Goal: Information Seeking & Learning: Learn about a topic

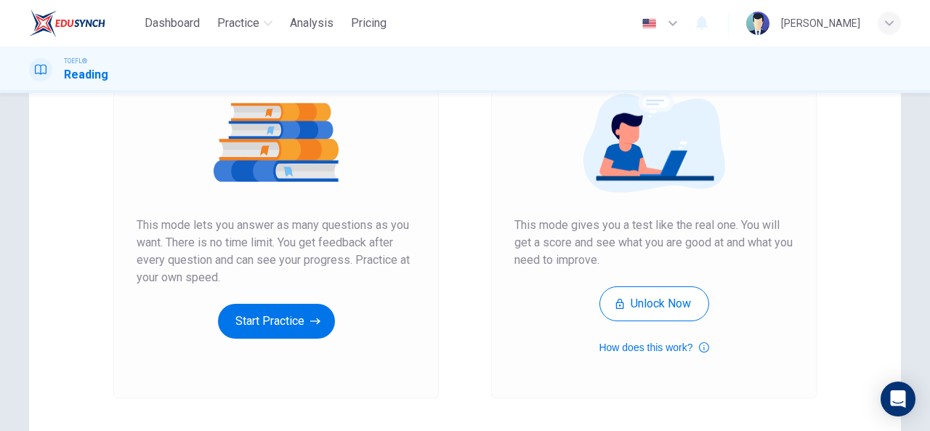
scroll to position [214, 0]
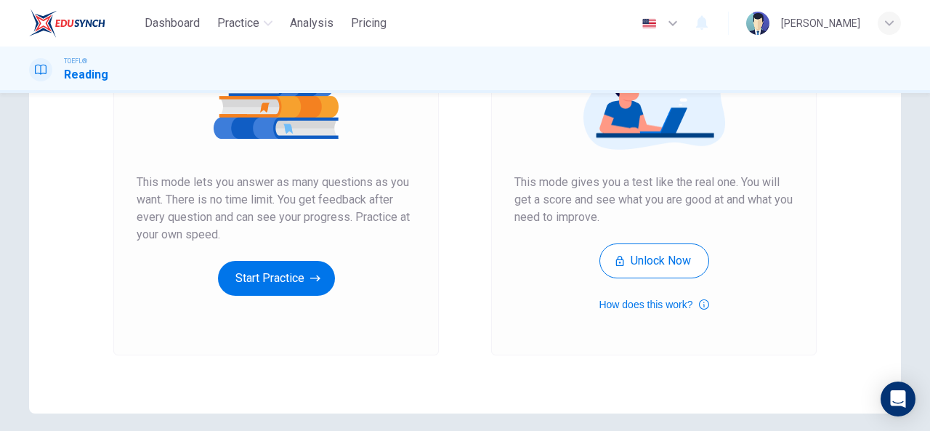
drag, startPoint x: 915, startPoint y: 286, endPoint x: 505, endPoint y: 197, distance: 419.3
click at [505, 197] on div "Unlimited Practice Mock Test Unlimited Practice This mode lets you answer as ma…" at bounding box center [465, 160] width 918 height 505
click at [315, 275] on icon "button" at bounding box center [315, 278] width 10 height 15
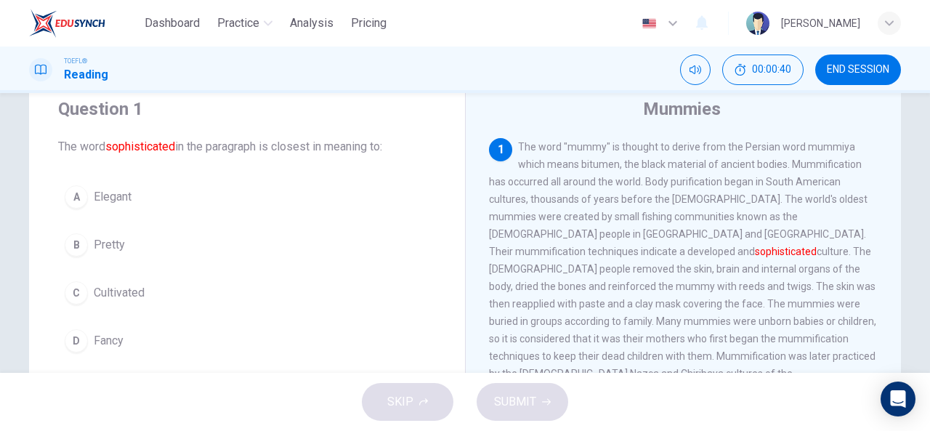
scroll to position [52, 0]
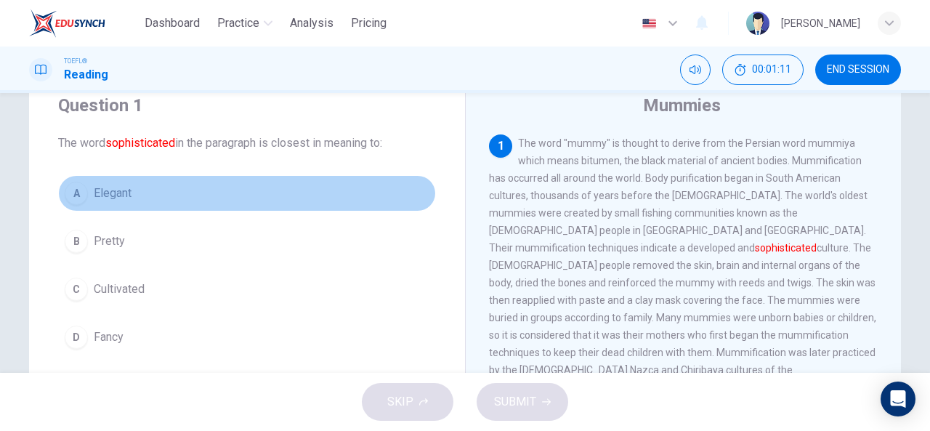
click at [76, 186] on div "A" at bounding box center [76, 193] width 23 height 23
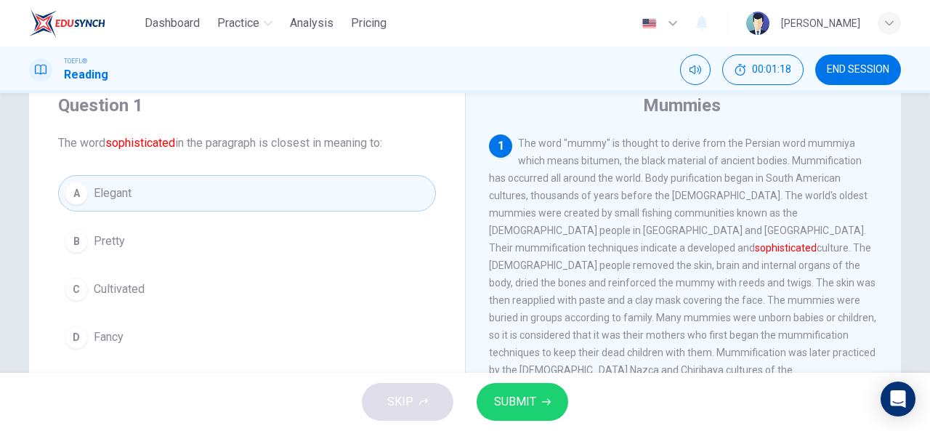
click at [504, 403] on span "SUBMIT" at bounding box center [515, 402] width 42 height 20
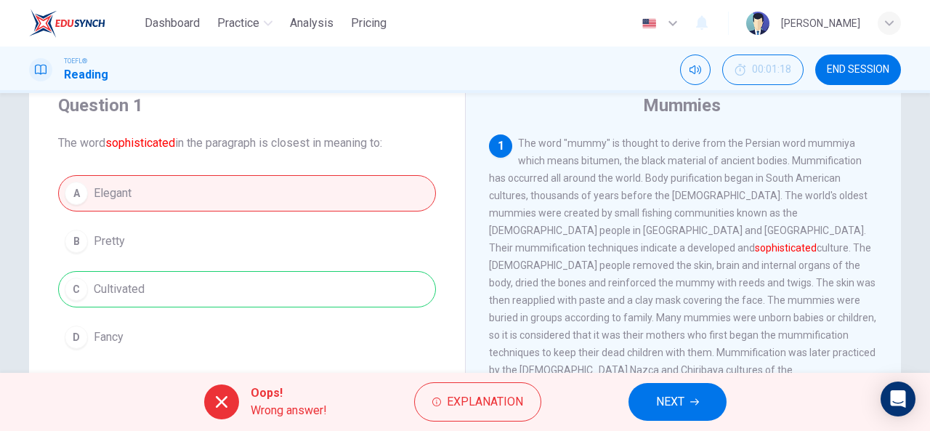
click at [504, 403] on span "Explanation" at bounding box center [485, 402] width 76 height 20
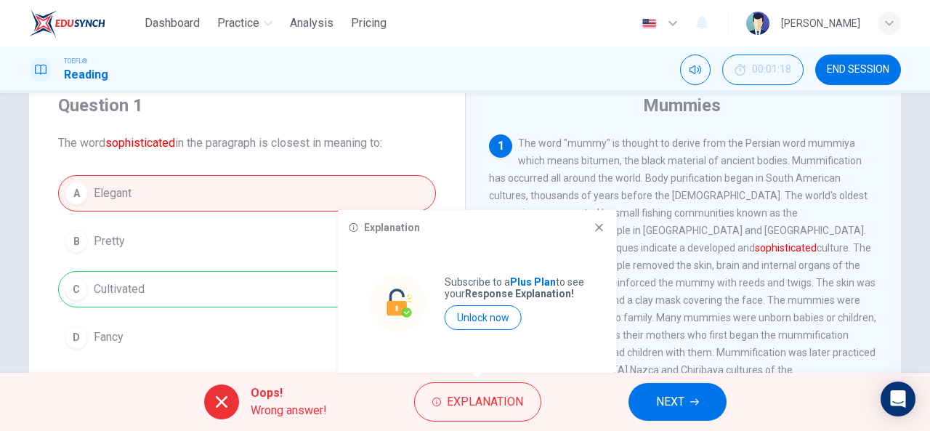
click at [598, 222] on icon at bounding box center [599, 228] width 12 height 12
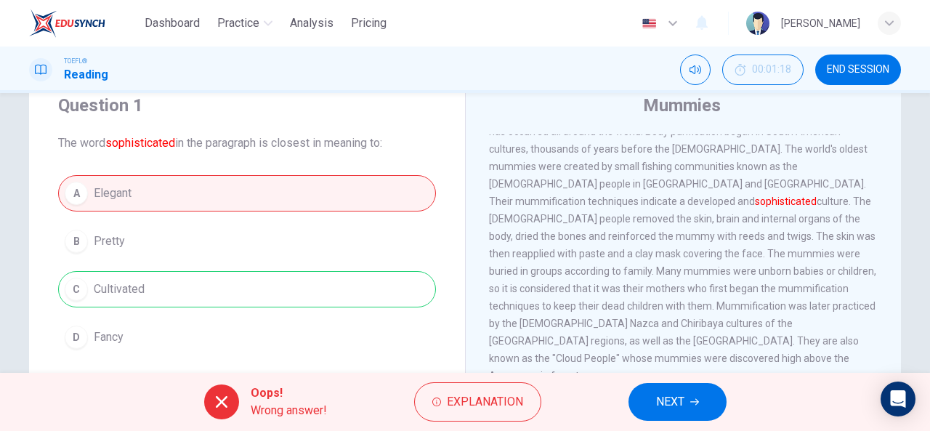
scroll to position [114, 0]
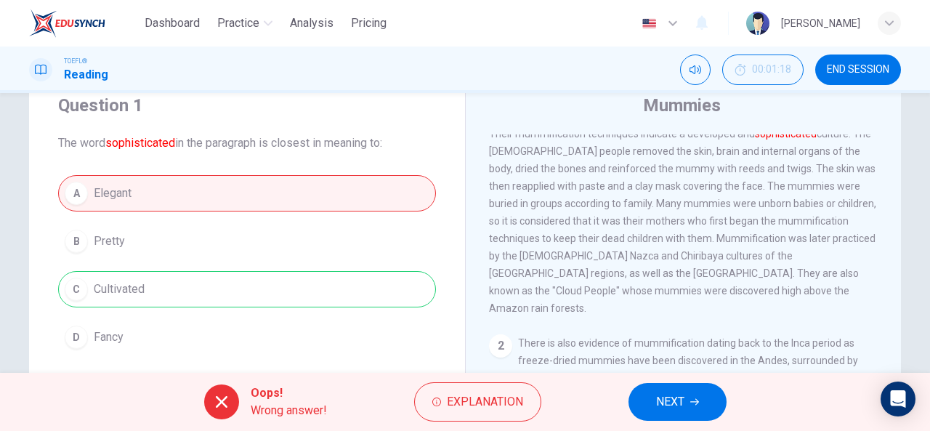
click at [689, 406] on button "NEXT" at bounding box center [677, 402] width 98 height 38
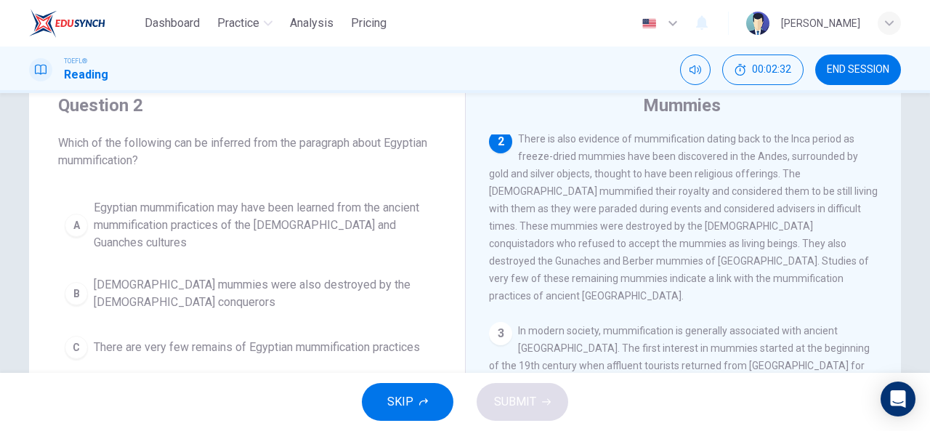
scroll to position [282, 0]
drag, startPoint x: 885, startPoint y: 348, endPoint x: 891, endPoint y: 321, distance: 27.5
click at [891, 321] on div "1 2 There is also evidence of mummification dating back to the Inca period as f…" at bounding box center [693, 343] width 408 height 418
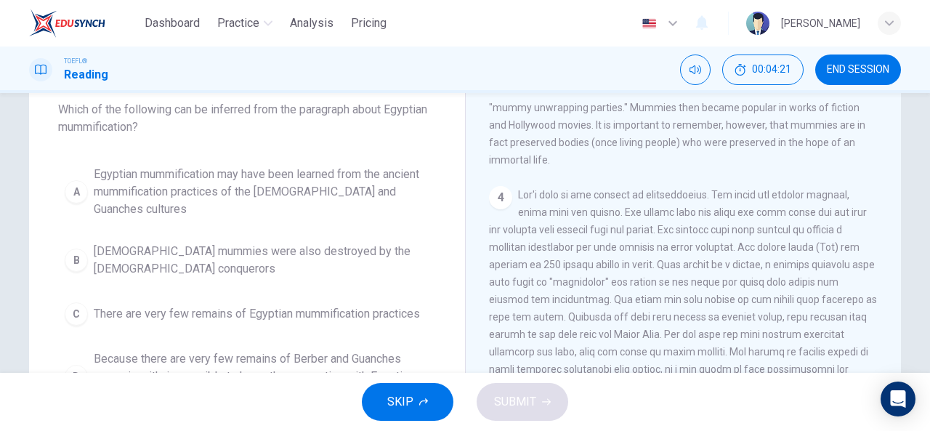
scroll to position [86, 0]
click at [78, 187] on div "A" at bounding box center [76, 190] width 23 height 23
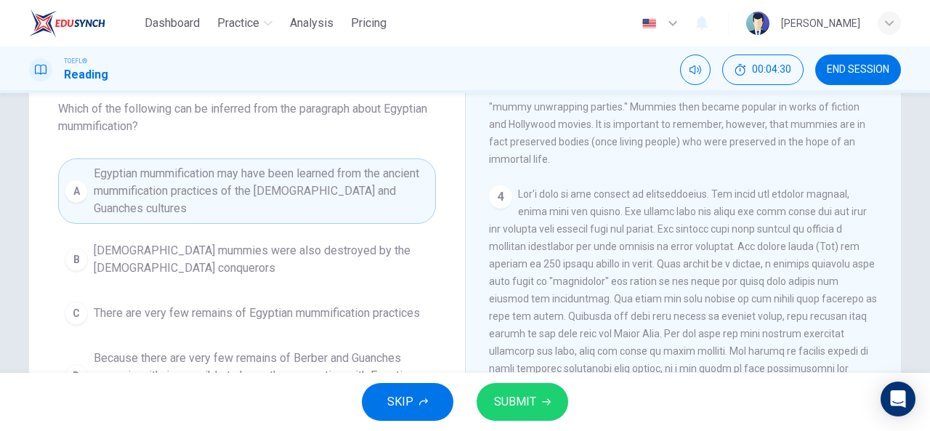
click at [504, 412] on button "SUBMIT" at bounding box center [522, 402] width 92 height 38
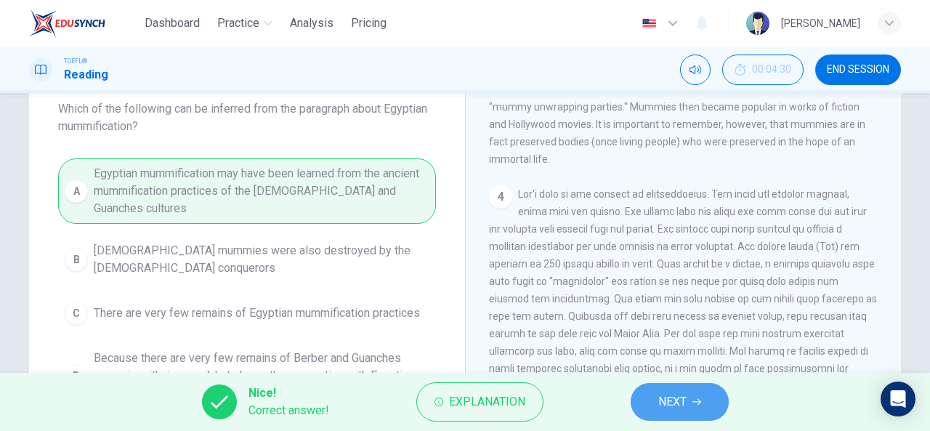
click at [699, 402] on icon "button" at bounding box center [696, 402] width 9 height 7
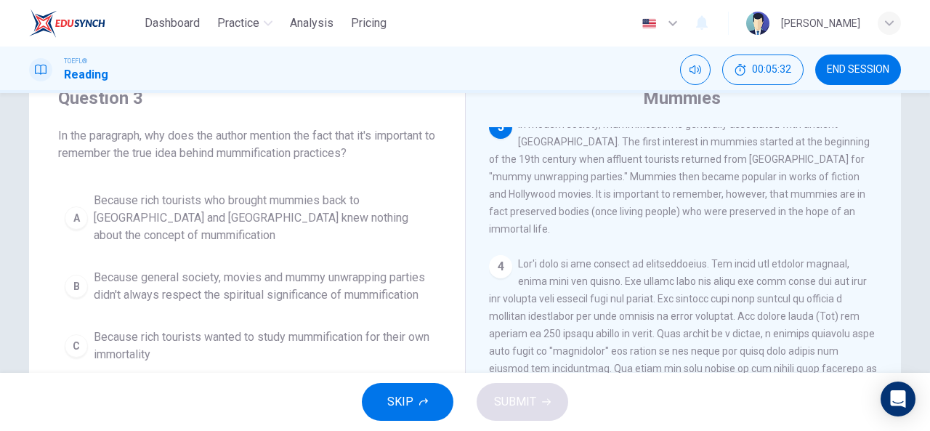
scroll to position [57, 0]
click at [67, 211] on div "A" at bounding box center [76, 219] width 23 height 23
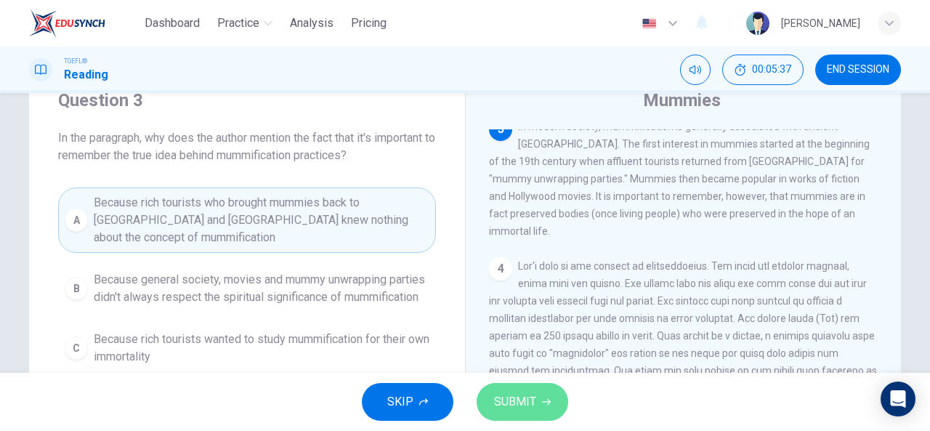
click at [530, 397] on span "SUBMIT" at bounding box center [515, 402] width 42 height 20
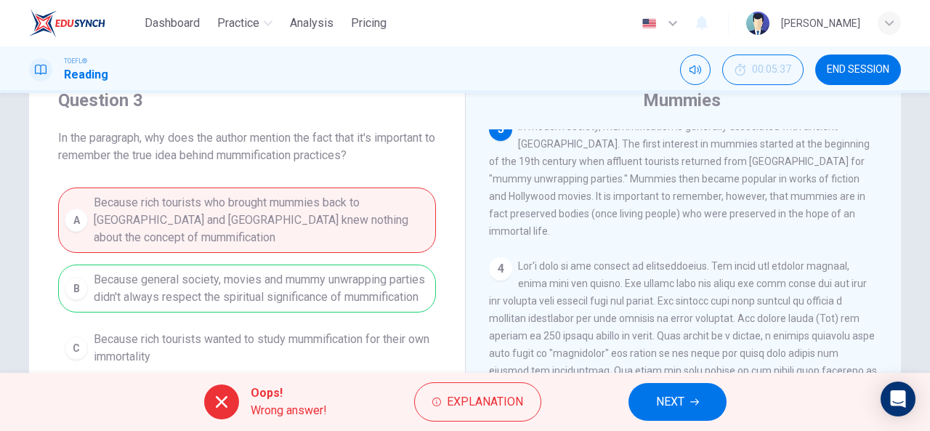
drag, startPoint x: 753, startPoint y: 338, endPoint x: 645, endPoint y: 403, distance: 125.8
click at [645, 403] on div "Dashboard Practice Analysis Pricing English en ​ Leah TOEFL® Reading 00:05:37 E…" at bounding box center [465, 215] width 930 height 431
click at [645, 403] on button "NEXT" at bounding box center [677, 402] width 98 height 38
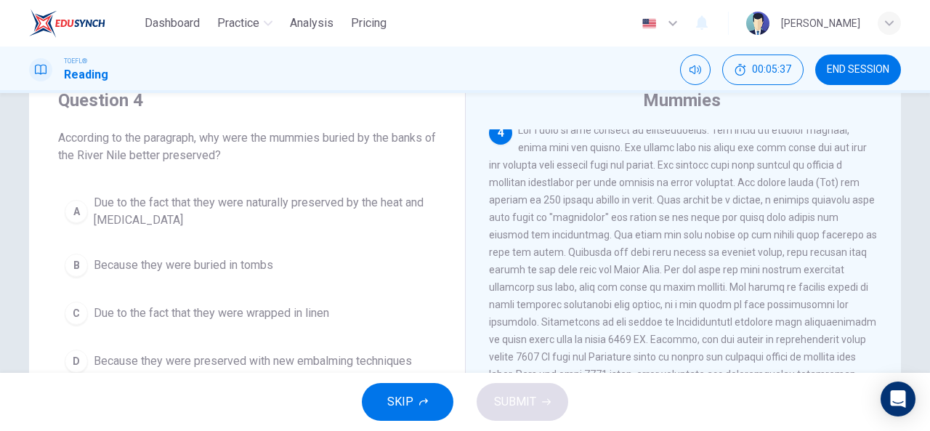
scroll to position [622, 0]
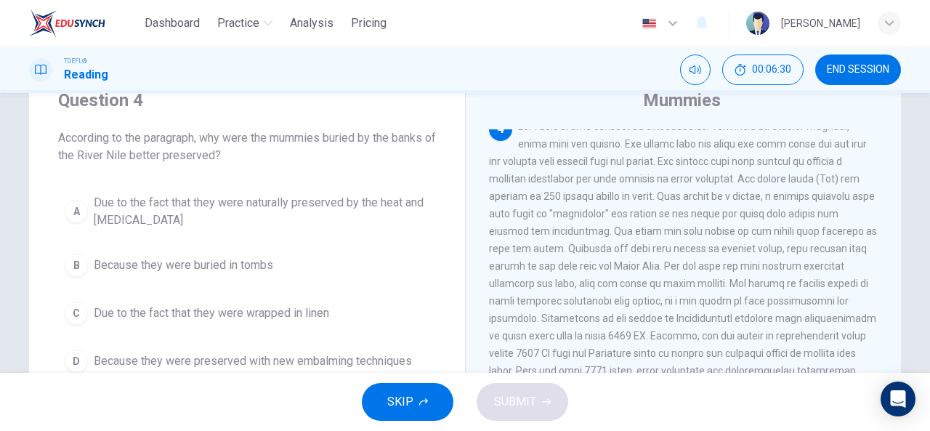
click at [80, 207] on div "A" at bounding box center [76, 211] width 23 height 23
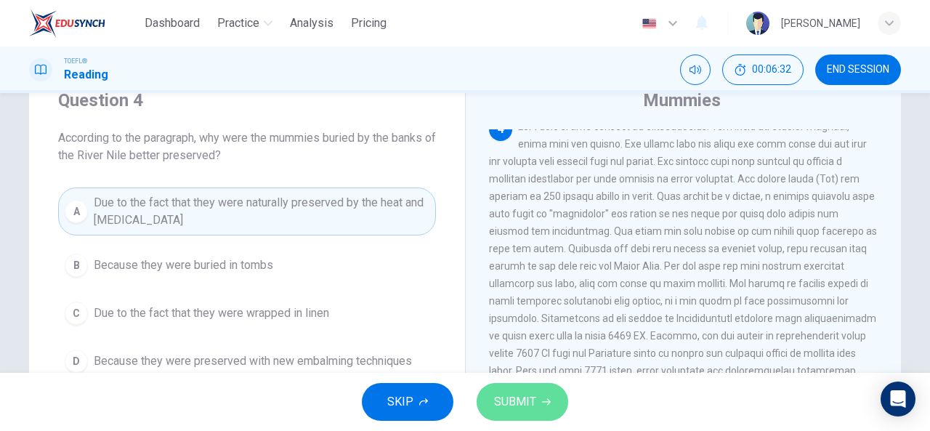
click at [514, 402] on span "SUBMIT" at bounding box center [515, 402] width 42 height 20
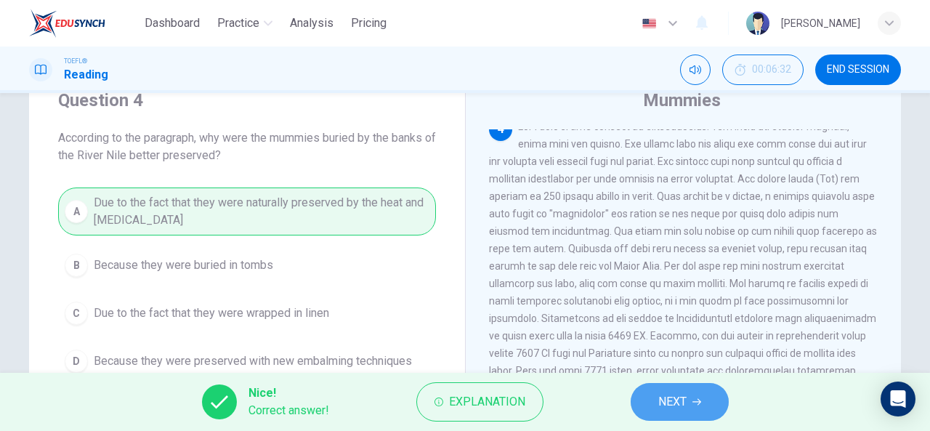
click at [693, 402] on icon "button" at bounding box center [696, 402] width 9 height 7
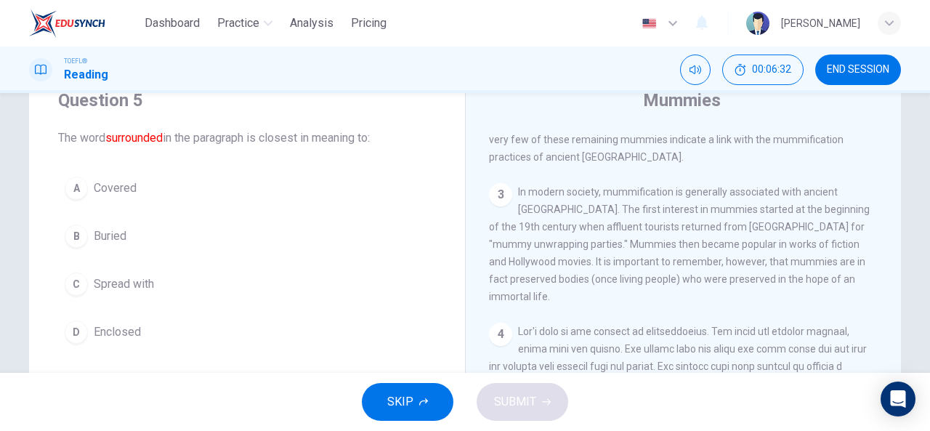
scroll to position [304, 0]
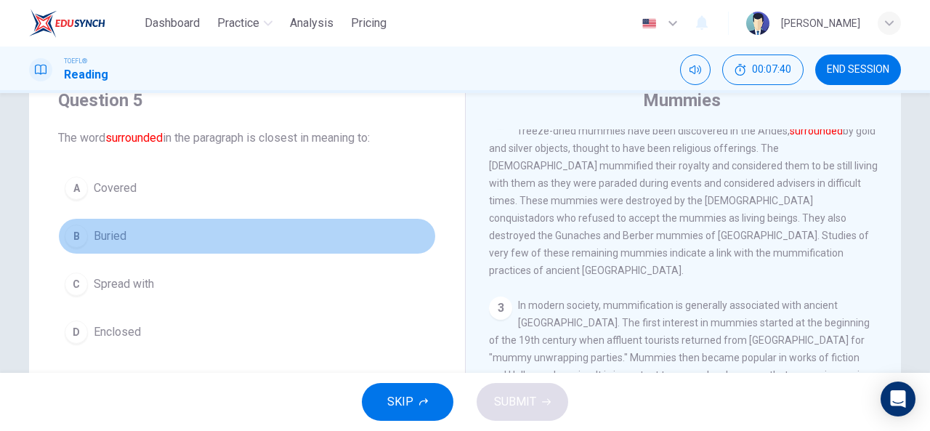
click at [74, 234] on div "B" at bounding box center [76, 235] width 23 height 23
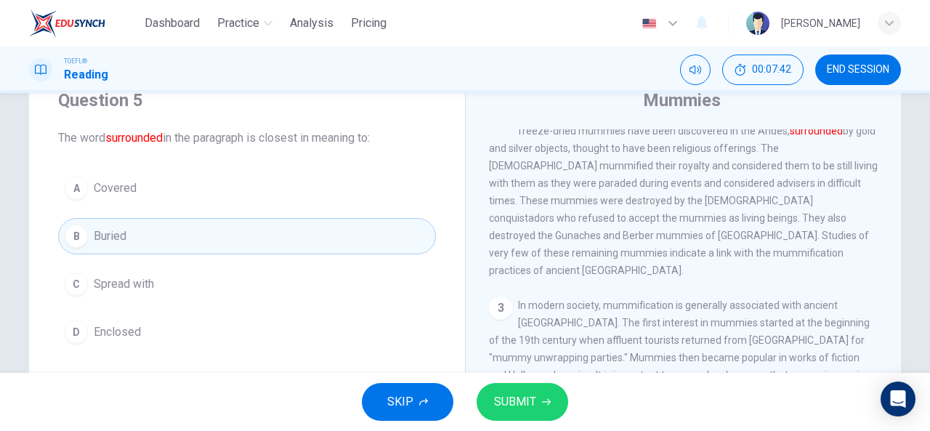
click at [523, 410] on span "SUBMIT" at bounding box center [515, 402] width 42 height 20
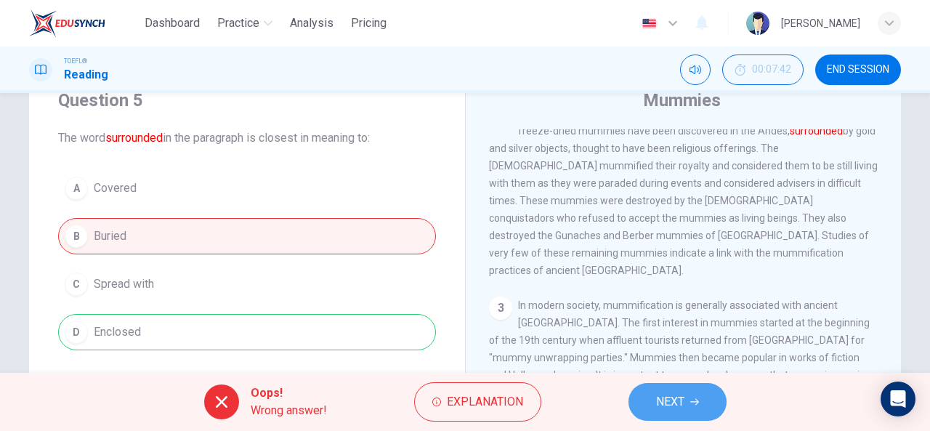
click at [705, 399] on button "NEXT" at bounding box center [677, 402] width 98 height 38
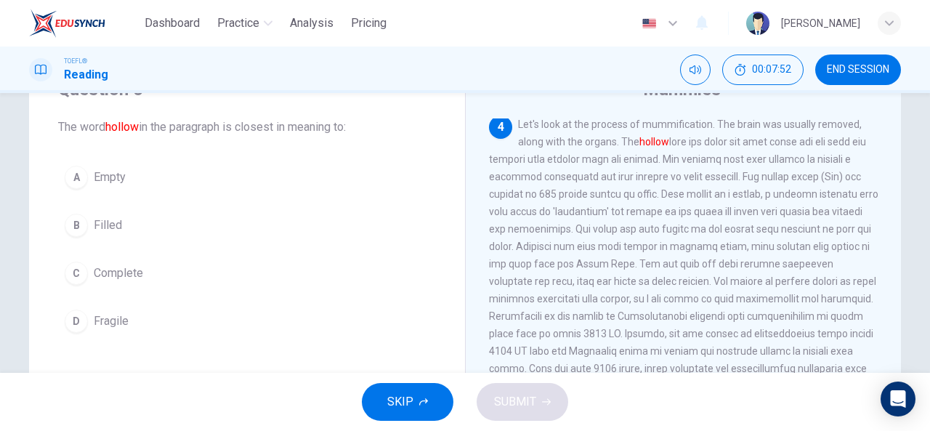
scroll to position [604, 0]
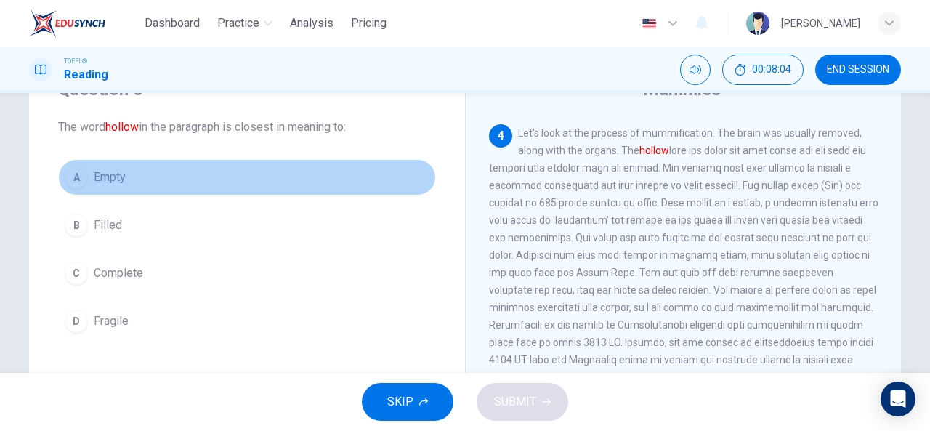
click at [79, 184] on div "A" at bounding box center [76, 177] width 23 height 23
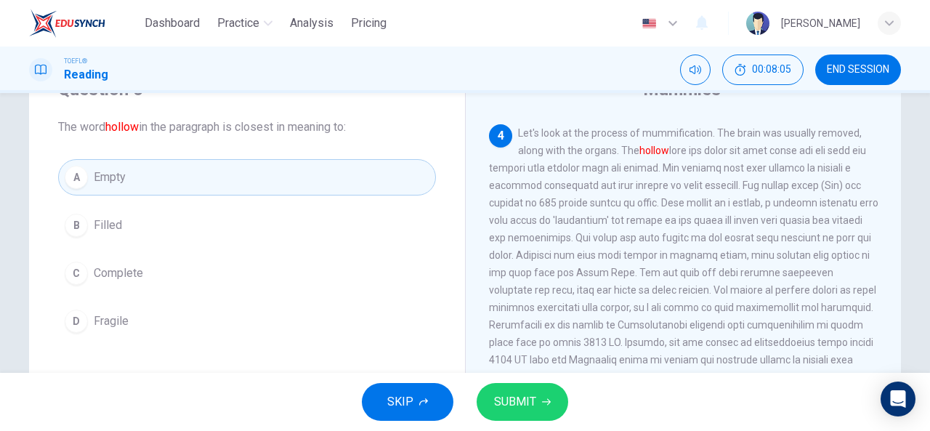
click at [514, 405] on span "SUBMIT" at bounding box center [515, 402] width 42 height 20
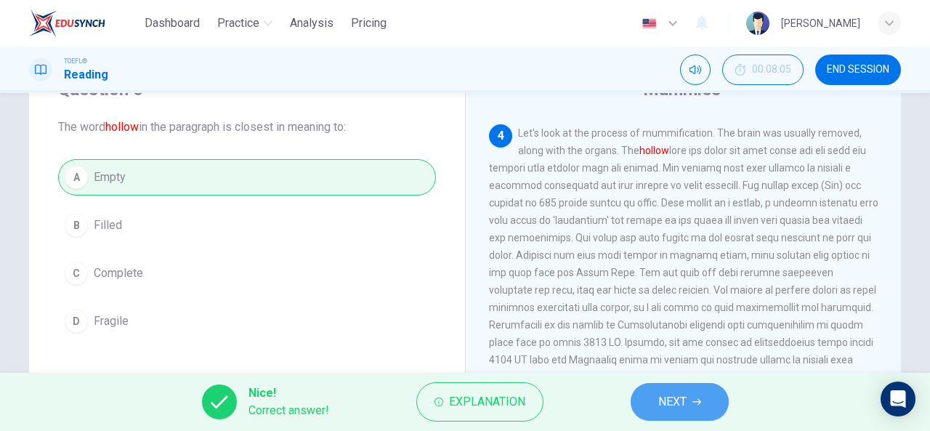
click at [693, 403] on icon "button" at bounding box center [696, 401] width 9 height 9
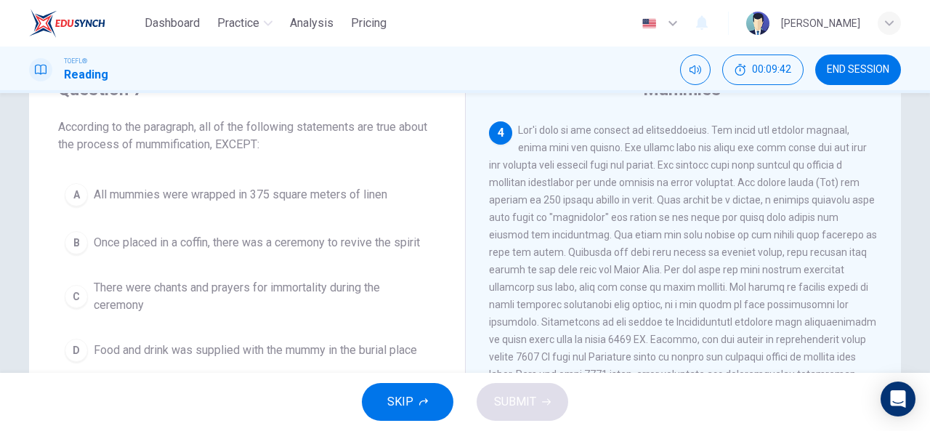
click at [75, 203] on div "A" at bounding box center [76, 194] width 23 height 23
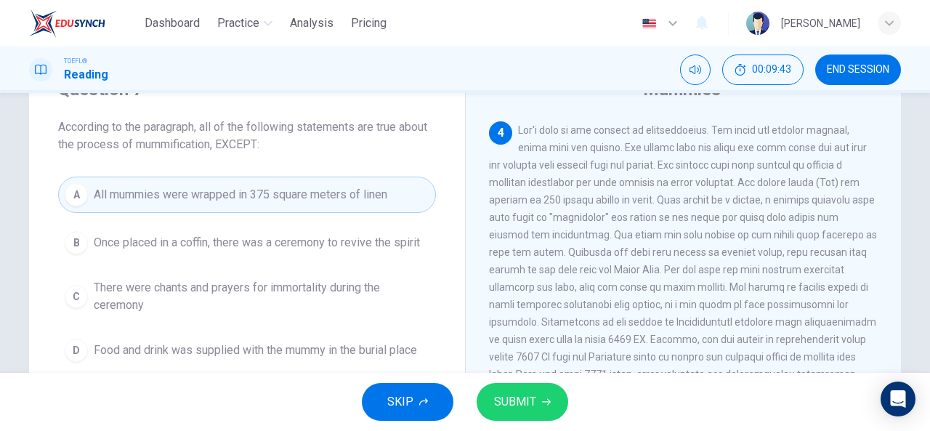
click at [527, 400] on span "SUBMIT" at bounding box center [515, 402] width 42 height 20
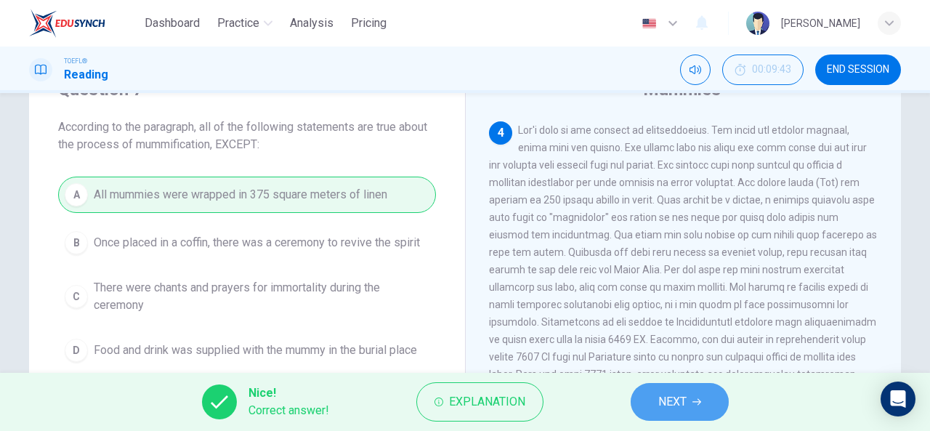
click at [681, 392] on span "NEXT" at bounding box center [672, 402] width 28 height 20
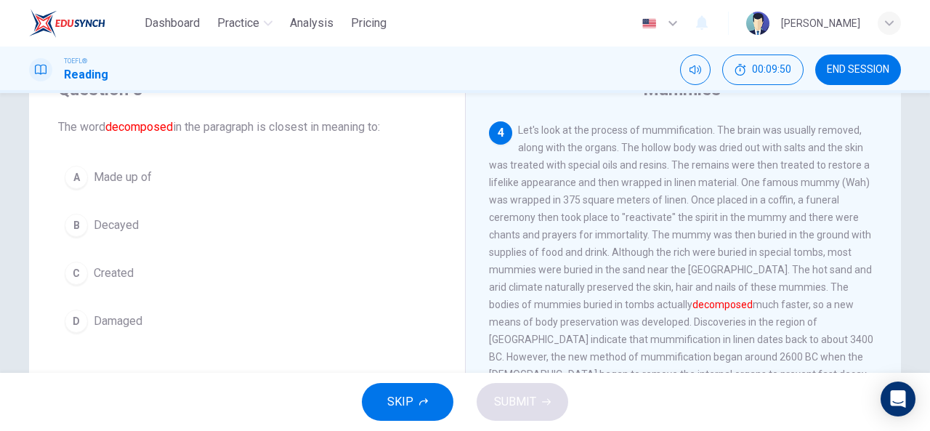
click at [73, 227] on div "B" at bounding box center [76, 225] width 23 height 23
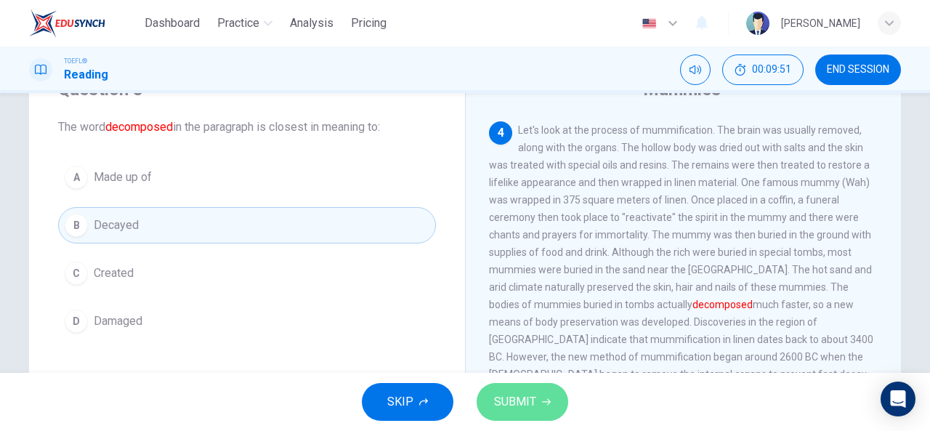
click at [495, 409] on span "SUBMIT" at bounding box center [515, 402] width 42 height 20
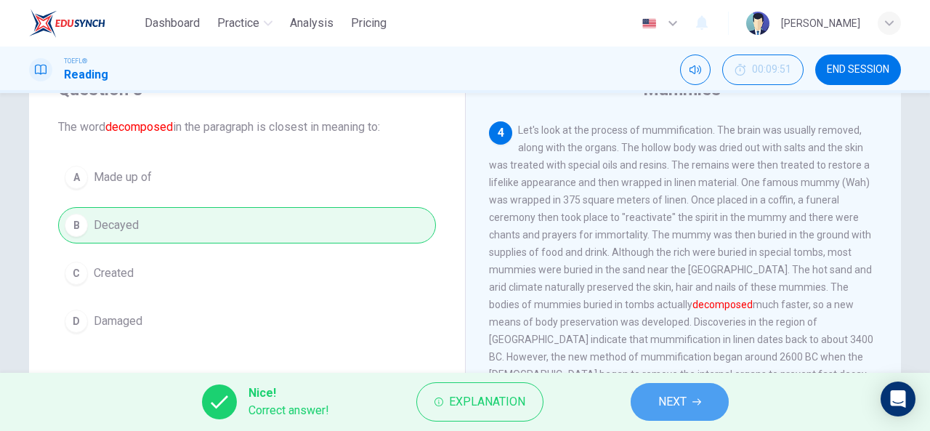
click at [712, 391] on button "NEXT" at bounding box center [679, 402] width 98 height 38
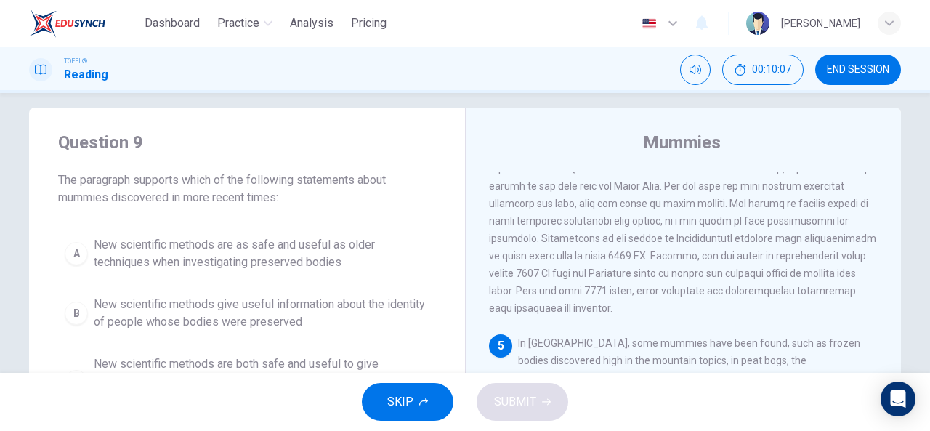
scroll to position [13, 0]
click at [211, 214] on div "Question 9 The paragraph supports which of the following statements about mummi…" at bounding box center [247, 303] width 436 height 389
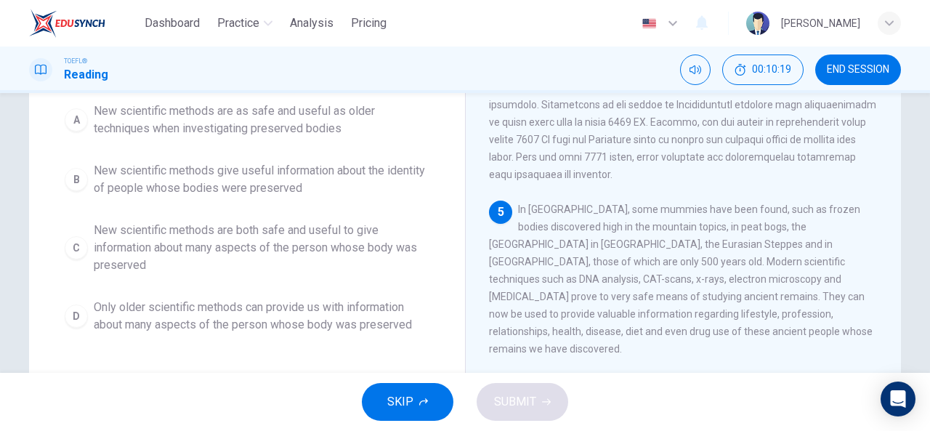
scroll to position [147, 0]
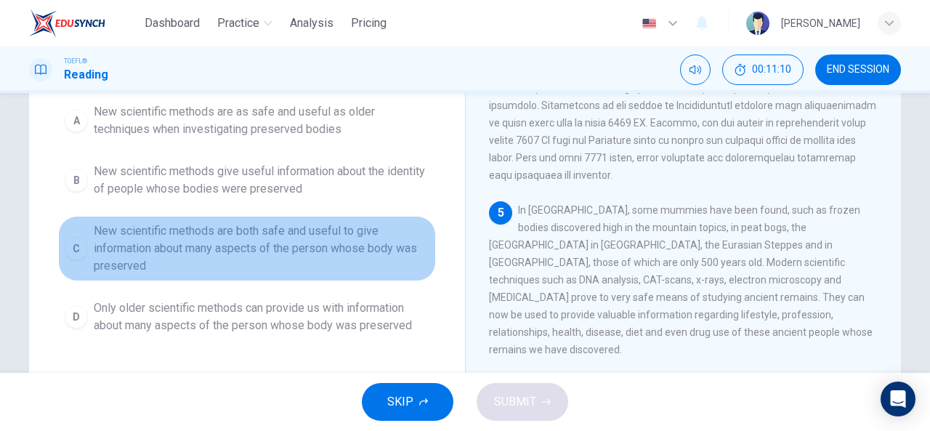
click at [78, 248] on div "C" at bounding box center [76, 248] width 23 height 23
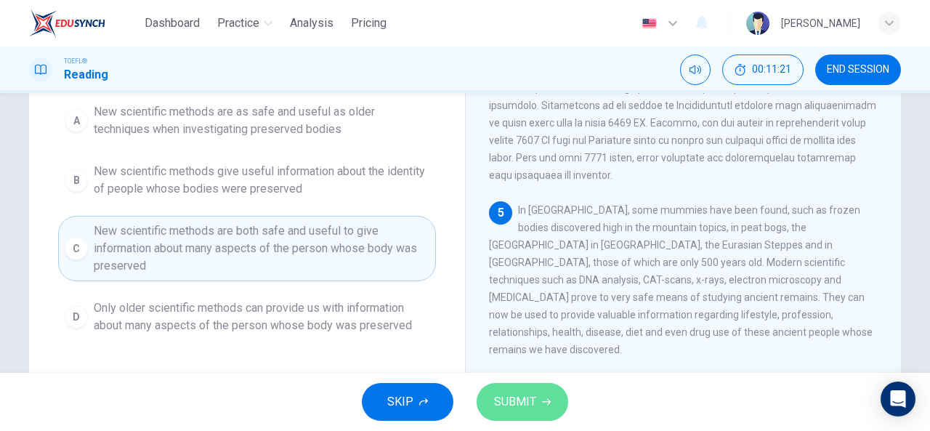
click at [532, 391] on button "SUBMIT" at bounding box center [522, 402] width 92 height 38
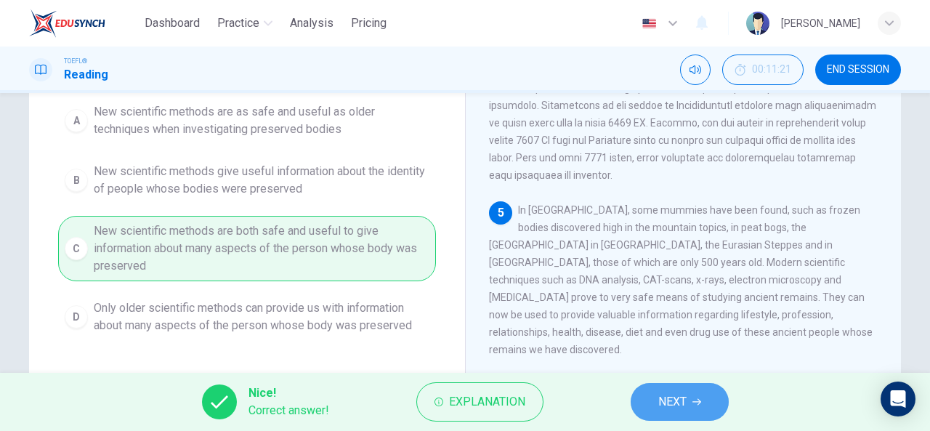
click at [676, 406] on span "NEXT" at bounding box center [672, 402] width 28 height 20
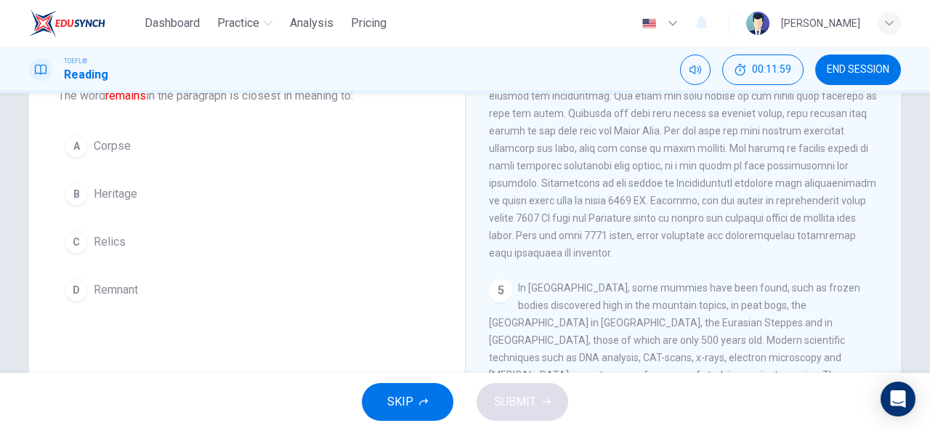
scroll to position [96, 0]
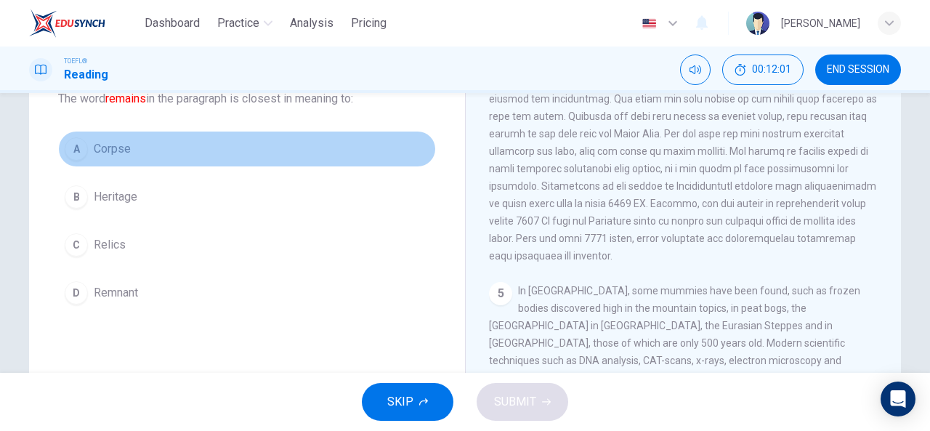
click at [78, 145] on div "A" at bounding box center [76, 148] width 23 height 23
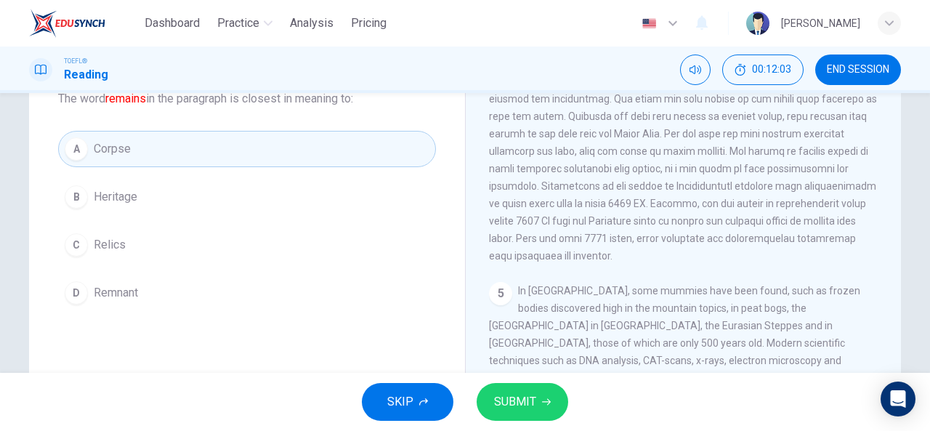
click at [523, 397] on span "SUBMIT" at bounding box center [515, 402] width 42 height 20
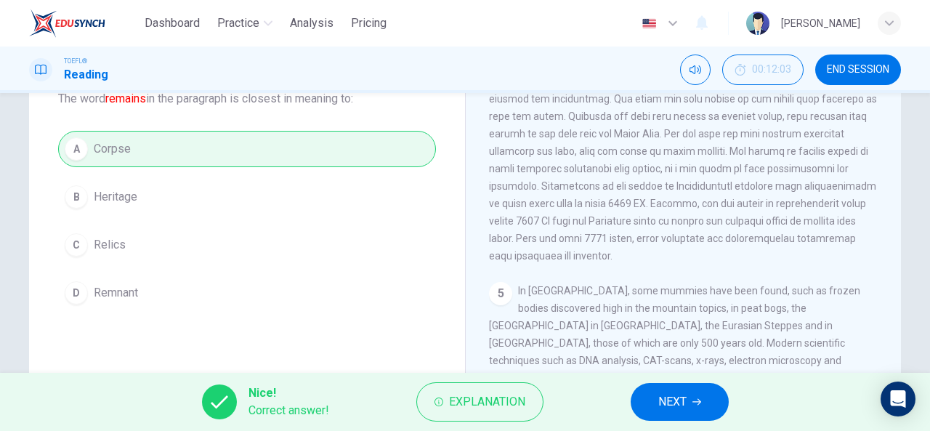
click at [702, 402] on button "NEXT" at bounding box center [679, 402] width 98 height 38
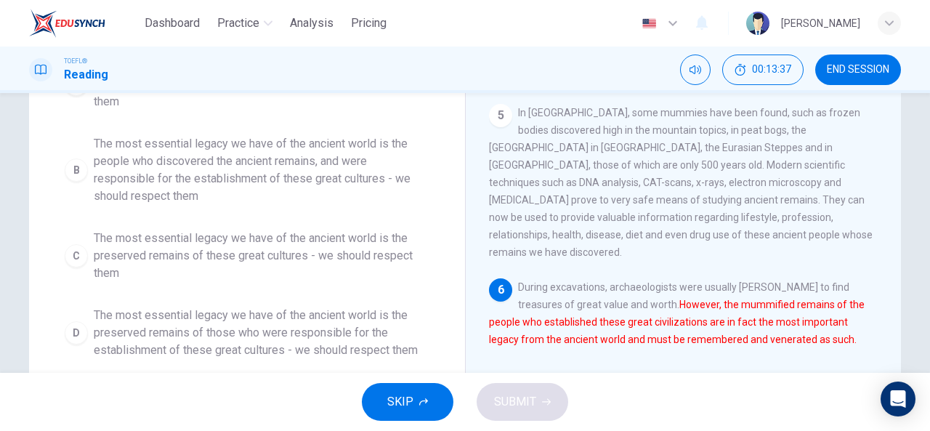
scroll to position [244, 0]
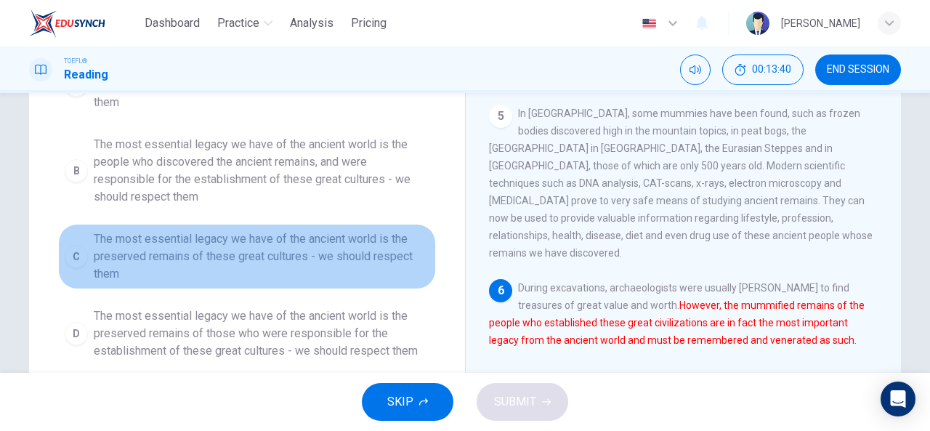
click at [79, 258] on div "C" at bounding box center [76, 256] width 23 height 23
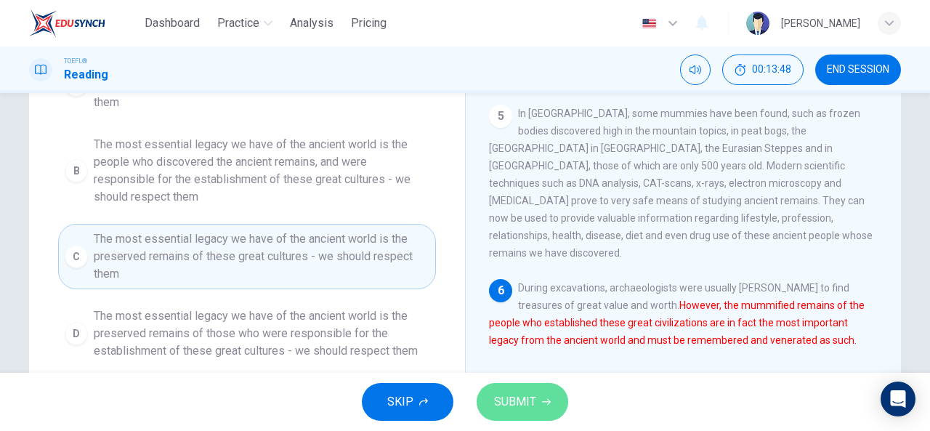
click at [519, 411] on span "SUBMIT" at bounding box center [515, 402] width 42 height 20
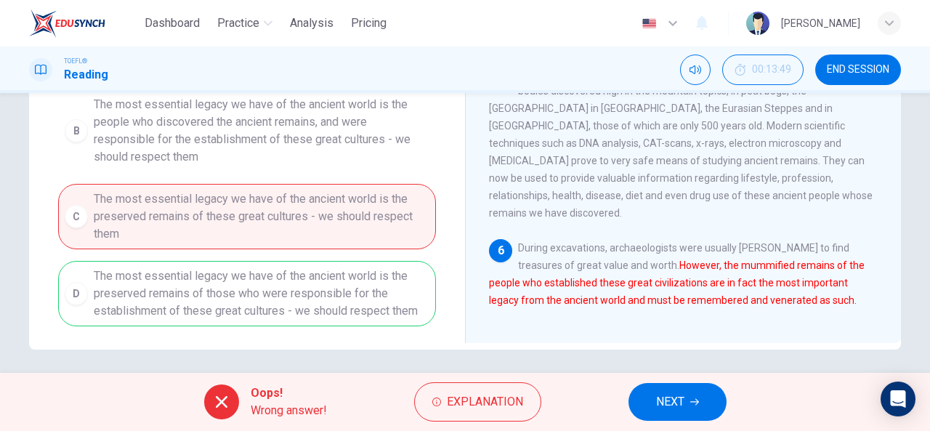
scroll to position [288, 0]
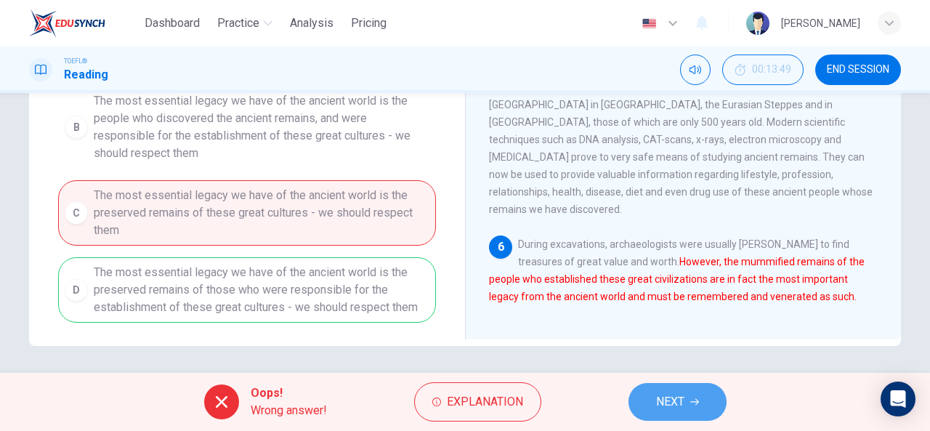
click at [676, 412] on button "NEXT" at bounding box center [677, 402] width 98 height 38
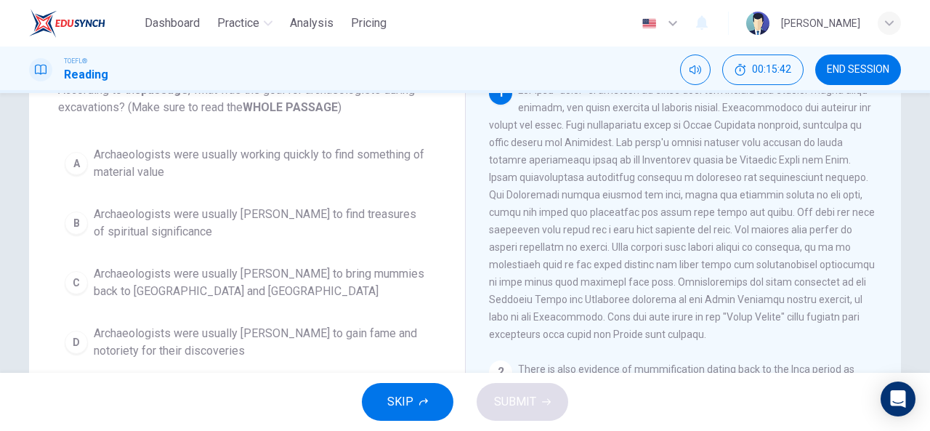
scroll to position [105, 0]
click at [77, 218] on div "B" at bounding box center [76, 222] width 23 height 23
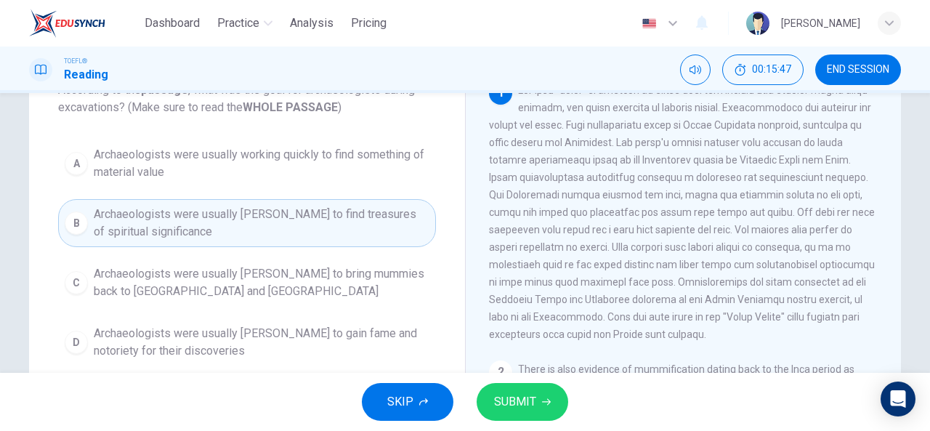
click at [524, 410] on span "SUBMIT" at bounding box center [515, 402] width 42 height 20
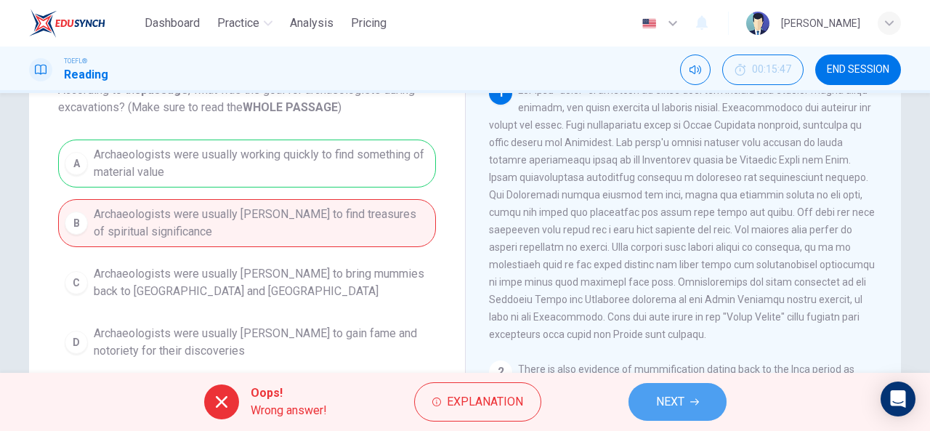
click at [684, 397] on span "NEXT" at bounding box center [670, 402] width 28 height 20
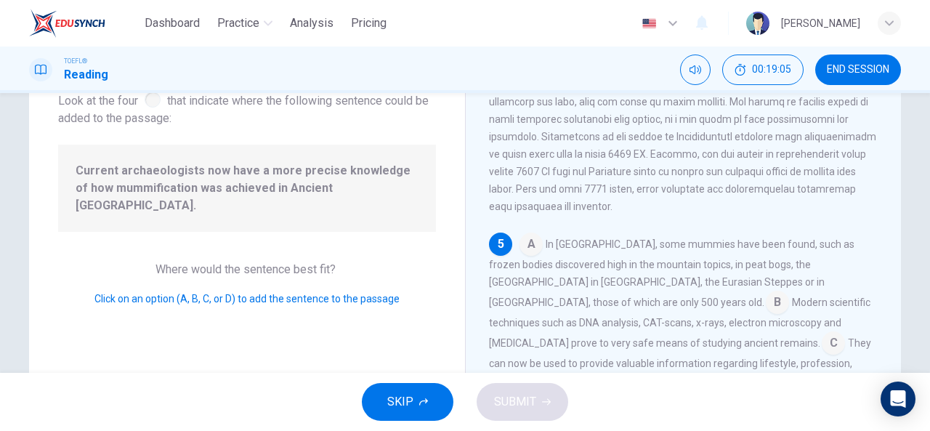
scroll to position [99, 0]
click at [527, 243] on input at bounding box center [530, 243] width 23 height 23
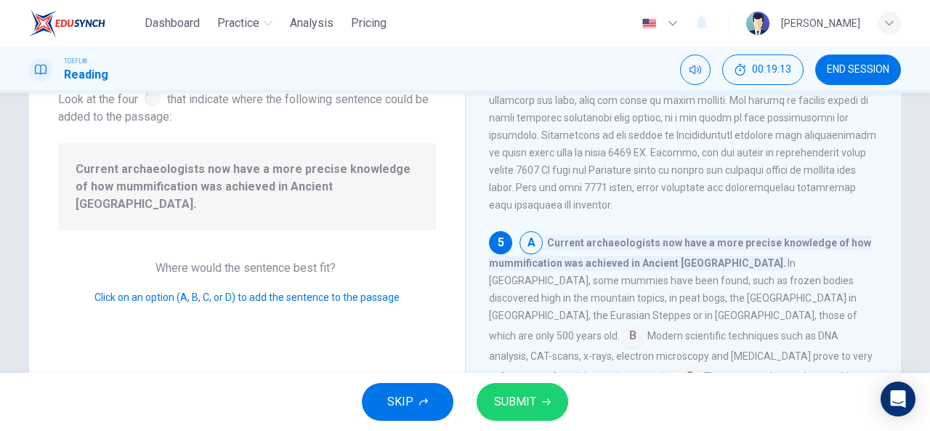
click at [516, 391] on button "SUBMIT" at bounding box center [522, 402] width 92 height 38
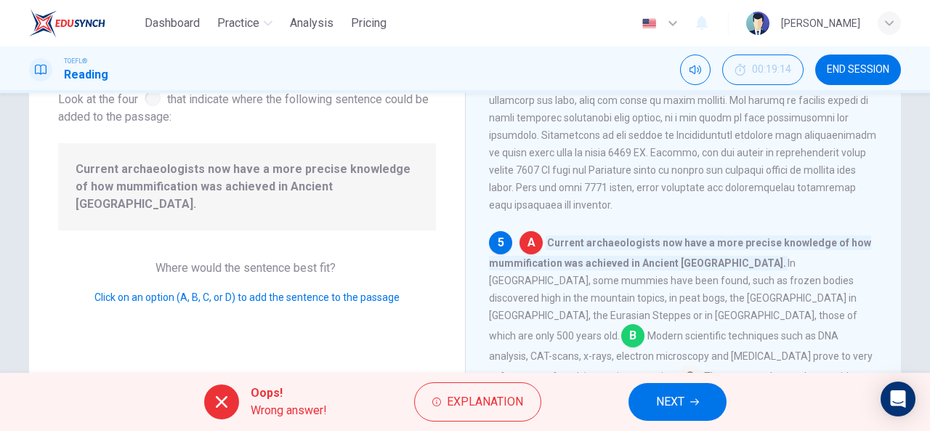
click at [675, 393] on span "NEXT" at bounding box center [670, 402] width 28 height 20
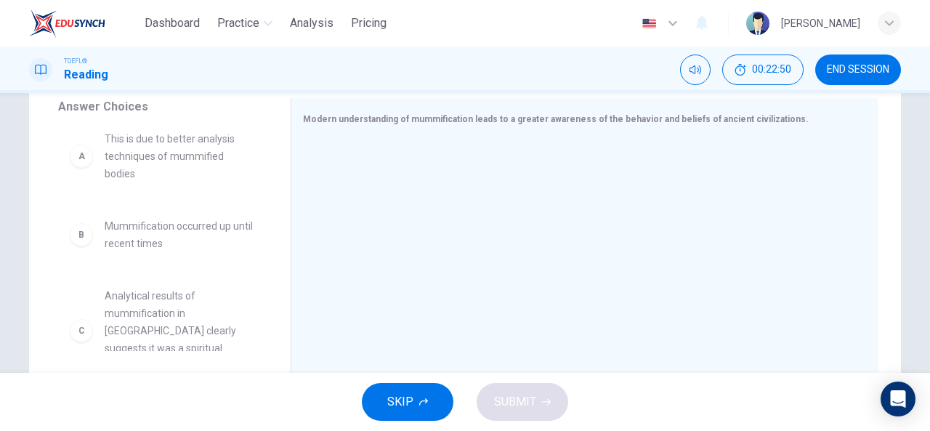
scroll to position [0, 0]
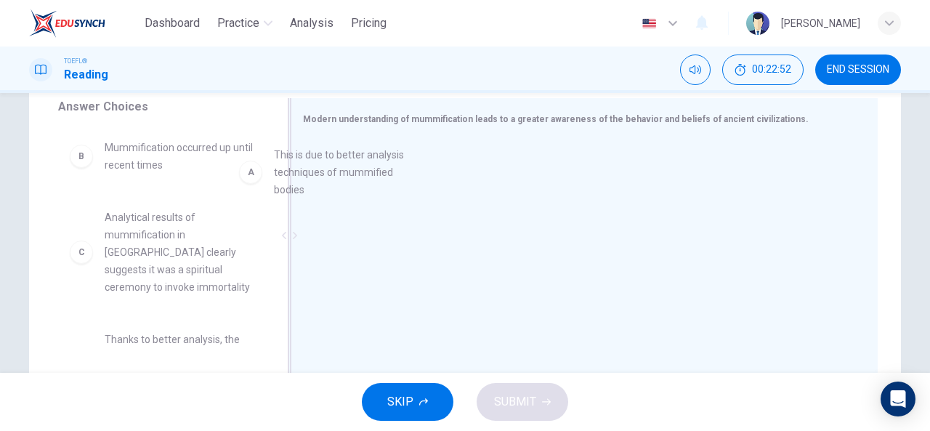
drag, startPoint x: 157, startPoint y: 156, endPoint x: 436, endPoint y: 134, distance: 279.8
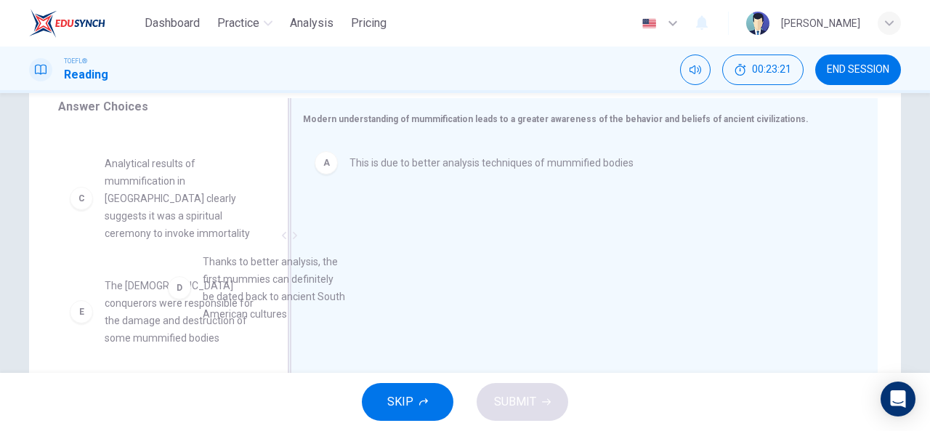
scroll to position [59, 0]
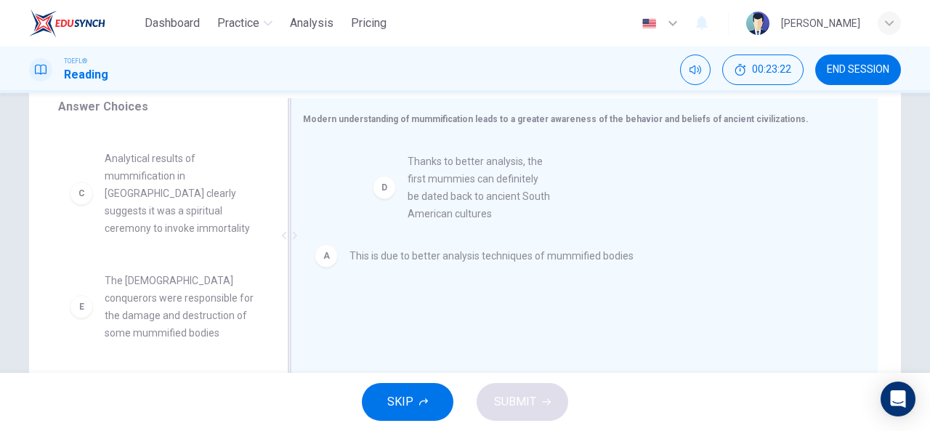
drag, startPoint x: 162, startPoint y: 301, endPoint x: 478, endPoint y: 177, distance: 339.2
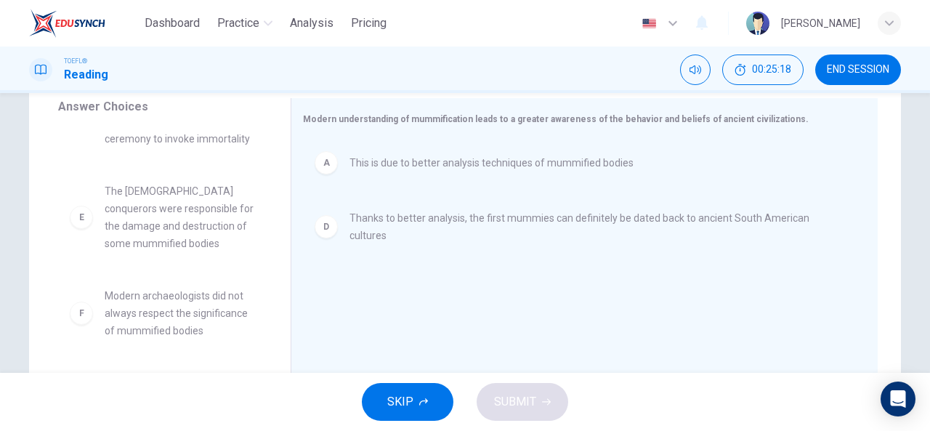
scroll to position [0, 0]
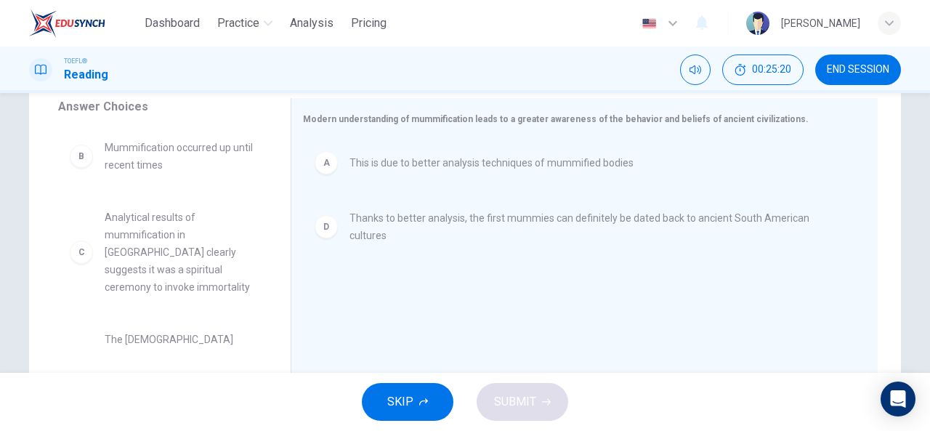
drag, startPoint x: 418, startPoint y: 344, endPoint x: 172, endPoint y: 226, distance: 272.9
click at [172, 226] on div "Answer Choices B Mummification occurred up until recent times C Analytical resu…" at bounding box center [465, 239] width 872 height 282
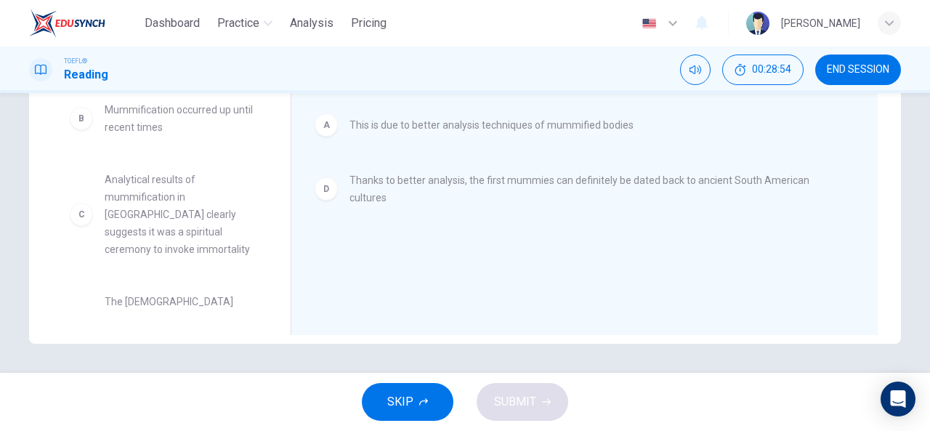
scroll to position [148, 0]
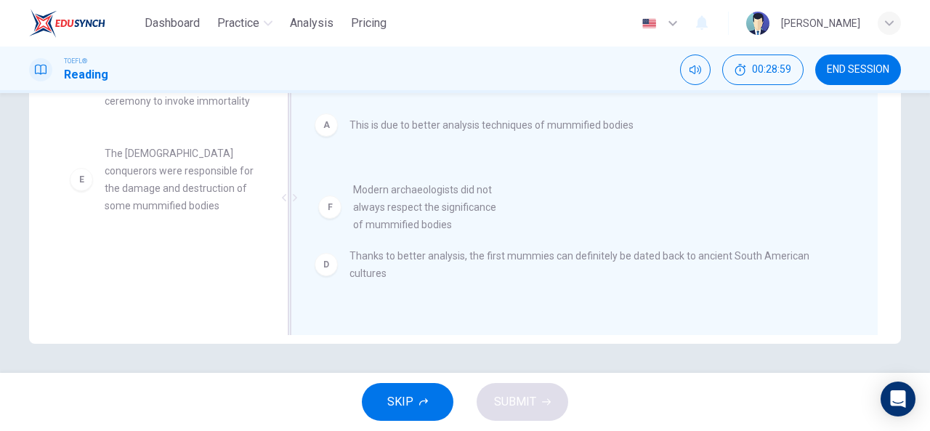
drag, startPoint x: 129, startPoint y: 272, endPoint x: 390, endPoint y: 198, distance: 271.1
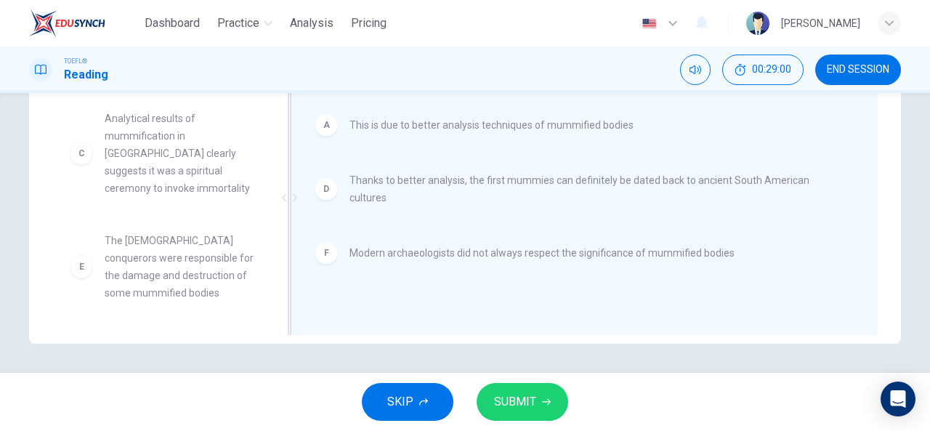
scroll to position [61, 0]
drag, startPoint x: 275, startPoint y: 243, endPoint x: 271, endPoint y: 214, distance: 29.4
click at [271, 214] on div "Answer Choices B Mummification occurred up until recent times C Analytical resu…" at bounding box center [159, 201] width 261 height 282
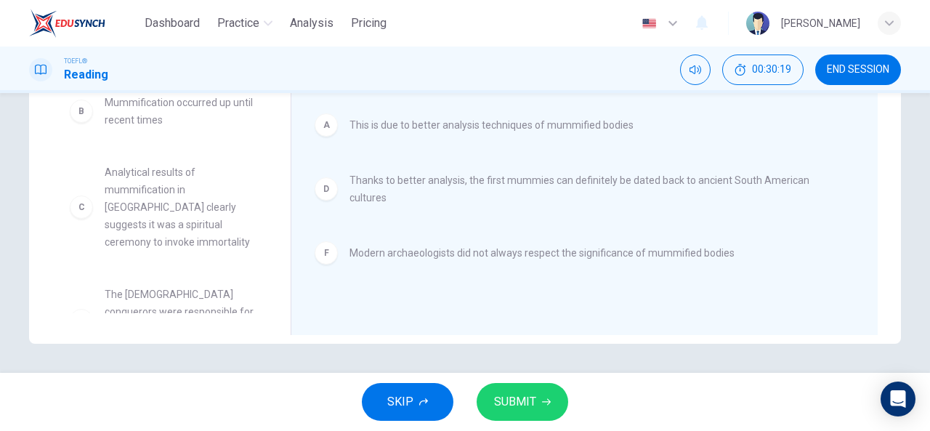
scroll to position [0, 0]
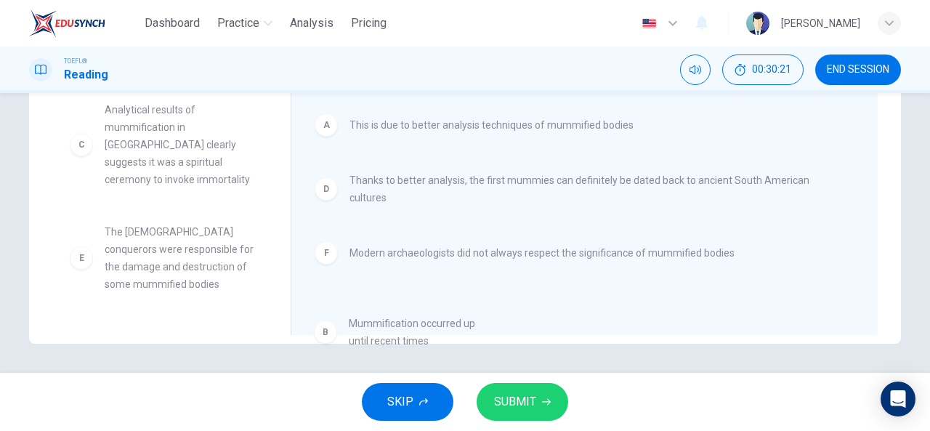
drag, startPoint x: 167, startPoint y: 131, endPoint x: 420, endPoint y: 346, distance: 332.3
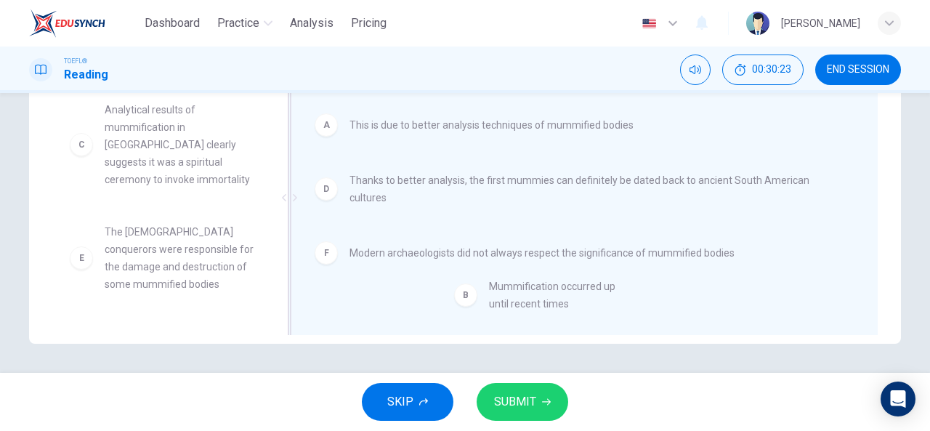
drag, startPoint x: 166, startPoint y: 113, endPoint x: 547, endPoint y: 283, distance: 417.8
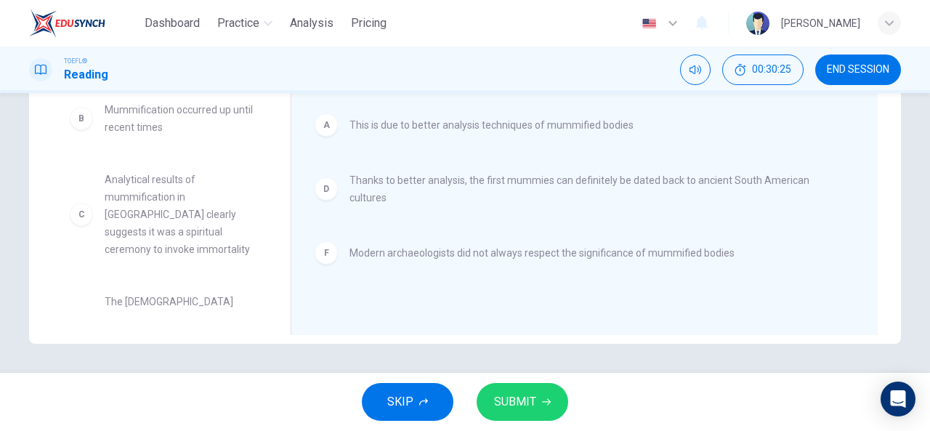
drag, startPoint x: 636, startPoint y: 76, endPoint x: 929, endPoint y: 287, distance: 360.6
click at [911, 222] on div "Dashboard Practice Analysis Pricing English en ​ Leah TOEFL® Reading 00:30:25 E…" at bounding box center [465, 215] width 930 height 431
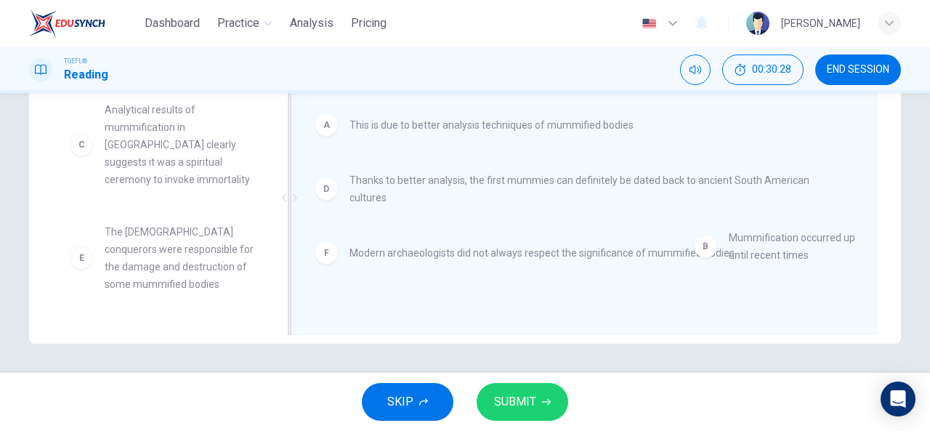
drag, startPoint x: 115, startPoint y: 118, endPoint x: 751, endPoint y: 240, distance: 648.0
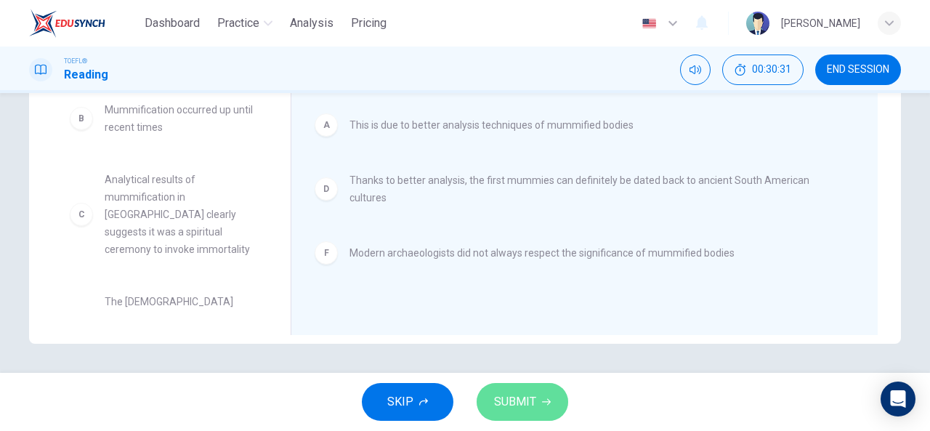
click at [522, 404] on span "SUBMIT" at bounding box center [515, 402] width 42 height 20
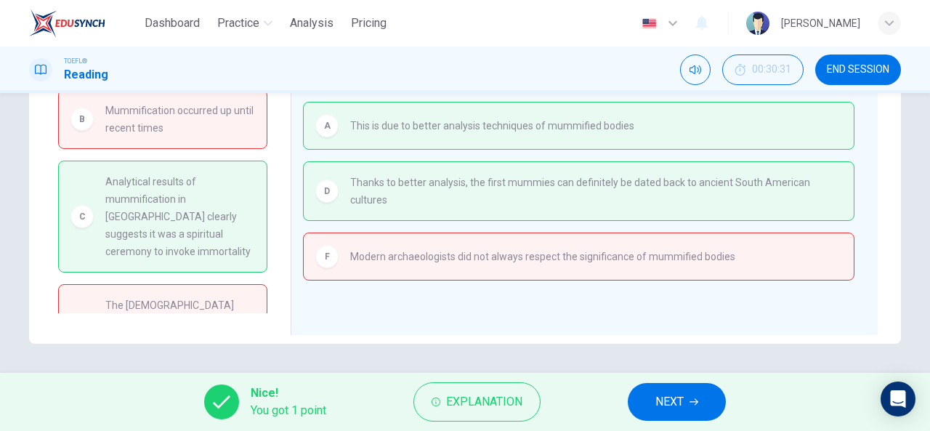
scroll to position [283, 0]
click at [662, 393] on span "NEXT" at bounding box center [669, 402] width 28 height 20
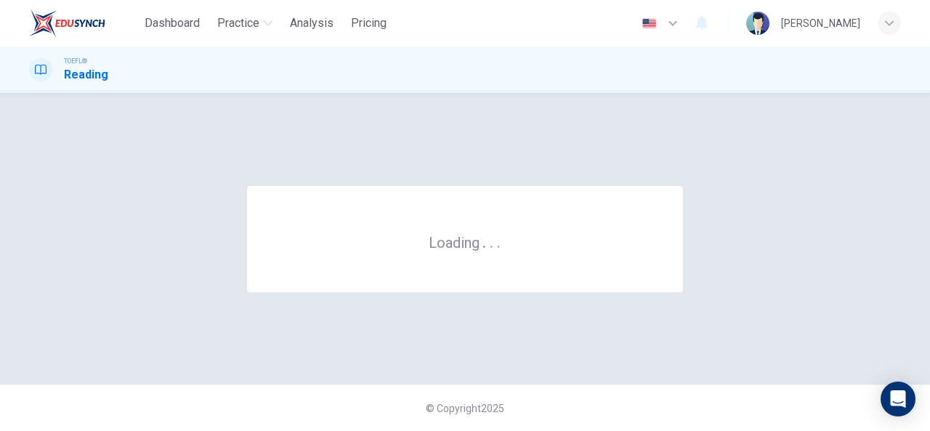
scroll to position [0, 0]
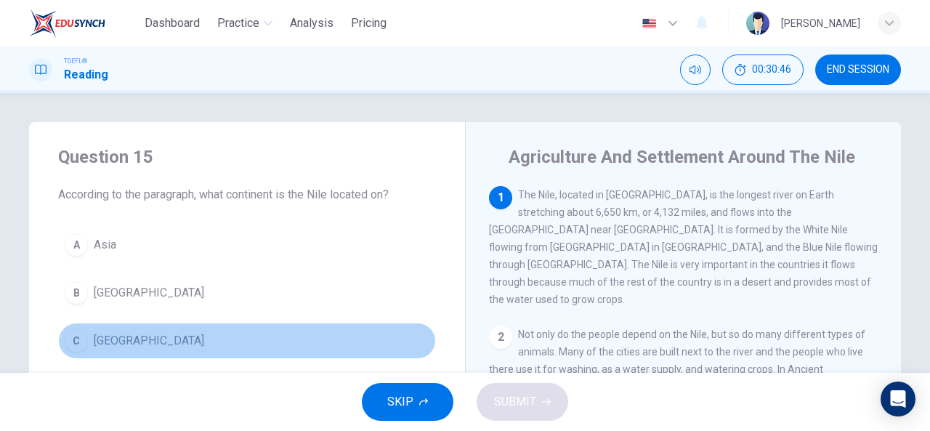
click at [76, 336] on div "C" at bounding box center [76, 340] width 23 height 23
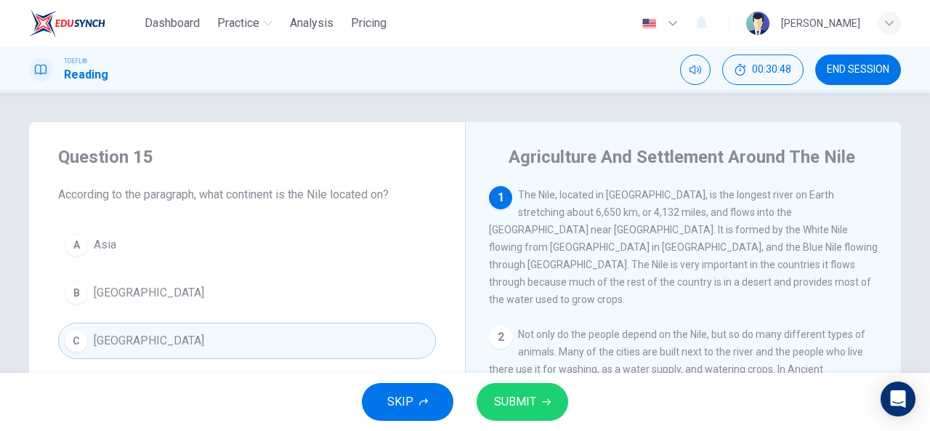
click at [546, 401] on icon "button" at bounding box center [546, 401] width 9 height 9
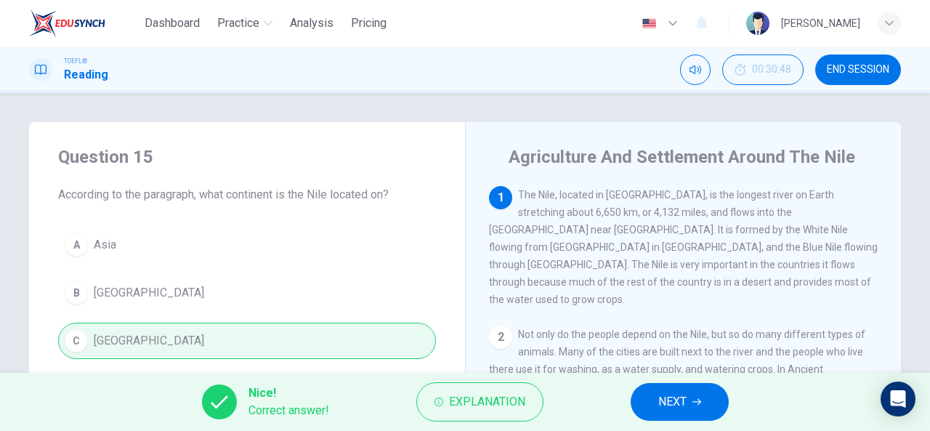
click at [692, 406] on button "NEXT" at bounding box center [679, 402] width 98 height 38
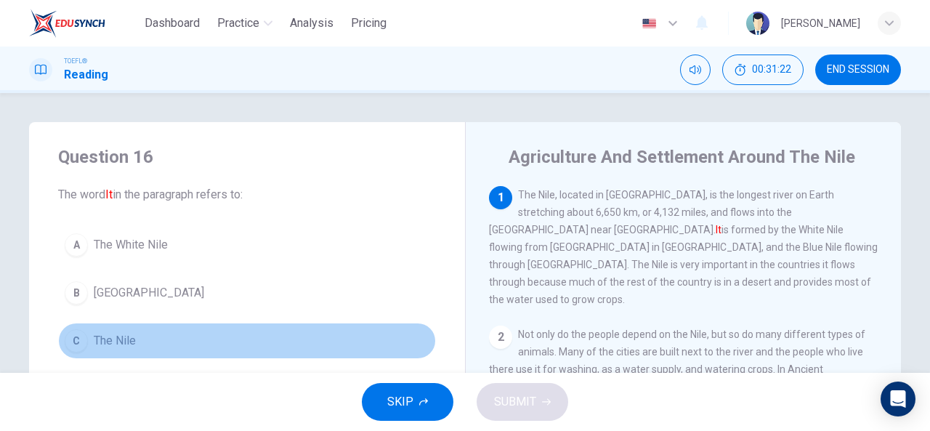
click at [73, 344] on div "C" at bounding box center [76, 340] width 23 height 23
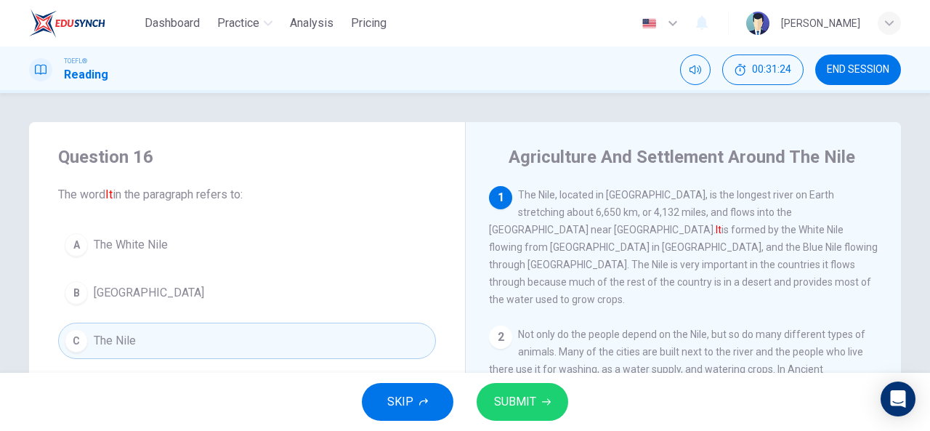
click at [511, 402] on span "SUBMIT" at bounding box center [515, 402] width 42 height 20
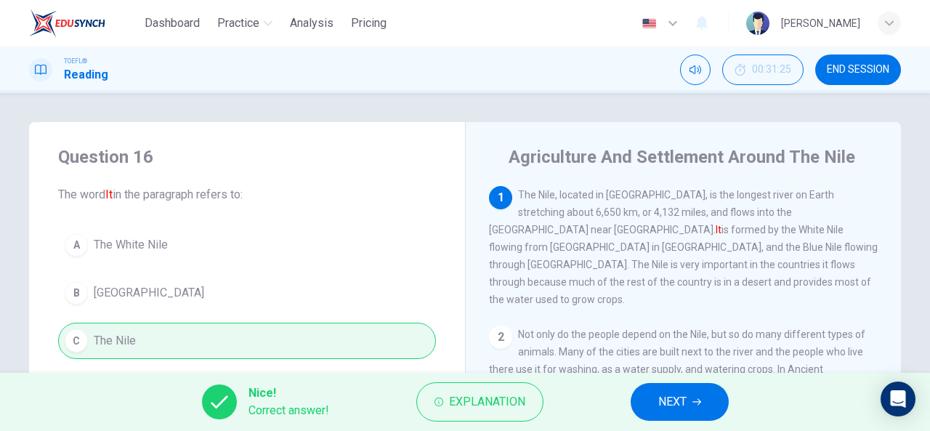
click at [668, 397] on span "NEXT" at bounding box center [672, 402] width 28 height 20
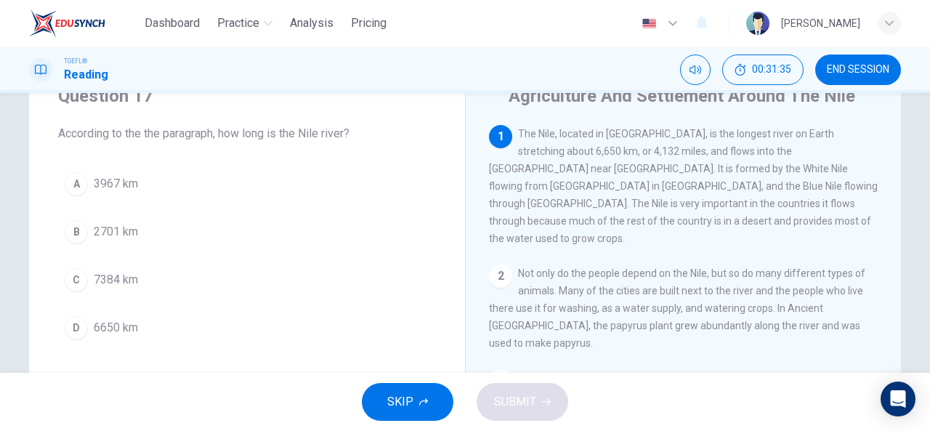
scroll to position [58, 0]
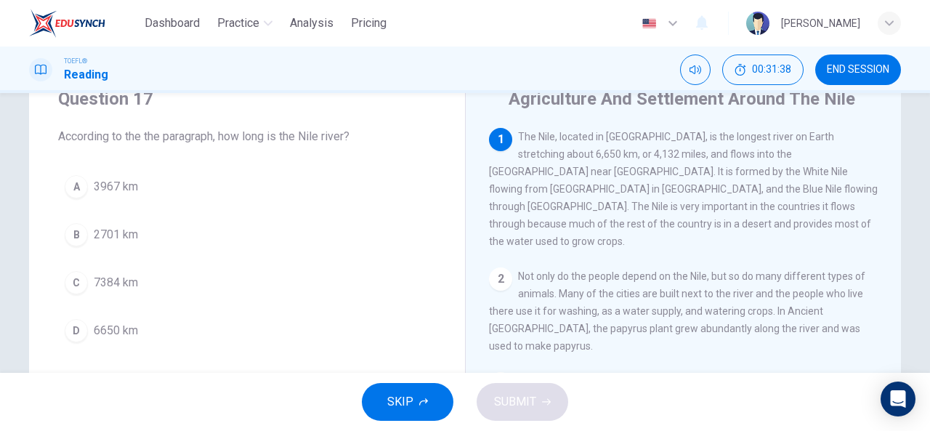
click at [71, 323] on div "D" at bounding box center [76, 330] width 23 height 23
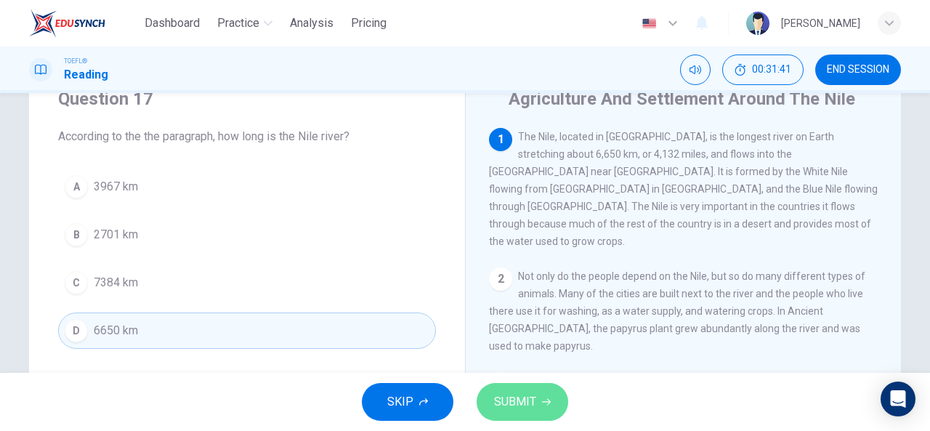
click at [518, 392] on span "SUBMIT" at bounding box center [515, 402] width 42 height 20
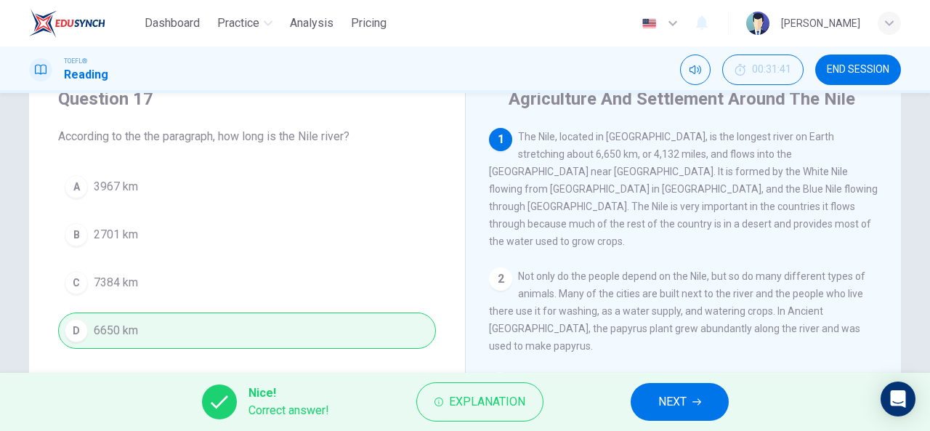
click at [668, 381] on div "Nice! Correct answer! Explanation NEXT" at bounding box center [465, 402] width 930 height 58
click at [672, 407] on span "NEXT" at bounding box center [672, 402] width 28 height 20
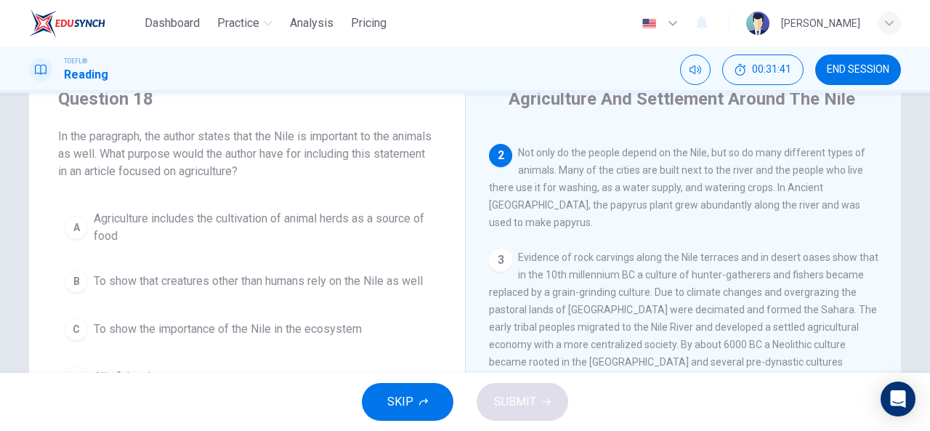
scroll to position [125, 0]
click at [925, 243] on div "Question 18 In the paragraph, the author states that the Nile is important to t…" at bounding box center [465, 233] width 930 height 280
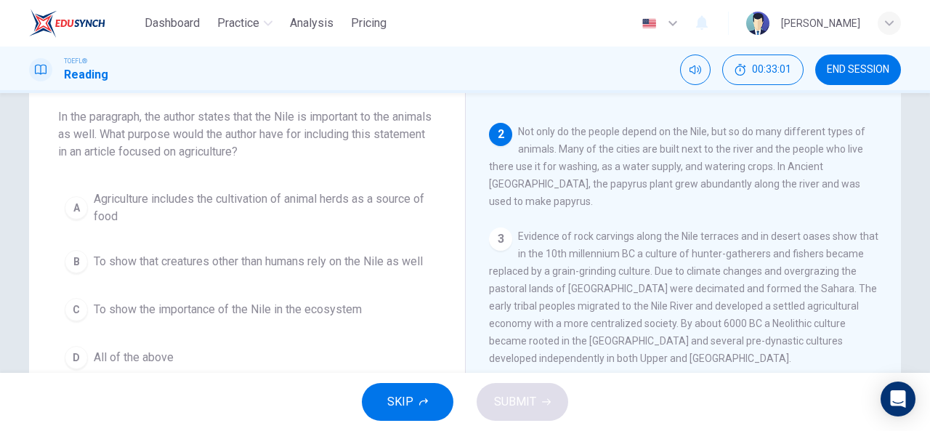
scroll to position [76, 0]
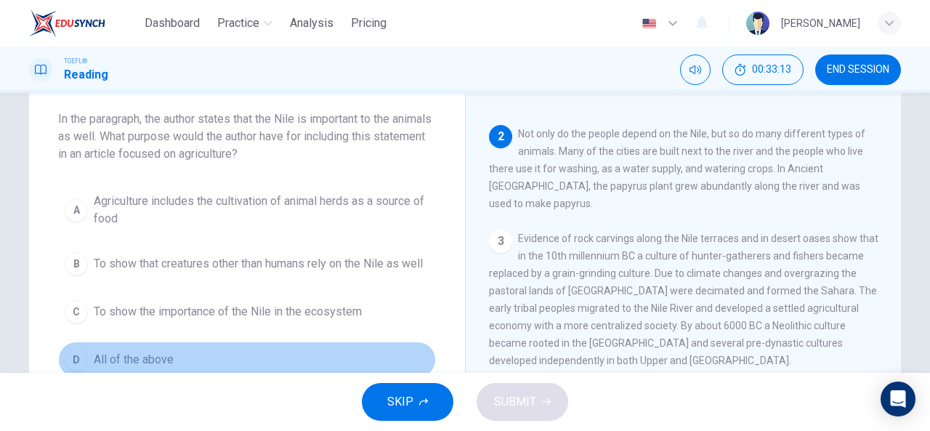
click at [73, 371] on div "D" at bounding box center [76, 359] width 23 height 23
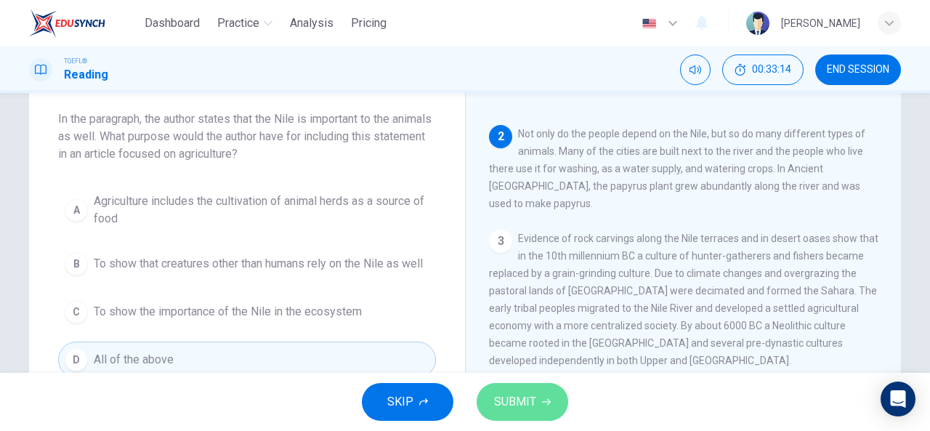
click at [535, 409] on span "SUBMIT" at bounding box center [515, 402] width 42 height 20
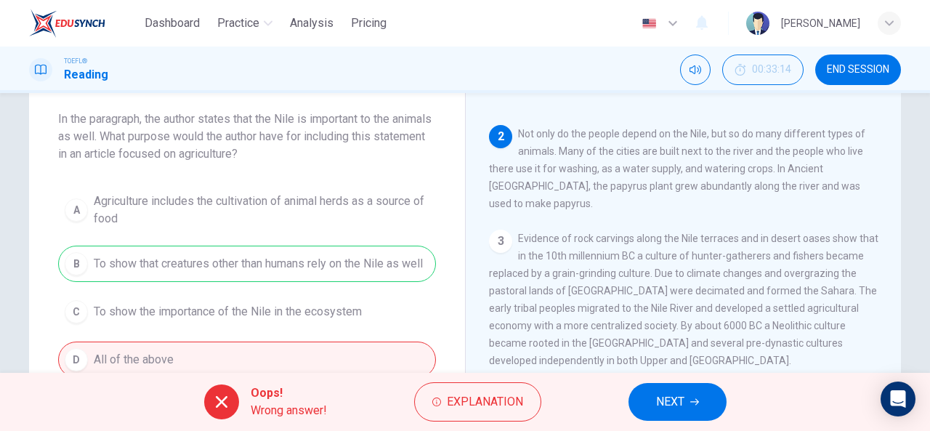
click at [676, 398] on span "NEXT" at bounding box center [670, 402] width 28 height 20
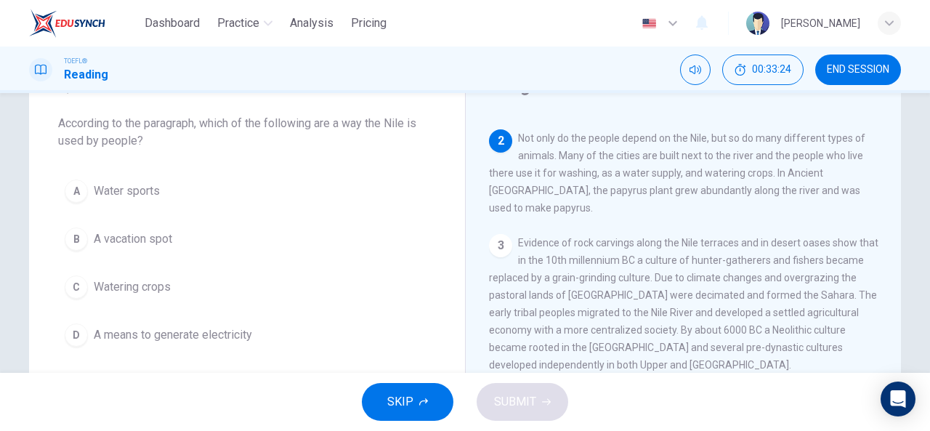
scroll to position [70, 0]
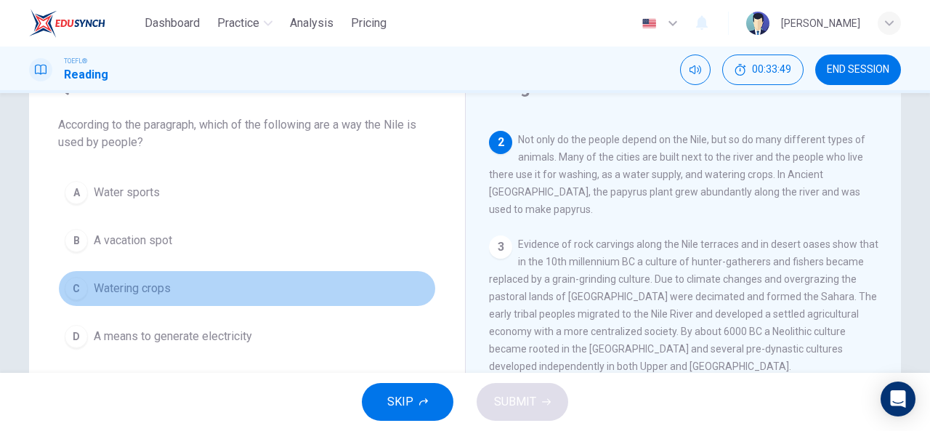
click at [78, 288] on div "C" at bounding box center [76, 288] width 23 height 23
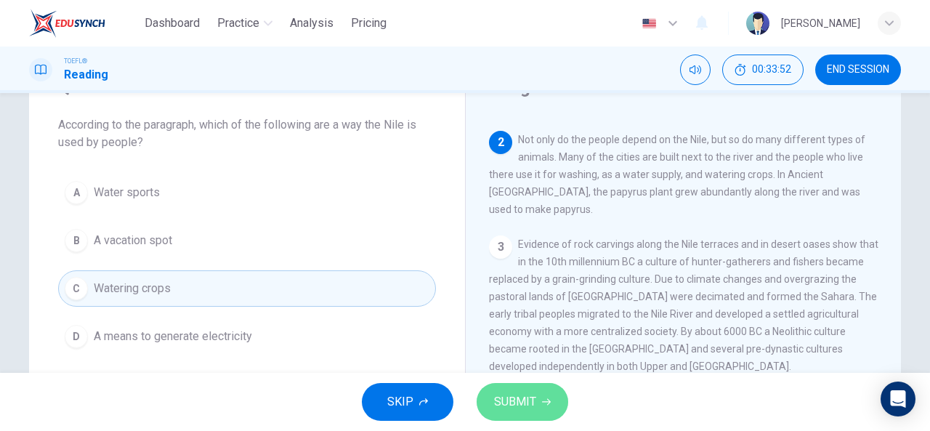
click at [503, 393] on span "SUBMIT" at bounding box center [515, 402] width 42 height 20
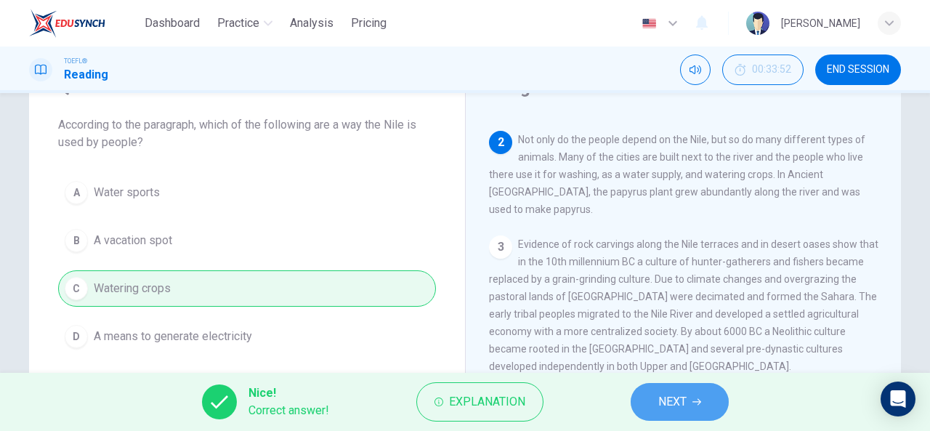
click at [713, 402] on button "NEXT" at bounding box center [679, 402] width 98 height 38
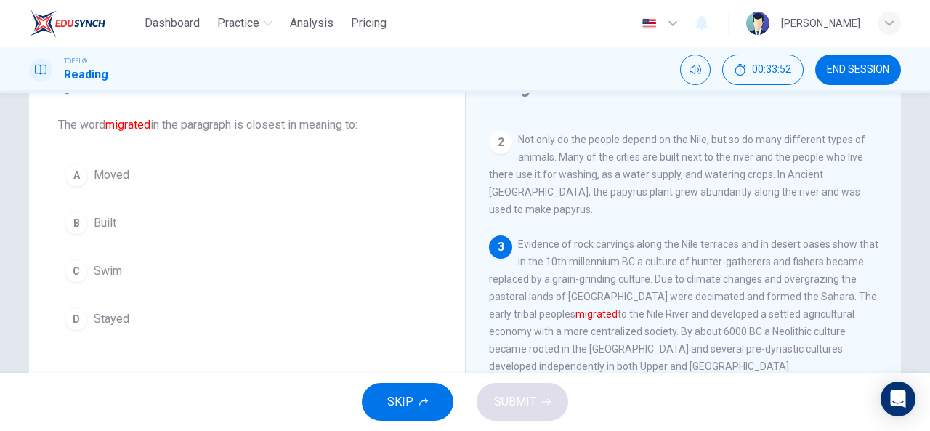
scroll to position [206, 0]
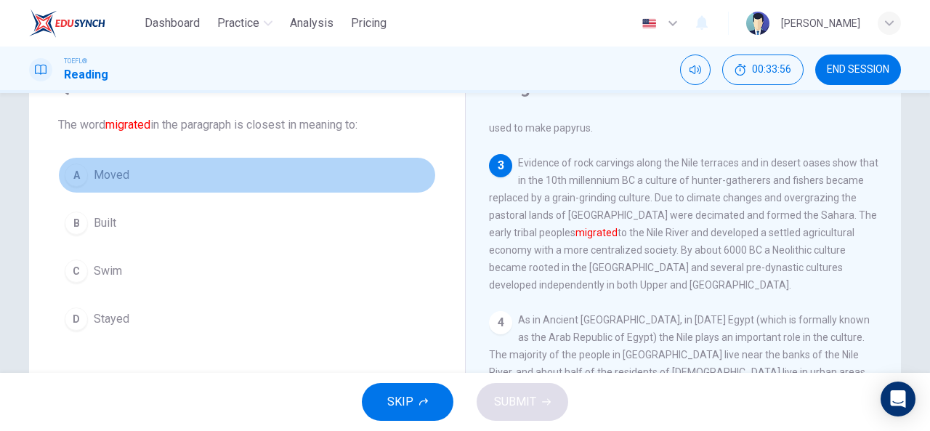
click at [77, 176] on div "A" at bounding box center [76, 174] width 23 height 23
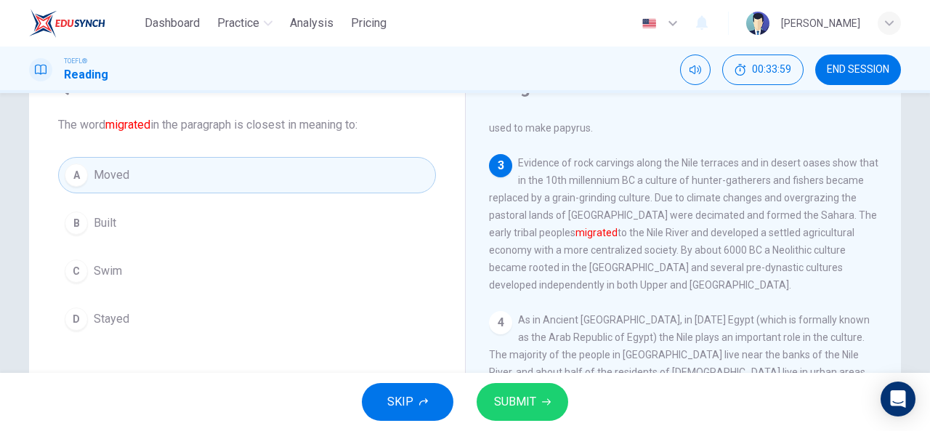
click at [506, 410] on span "SUBMIT" at bounding box center [515, 402] width 42 height 20
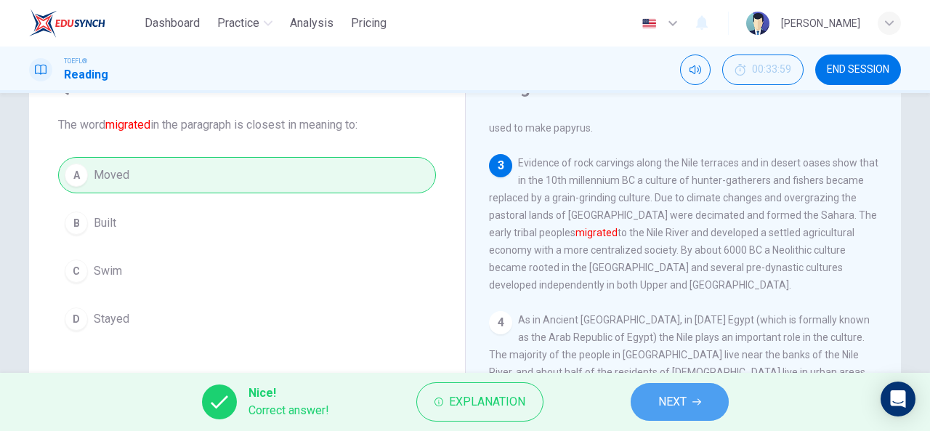
click at [697, 405] on icon "button" at bounding box center [696, 401] width 9 height 9
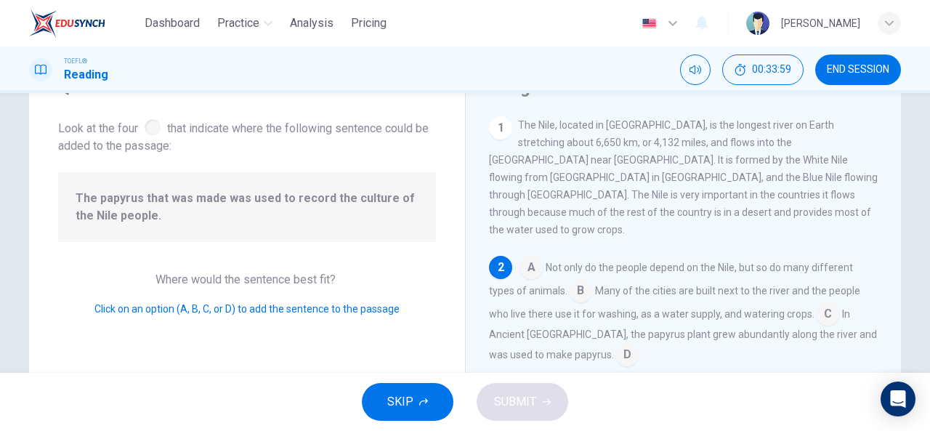
scroll to position [125, 0]
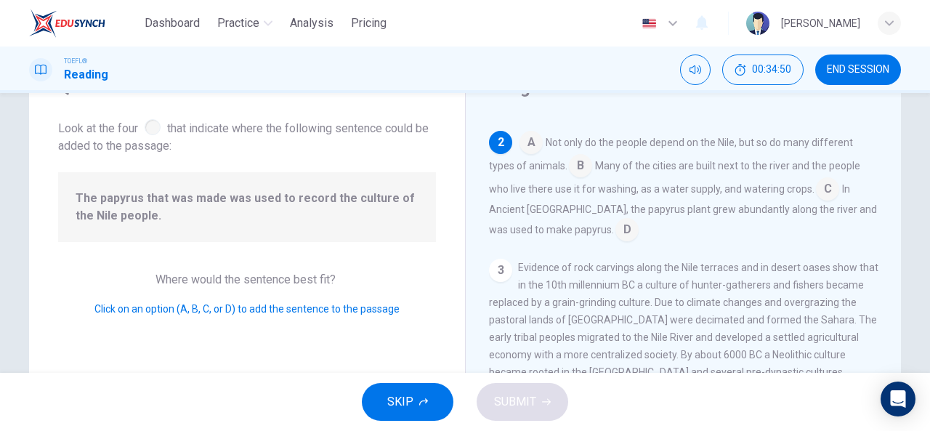
click at [615, 219] on input at bounding box center [626, 230] width 23 height 23
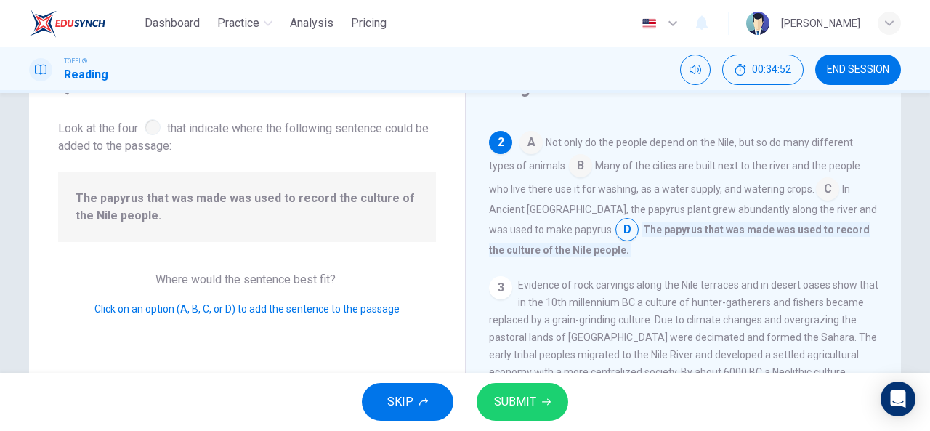
click at [545, 400] on icon "button" at bounding box center [546, 401] width 9 height 9
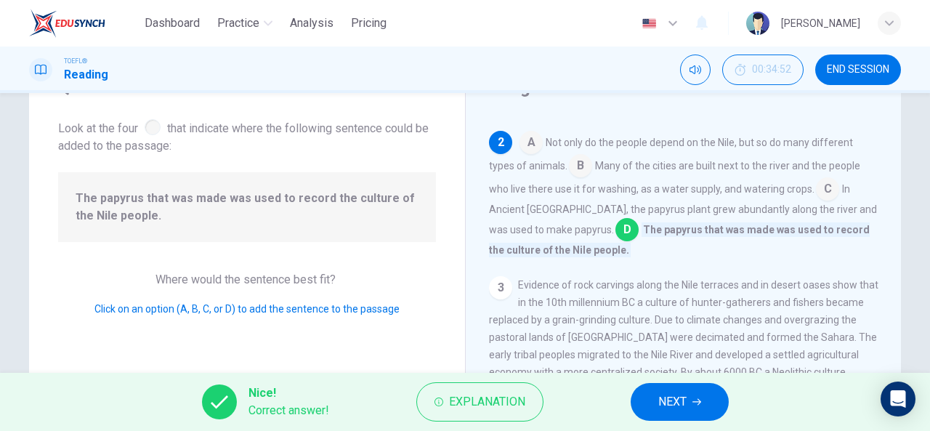
click at [667, 412] on span "NEXT" at bounding box center [672, 402] width 28 height 20
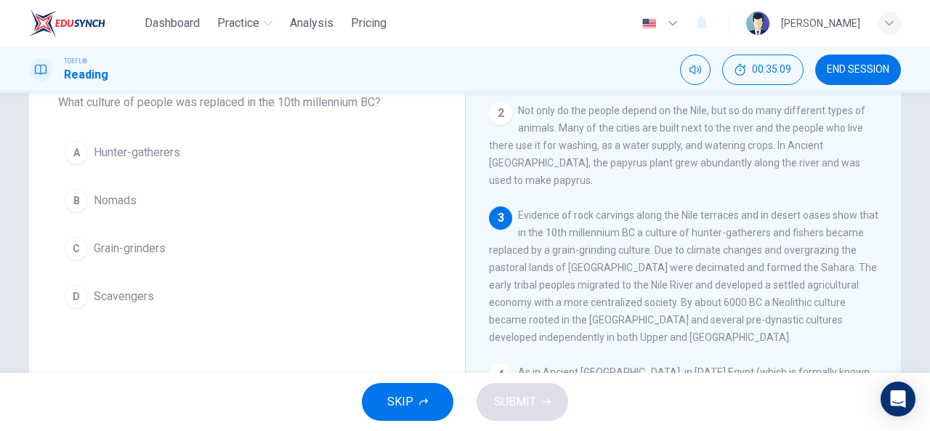
scroll to position [130, 0]
click at [75, 153] on div "A" at bounding box center [76, 152] width 23 height 23
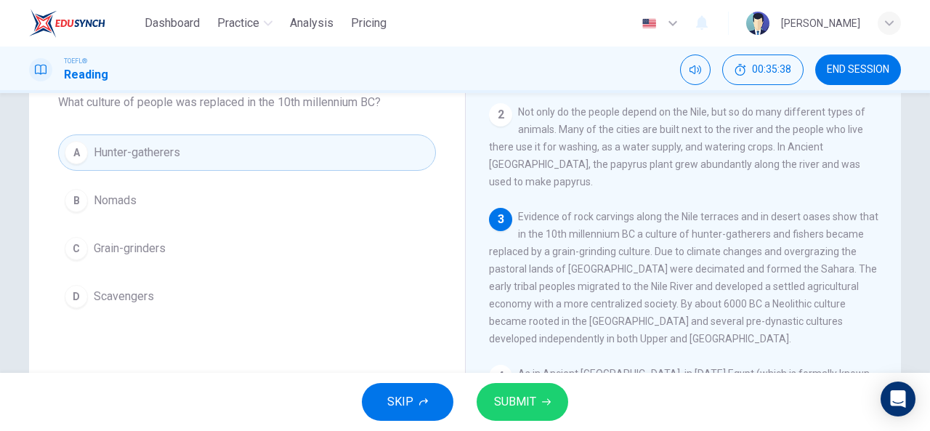
click at [524, 406] on span "SUBMIT" at bounding box center [515, 402] width 42 height 20
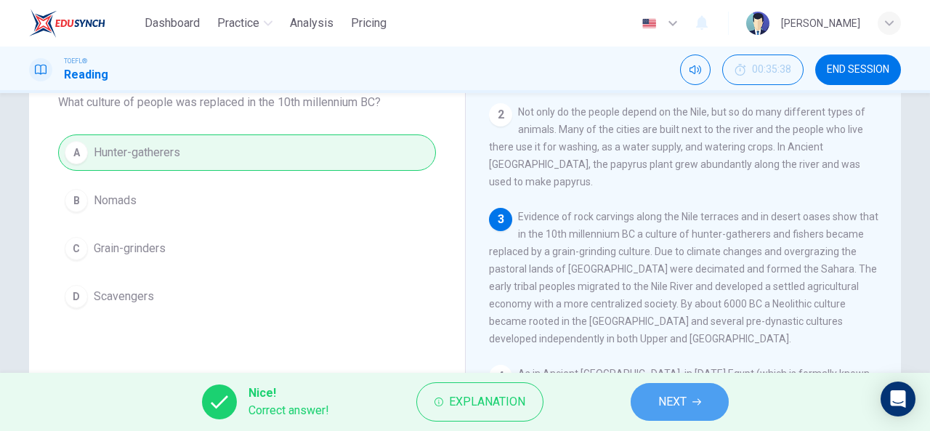
click at [696, 418] on button "NEXT" at bounding box center [679, 402] width 98 height 38
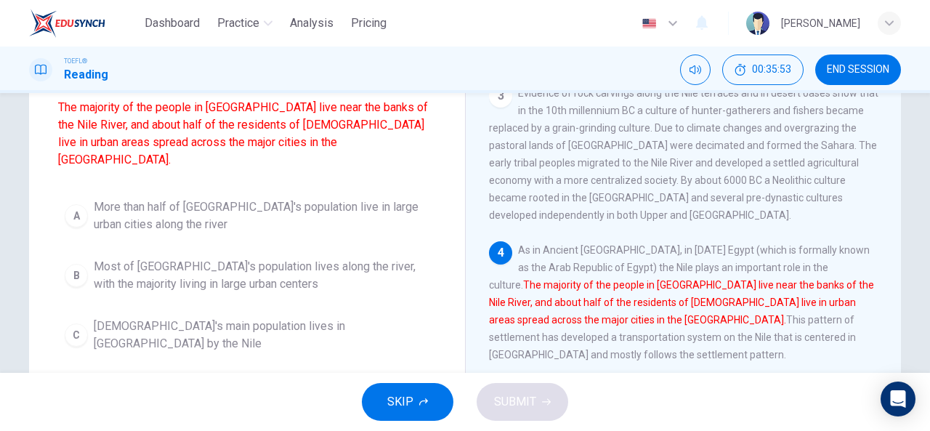
scroll to position [140, 0]
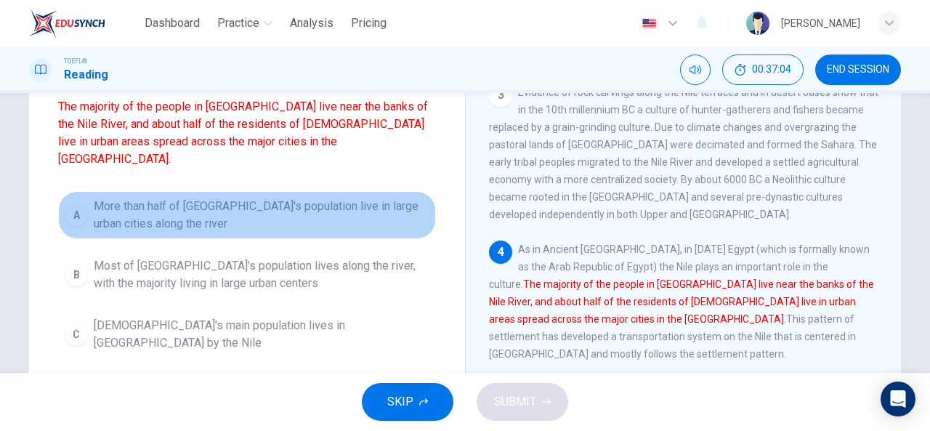
drag, startPoint x: 385, startPoint y: 199, endPoint x: 213, endPoint y: 197, distance: 172.2
click at [213, 198] on span "More than half of Egypt's population live in large urban cities along the river" at bounding box center [262, 215] width 336 height 35
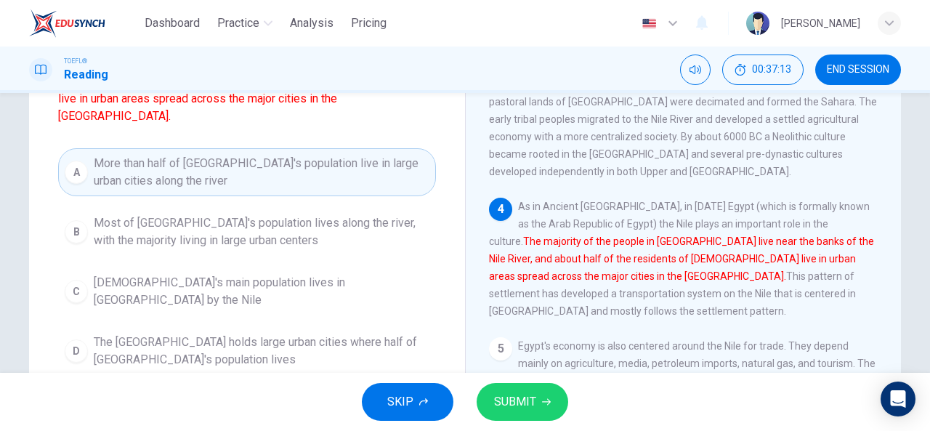
scroll to position [183, 0]
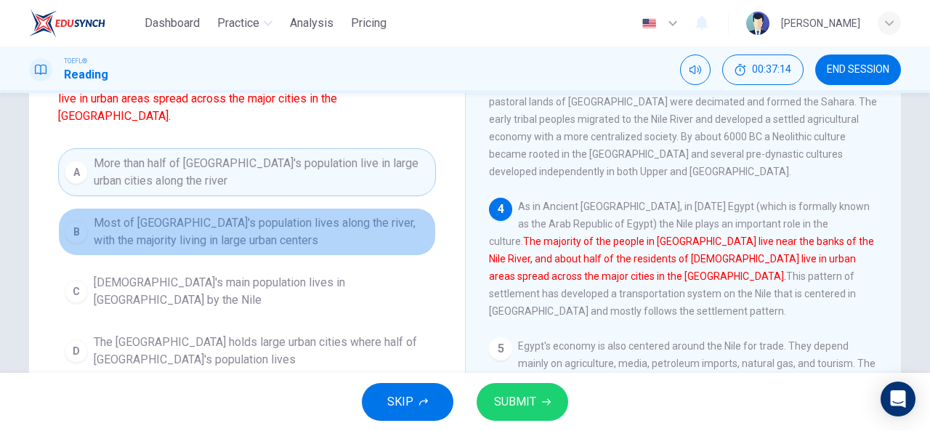
click at [317, 228] on span "Most of Egypt's population lives along the river, with the majority living in l…" at bounding box center [262, 231] width 336 height 35
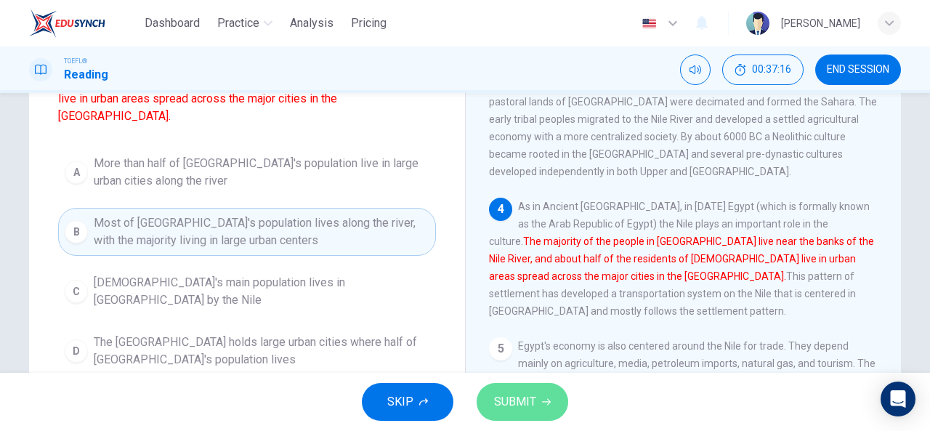
click at [526, 409] on span "SUBMIT" at bounding box center [515, 402] width 42 height 20
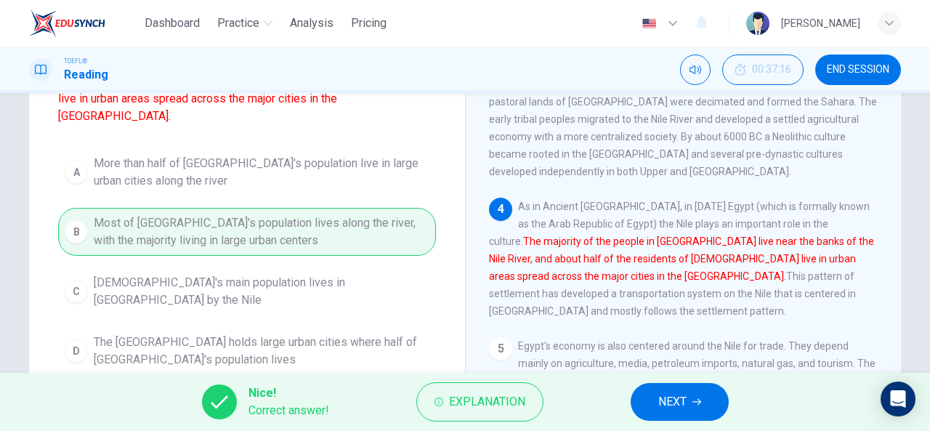
click at [668, 413] on button "NEXT" at bounding box center [679, 402] width 98 height 38
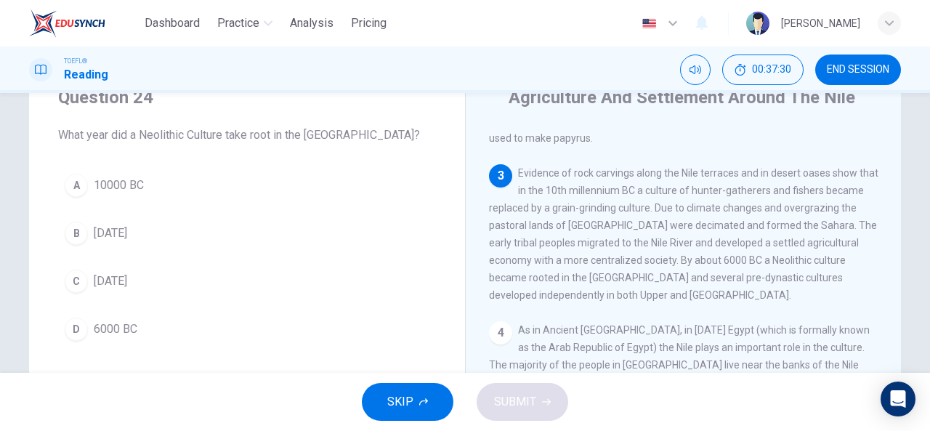
scroll to position [58, 0]
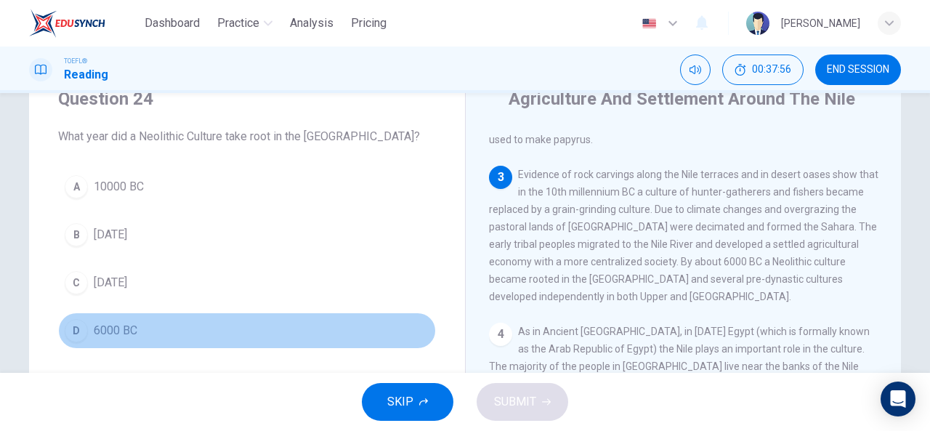
click at [76, 329] on div "D" at bounding box center [76, 330] width 23 height 23
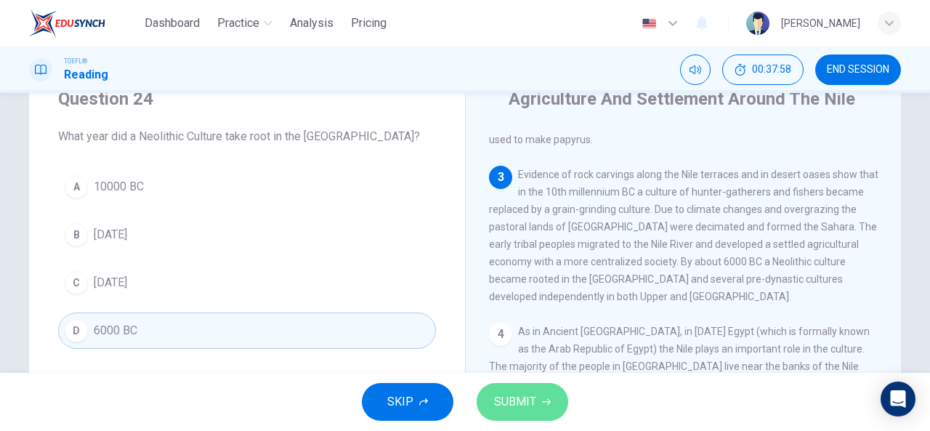
click at [499, 401] on span "SUBMIT" at bounding box center [515, 402] width 42 height 20
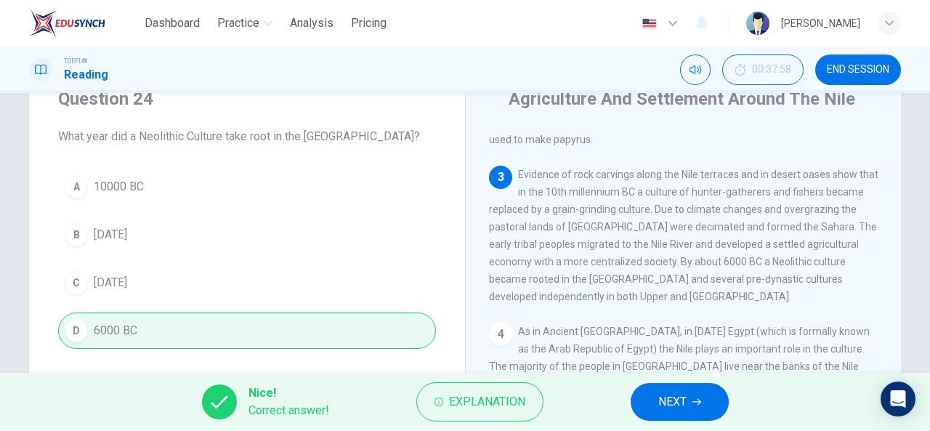
click at [707, 407] on button "NEXT" at bounding box center [679, 402] width 98 height 38
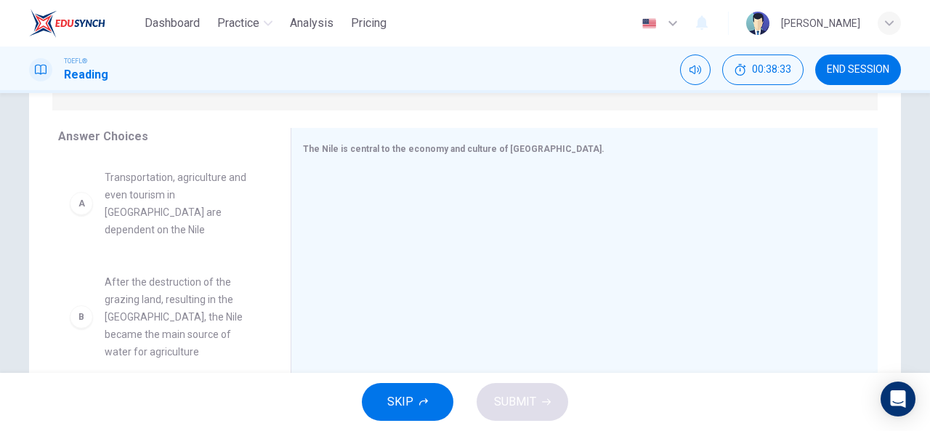
scroll to position [216, 0]
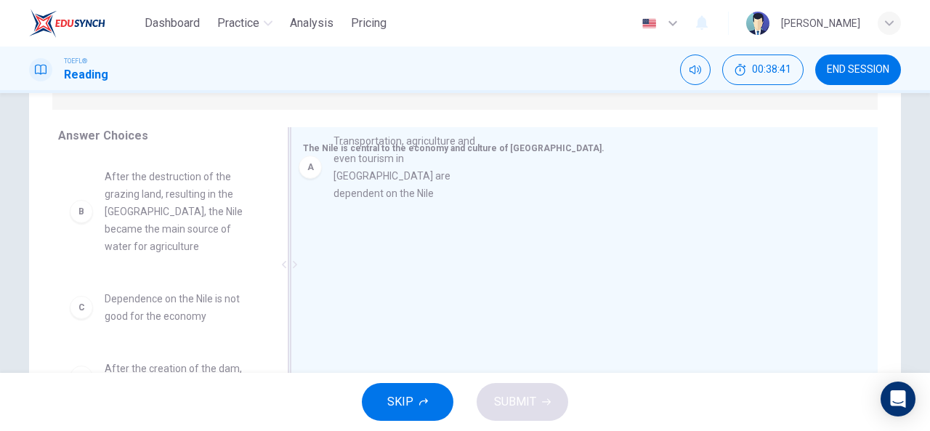
drag, startPoint x: 173, startPoint y: 210, endPoint x: 423, endPoint y: 179, distance: 251.8
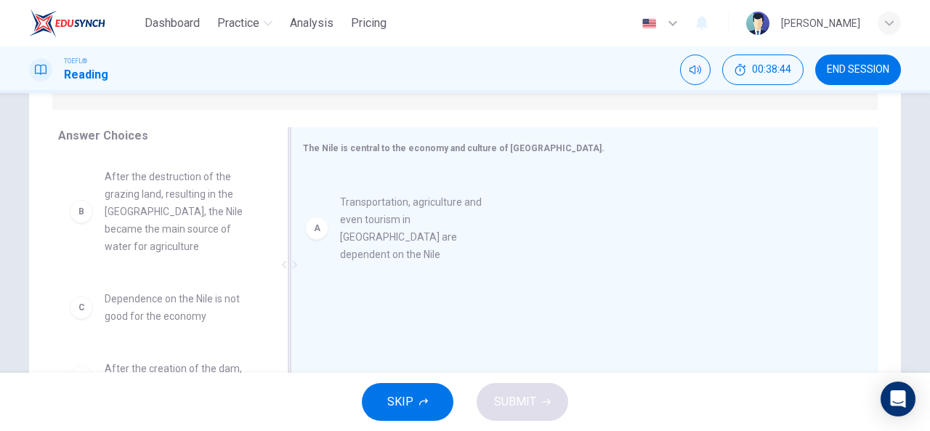
drag, startPoint x: 157, startPoint y: 197, endPoint x: 412, endPoint y: 215, distance: 255.6
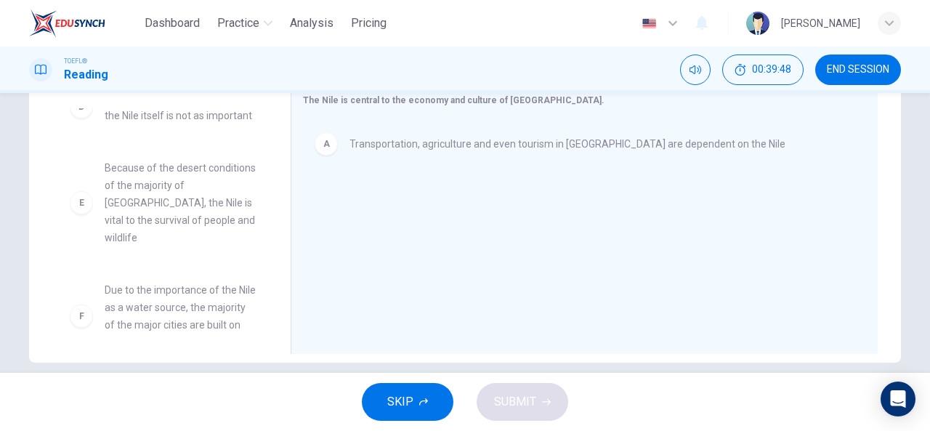
scroll to position [253, 0]
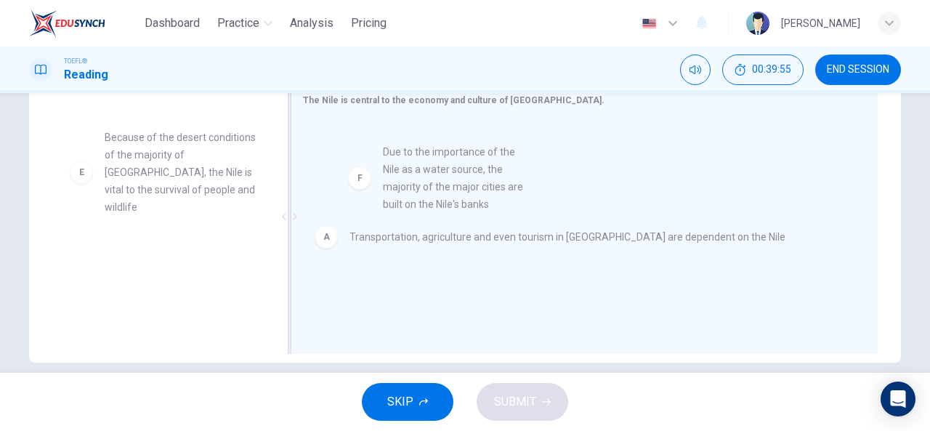
drag, startPoint x: 165, startPoint y: 277, endPoint x: 452, endPoint y: 167, distance: 307.2
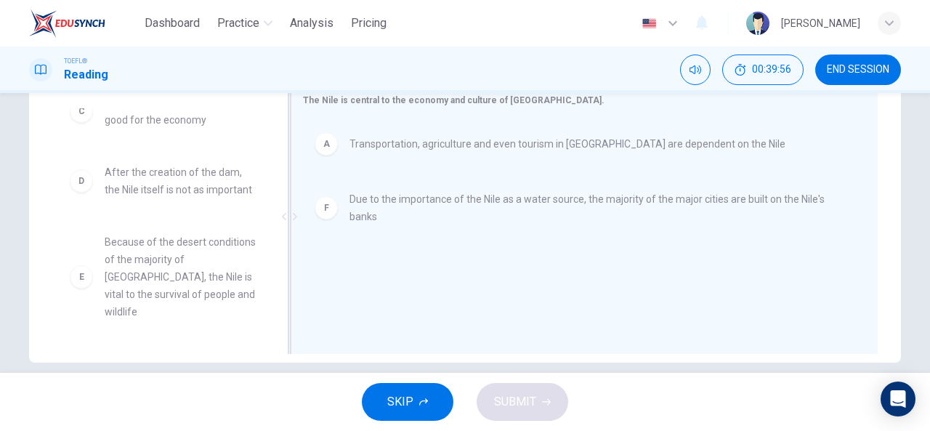
scroll to position [148, 0]
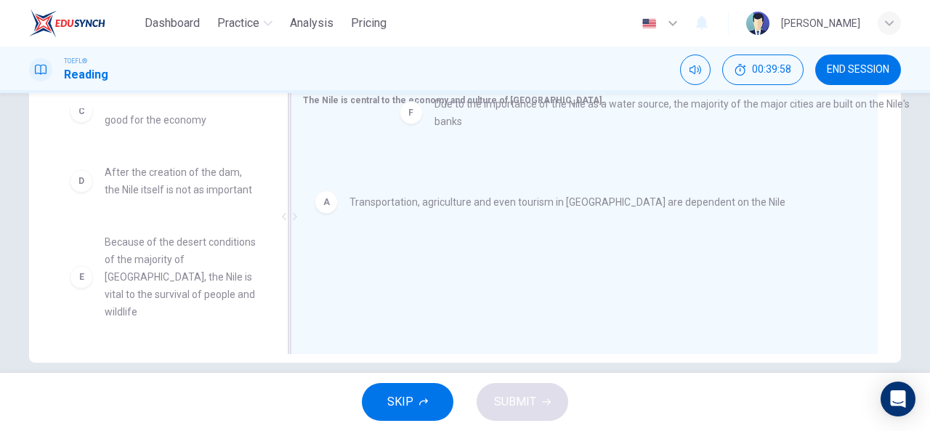
drag, startPoint x: 378, startPoint y: 208, endPoint x: 458, endPoint y: 113, distance: 124.3
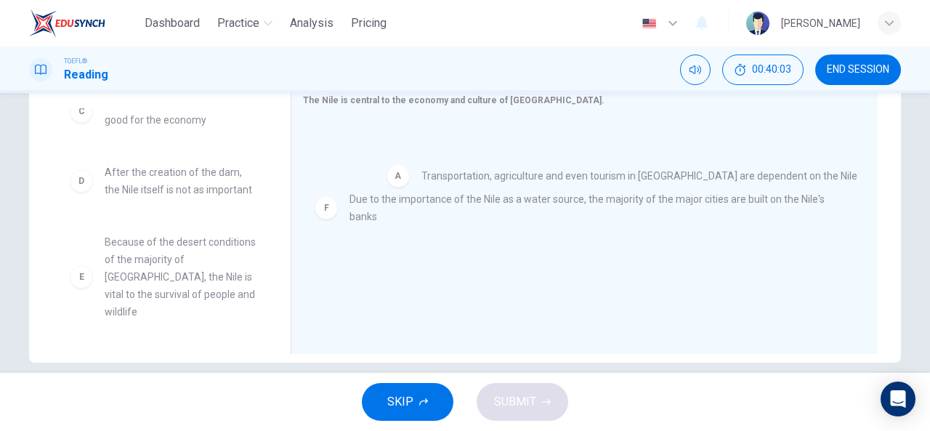
drag, startPoint x: 378, startPoint y: 147, endPoint x: 450, endPoint y: 186, distance: 82.2
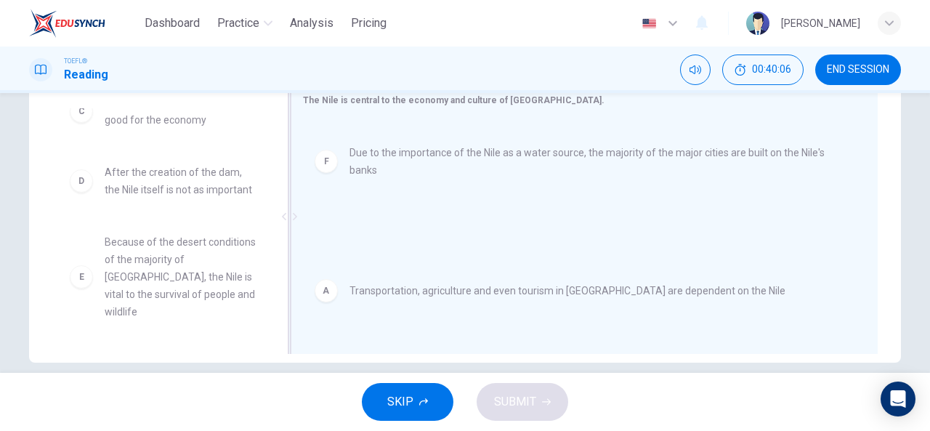
drag, startPoint x: 423, startPoint y: 150, endPoint x: 440, endPoint y: 198, distance: 51.5
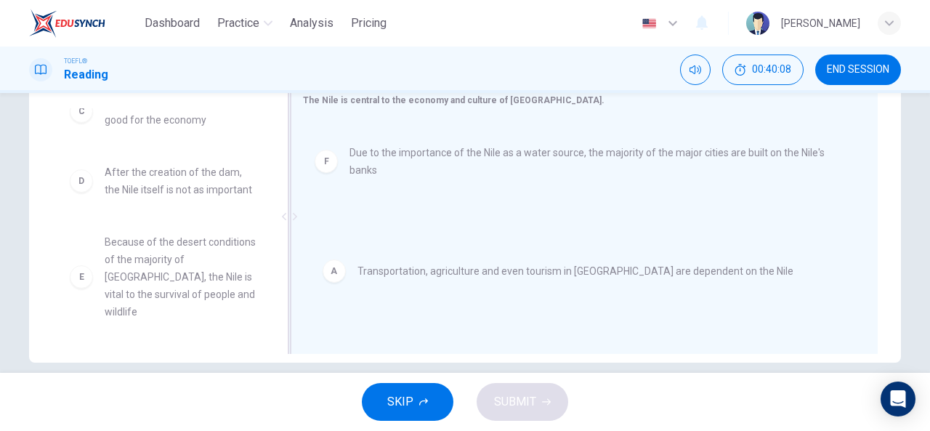
drag, startPoint x: 423, startPoint y: 146, endPoint x: 434, endPoint y: 277, distance: 131.3
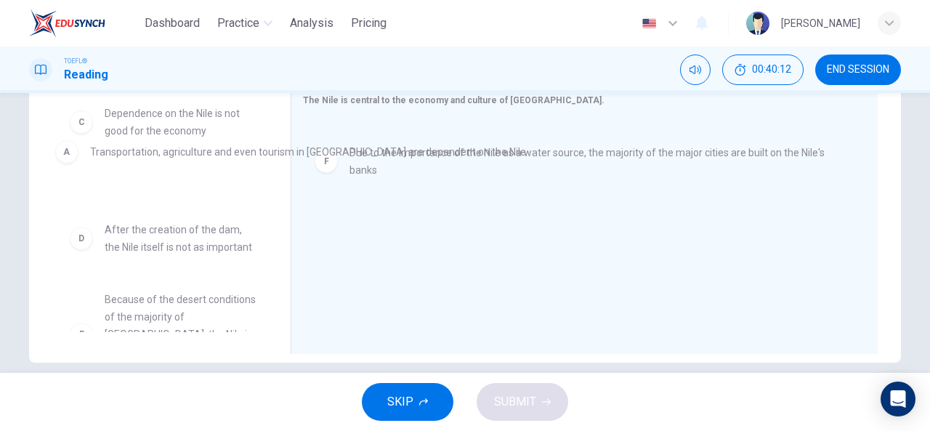
drag, startPoint x: 410, startPoint y: 143, endPoint x: 142, endPoint y: 147, distance: 268.1
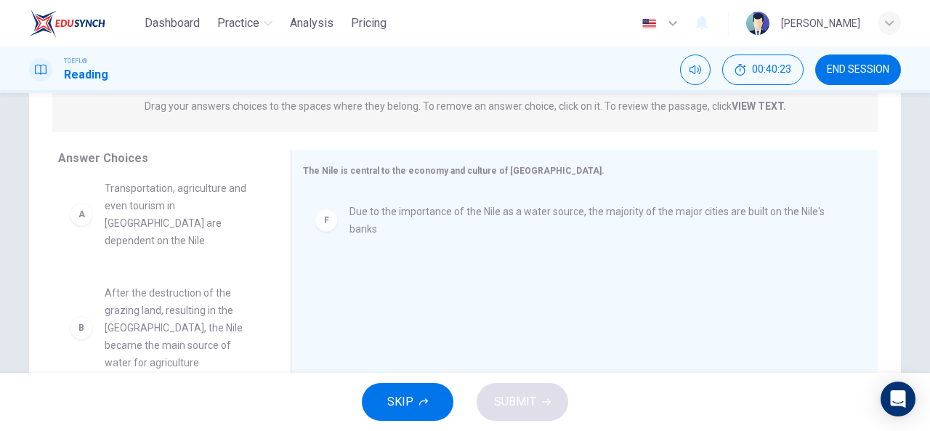
scroll to position [0, 0]
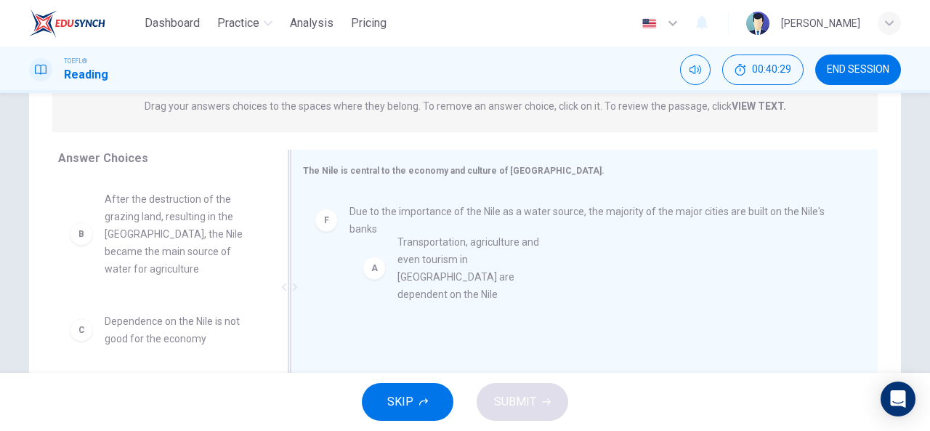
drag, startPoint x: 132, startPoint y: 214, endPoint x: 431, endPoint y: 254, distance: 301.8
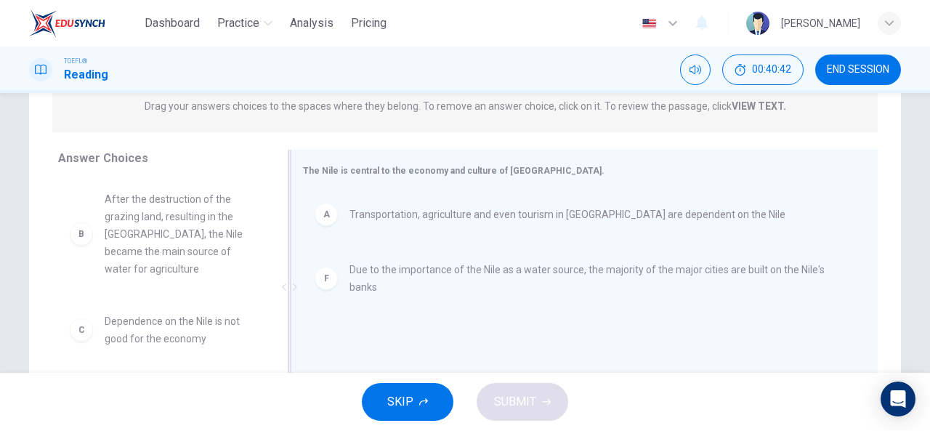
drag, startPoint x: 278, startPoint y: 259, endPoint x: 277, endPoint y: 302, distance: 43.6
click at [280, 302] on div at bounding box center [289, 287] width 18 height 275
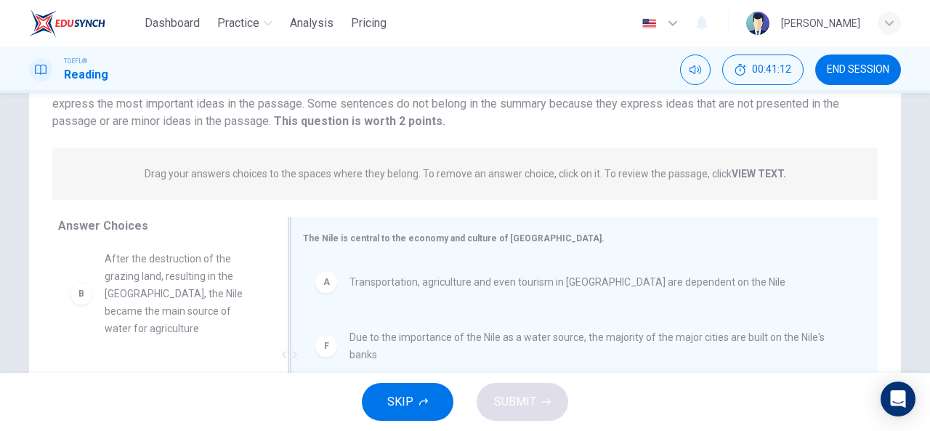
scroll to position [7, 0]
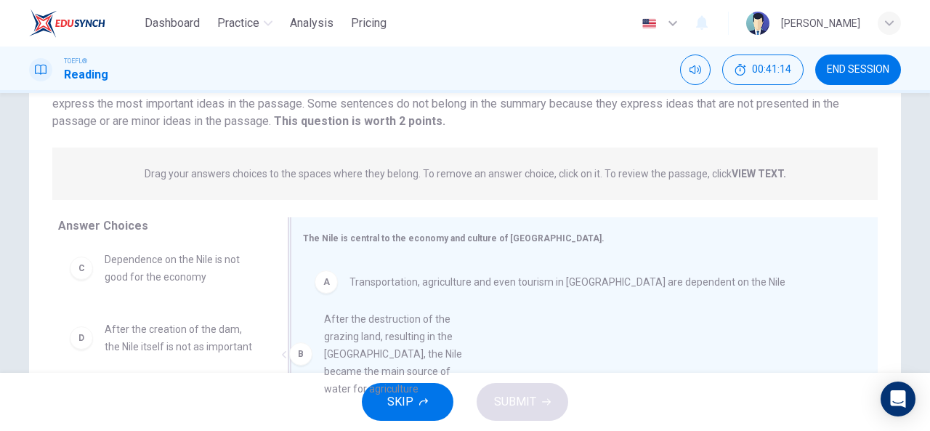
drag, startPoint x: 171, startPoint y: 278, endPoint x: 405, endPoint y: 343, distance: 242.7
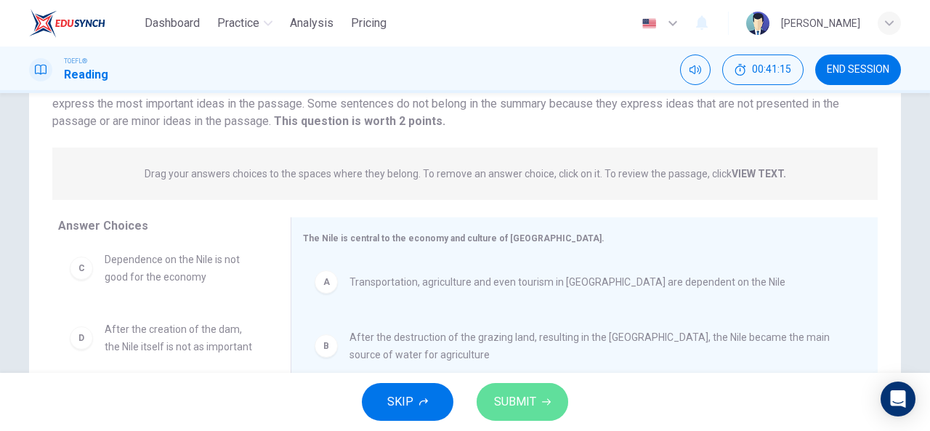
click at [538, 402] on button "SUBMIT" at bounding box center [522, 402] width 92 height 38
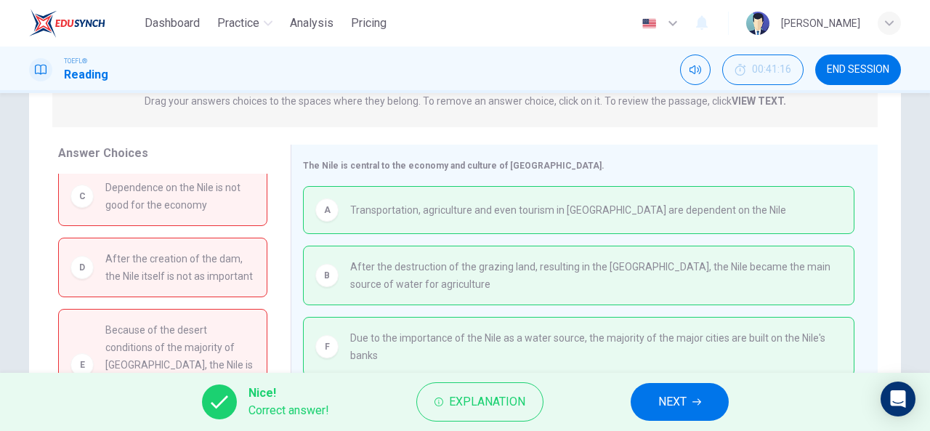
scroll to position [283, 0]
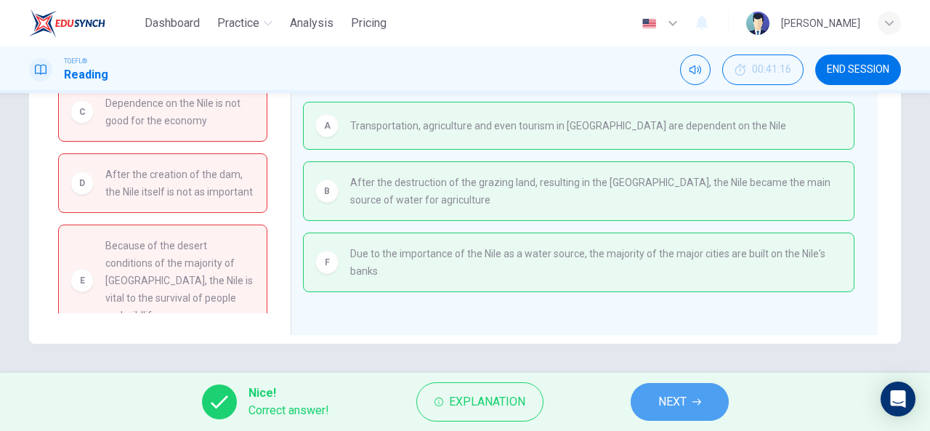
click at [680, 398] on span "NEXT" at bounding box center [672, 402] width 28 height 20
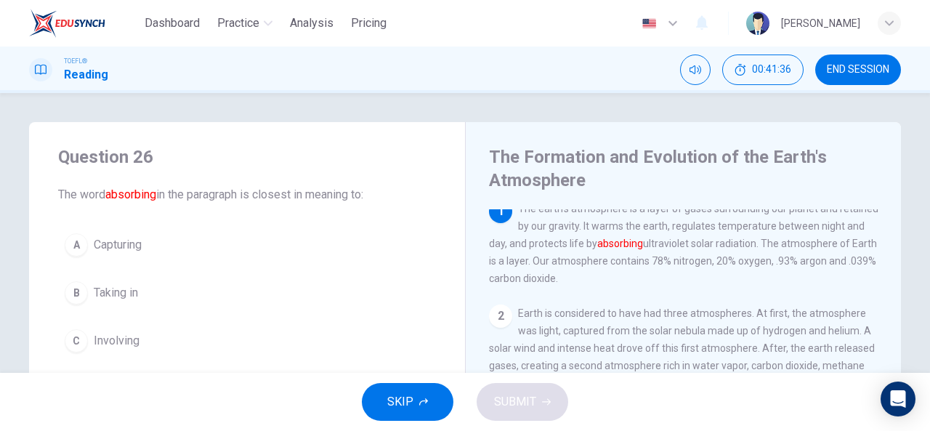
scroll to position [0, 0]
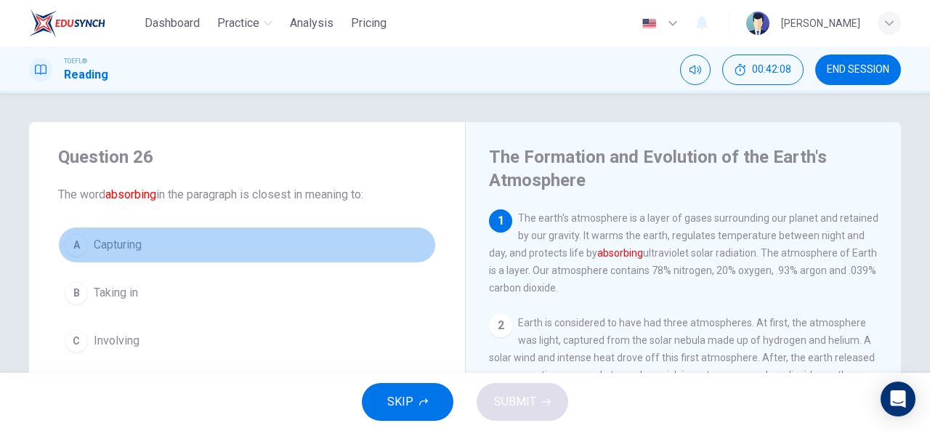
click at [78, 253] on div "A" at bounding box center [76, 244] width 23 height 23
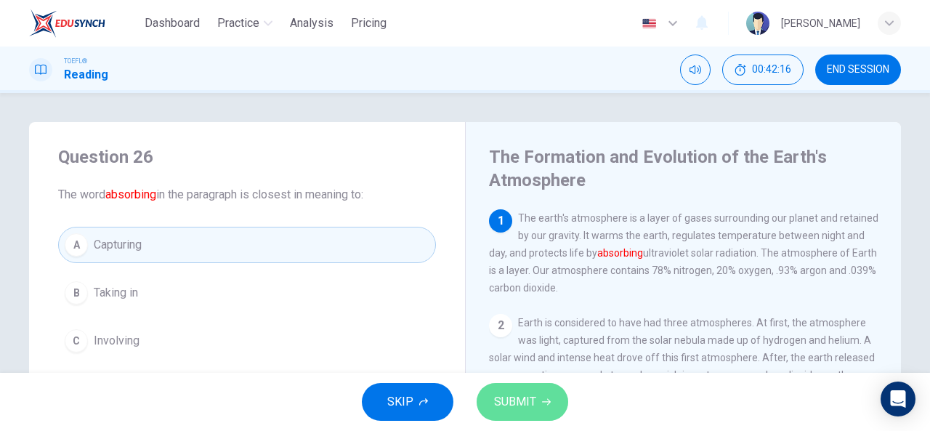
click at [532, 407] on span "SUBMIT" at bounding box center [515, 402] width 42 height 20
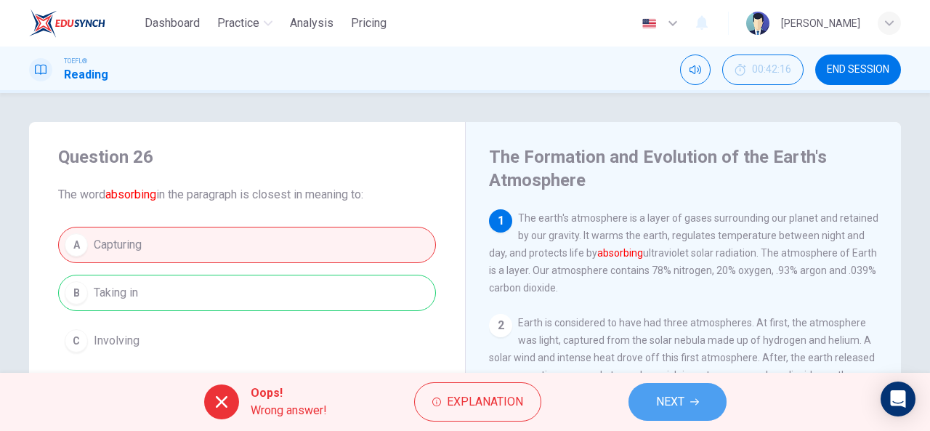
click at [699, 405] on icon "button" at bounding box center [694, 401] width 9 height 9
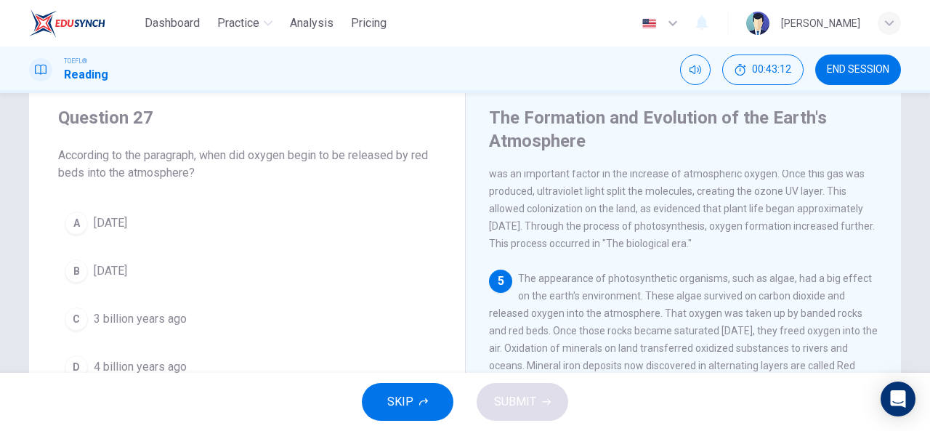
scroll to position [71, 0]
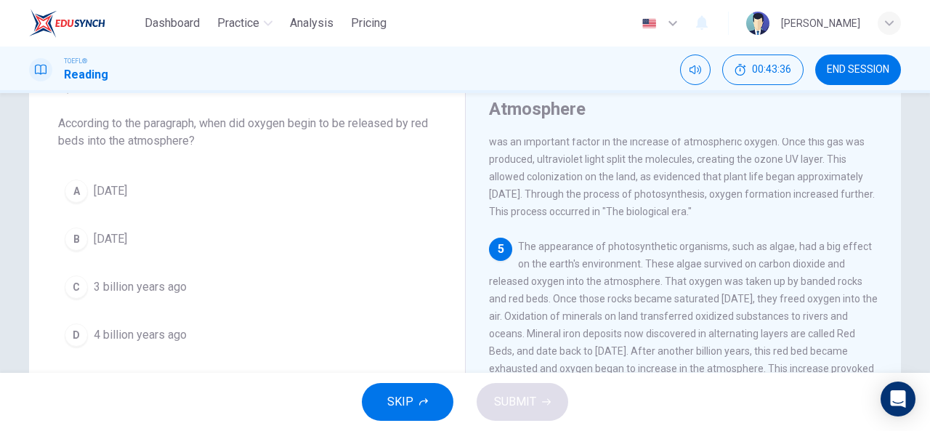
click at [77, 78] on h1 "Reading" at bounding box center [86, 74] width 44 height 17
click at [33, 57] on div "TOEFL® Reading" at bounding box center [68, 70] width 79 height 28
click at [62, 15] on img at bounding box center [67, 23] width 76 height 29
click at [854, 65] on span "END SESSION" at bounding box center [858, 70] width 62 height 12
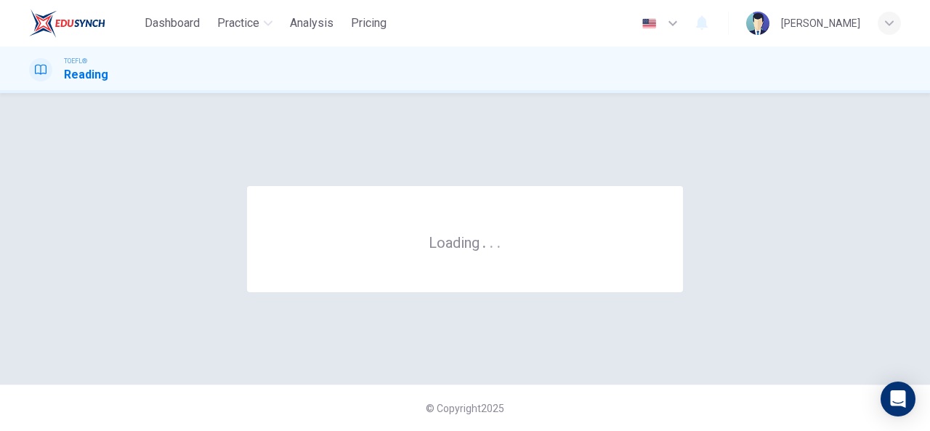
scroll to position [0, 0]
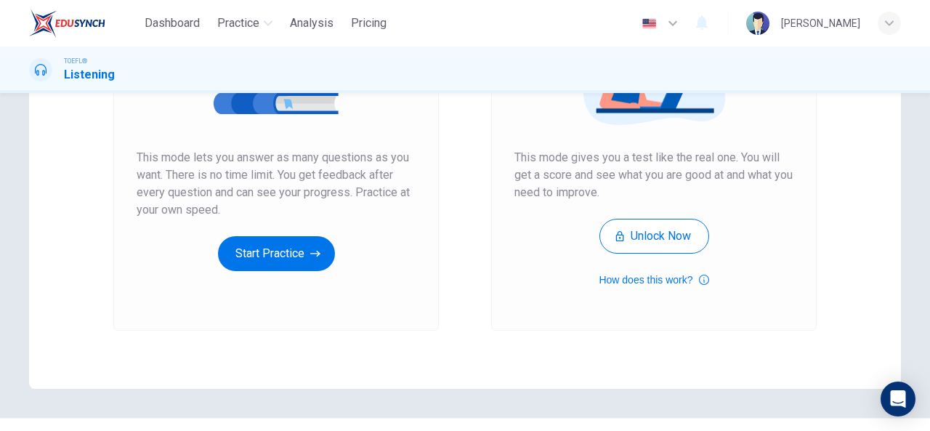
scroll to position [272, 0]
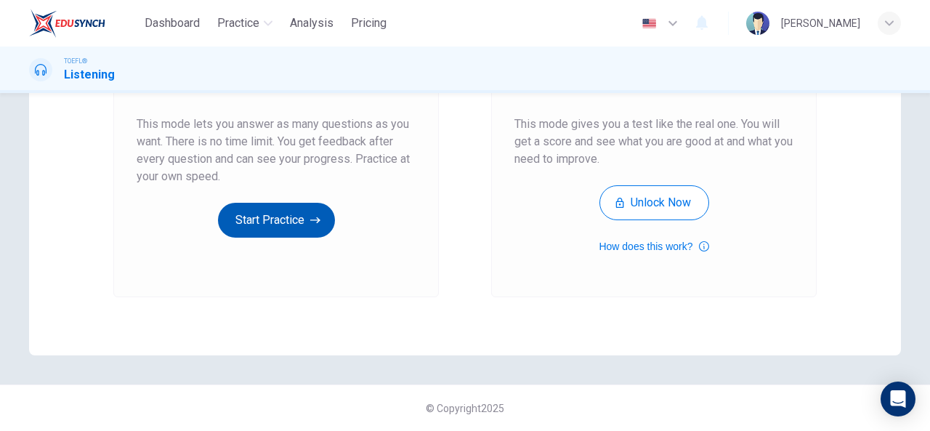
click at [227, 224] on button "Start Practice" at bounding box center [276, 220] width 117 height 35
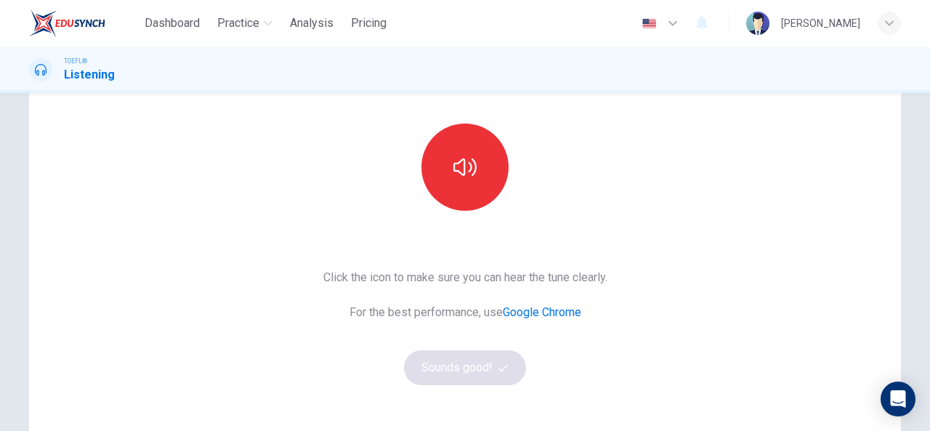
scroll to position [0, 0]
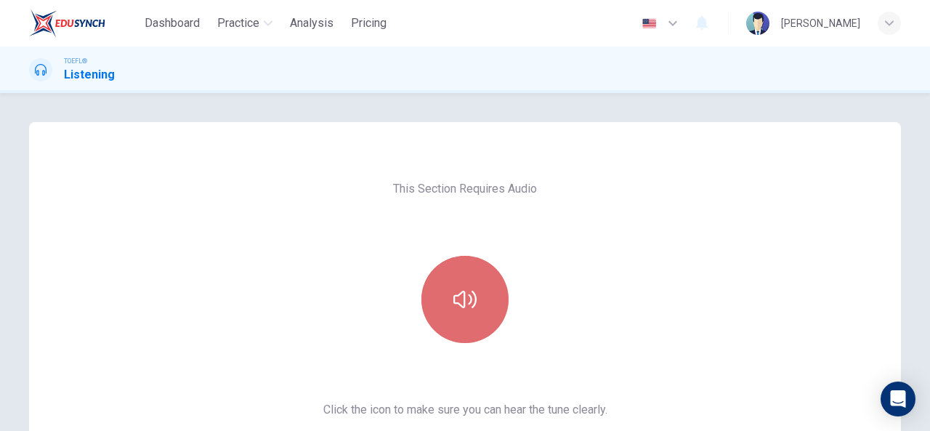
click at [491, 311] on button "button" at bounding box center [464, 299] width 87 height 87
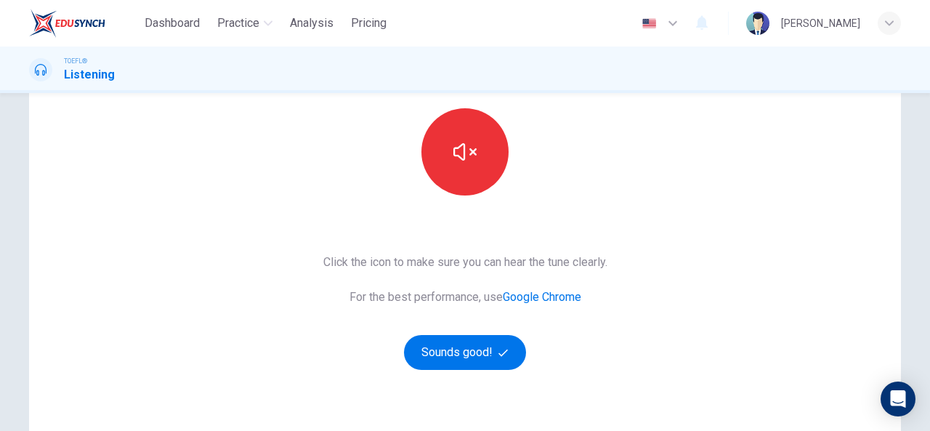
scroll to position [147, 0]
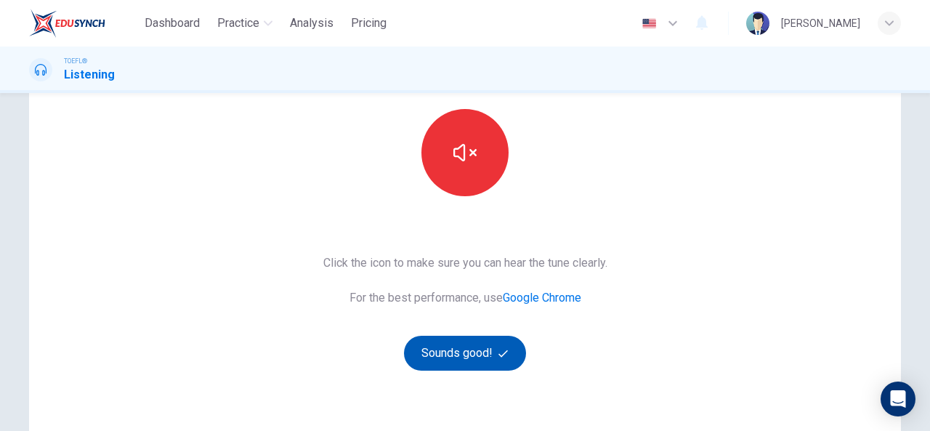
click at [443, 364] on button "Sounds good!" at bounding box center [465, 353] width 122 height 35
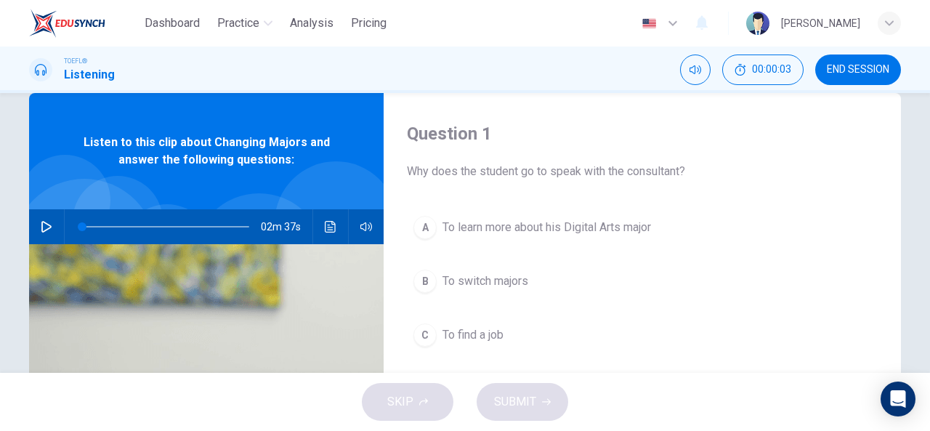
scroll to position [26, 0]
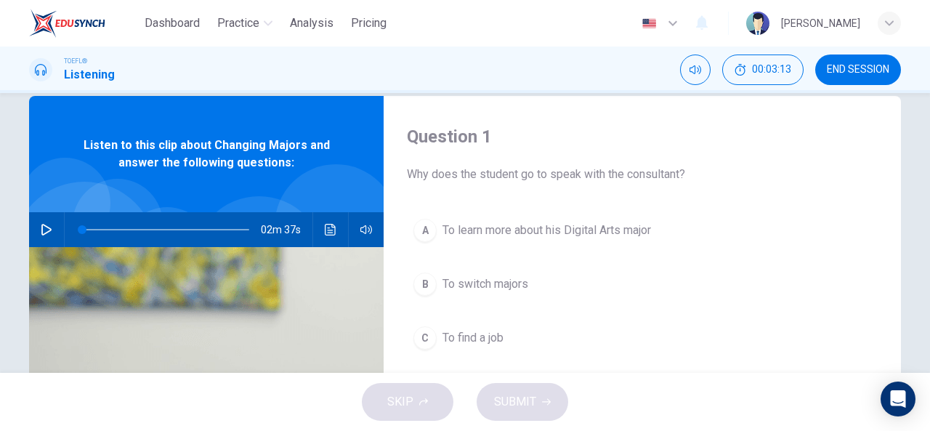
drag, startPoint x: 619, startPoint y: 200, endPoint x: 41, endPoint y: 227, distance: 578.1
click at [41, 227] on div "Question 1 Why does the student go to speak with the consultant? A To learn mor…" at bounding box center [465, 348] width 872 height 505
click at [41, 227] on icon "button" at bounding box center [47, 230] width 12 height 12
click at [422, 280] on div "B" at bounding box center [424, 283] width 23 height 23
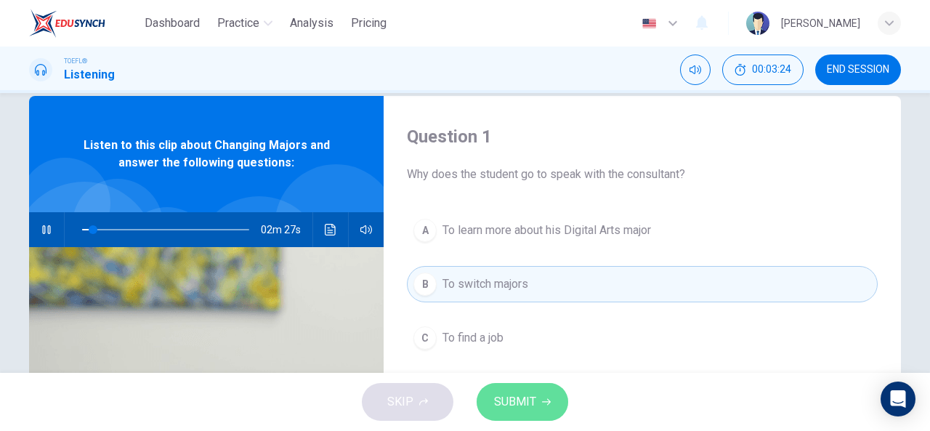
click at [551, 400] on button "SUBMIT" at bounding box center [522, 402] width 92 height 38
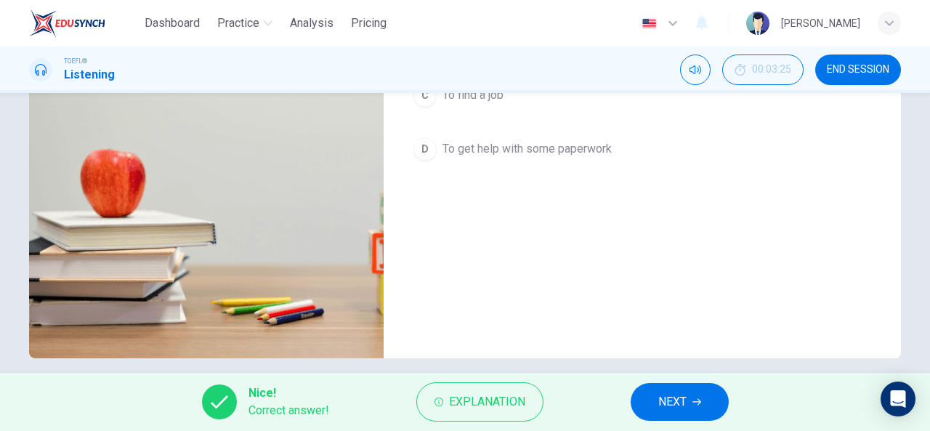
scroll to position [249, 0]
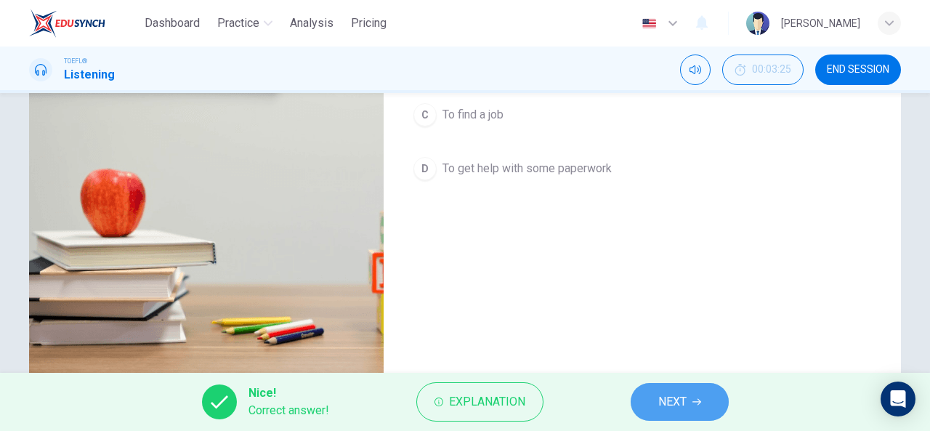
click at [686, 406] on span "NEXT" at bounding box center [672, 402] width 28 height 20
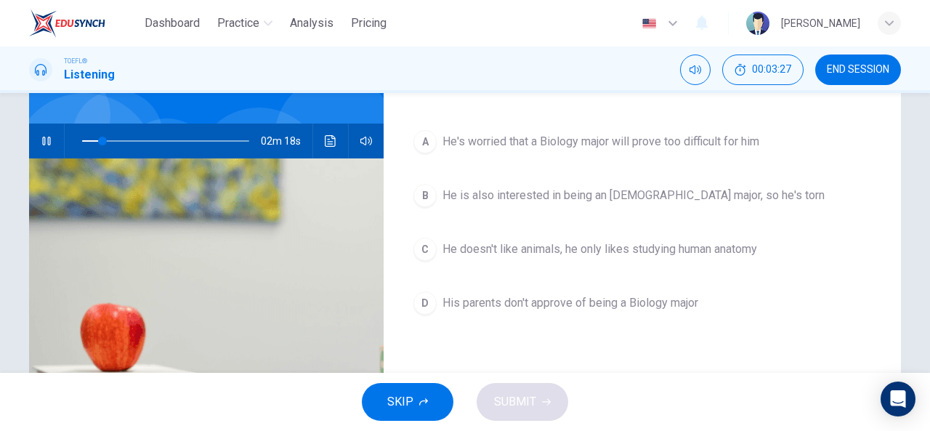
scroll to position [112, 0]
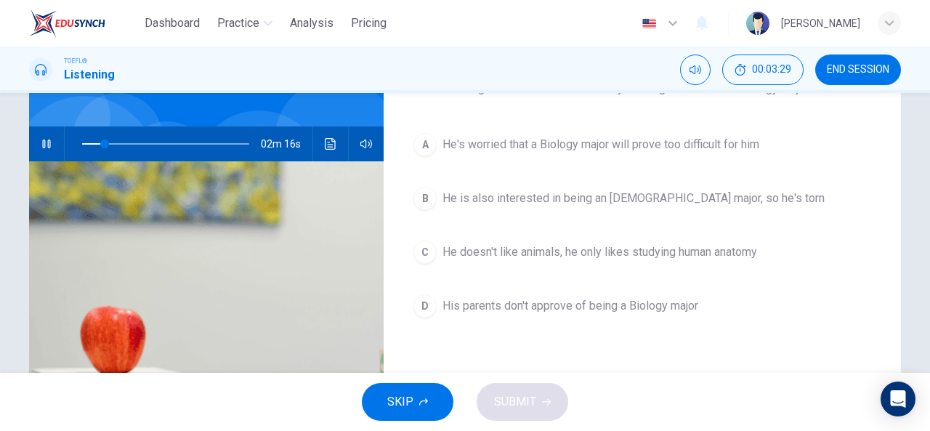
click at [41, 138] on icon "button" at bounding box center [47, 144] width 12 height 12
drag, startPoint x: 101, startPoint y: 142, endPoint x: 91, endPoint y: 145, distance: 10.4
click at [93, 145] on span at bounding box center [97, 143] width 9 height 9
click at [41, 145] on icon "button" at bounding box center [47, 144] width 12 height 12
click at [49, 148] on button "button" at bounding box center [46, 143] width 23 height 35
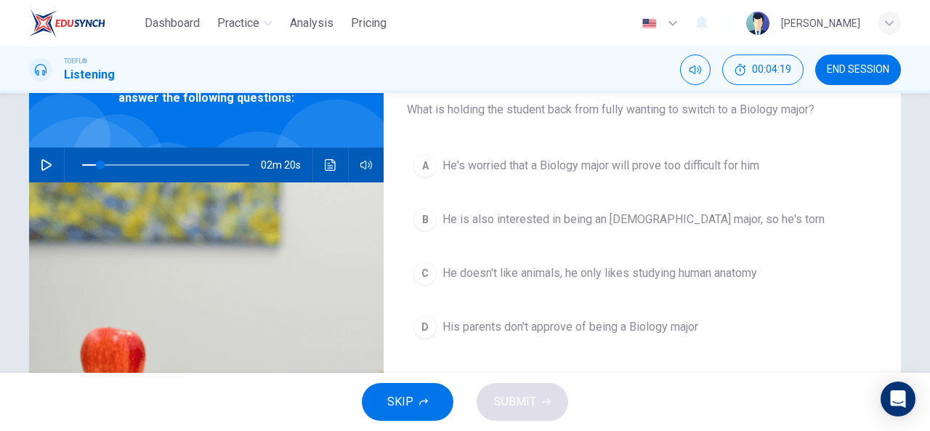
scroll to position [87, 0]
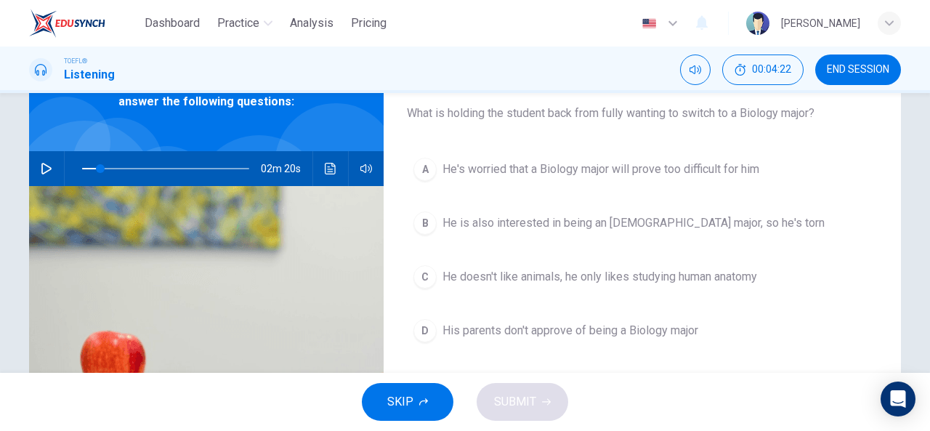
click at [46, 171] on icon "button" at bounding box center [47, 169] width 12 height 12
click at [365, 164] on icon "button" at bounding box center [366, 169] width 12 height 12
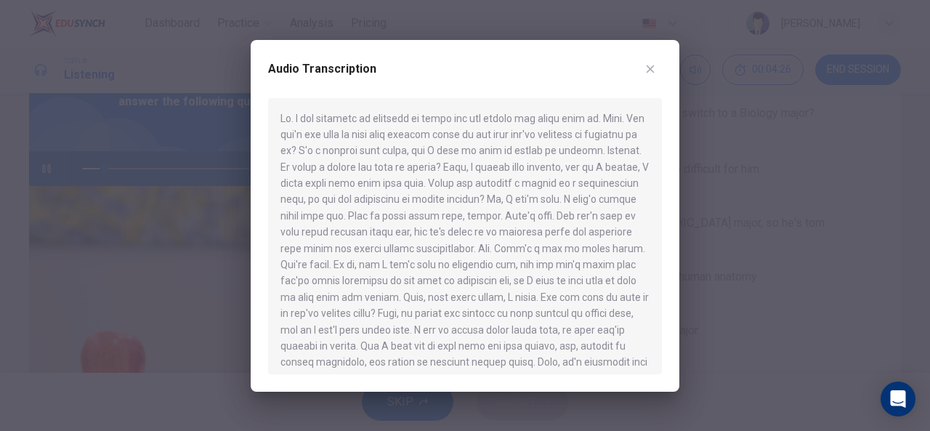
click at [172, 223] on div at bounding box center [465, 215] width 930 height 431
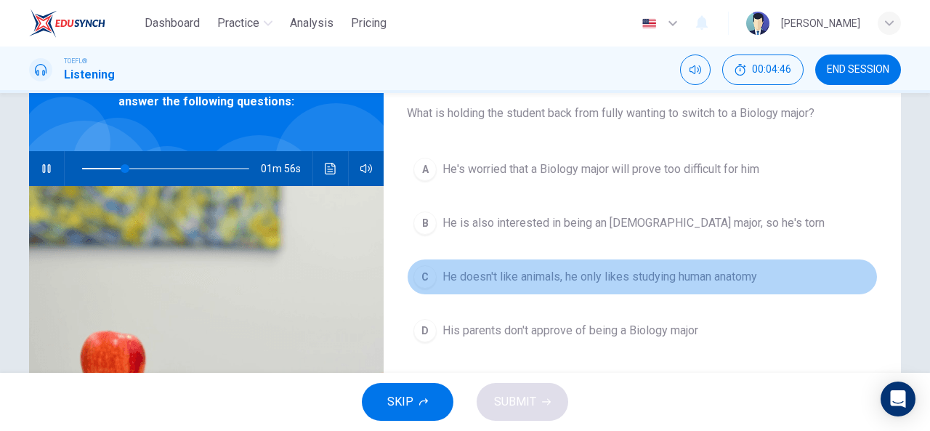
click at [426, 272] on div "C" at bounding box center [424, 276] width 23 height 23
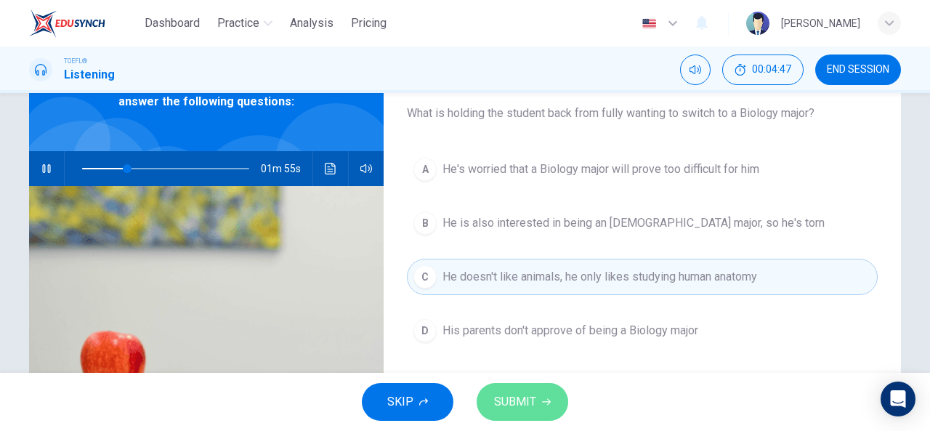
click at [548, 410] on button "SUBMIT" at bounding box center [522, 402] width 92 height 38
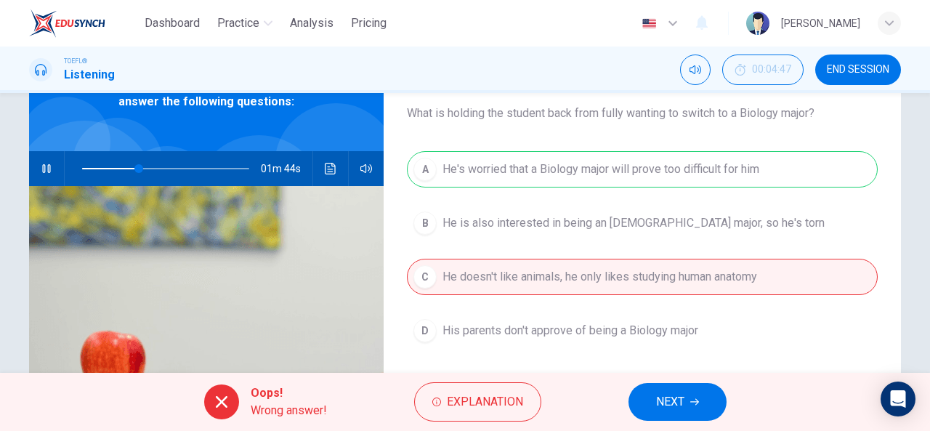
click at [654, 403] on button "NEXT" at bounding box center [677, 402] width 98 height 38
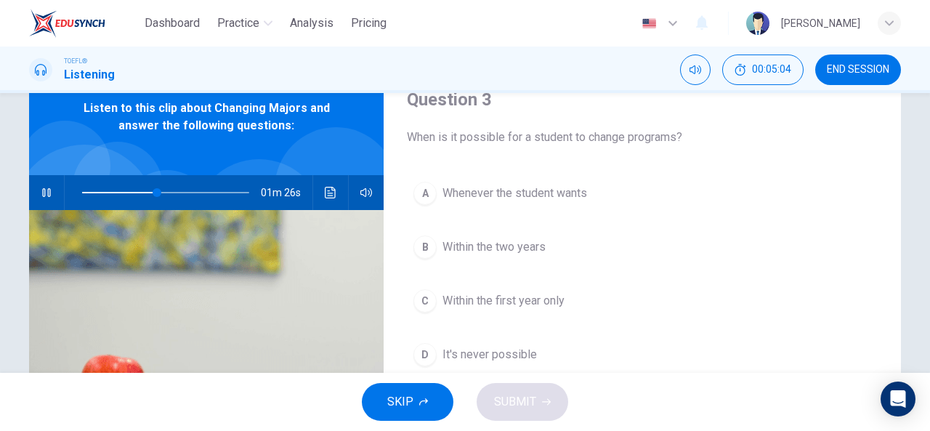
scroll to position [68, 0]
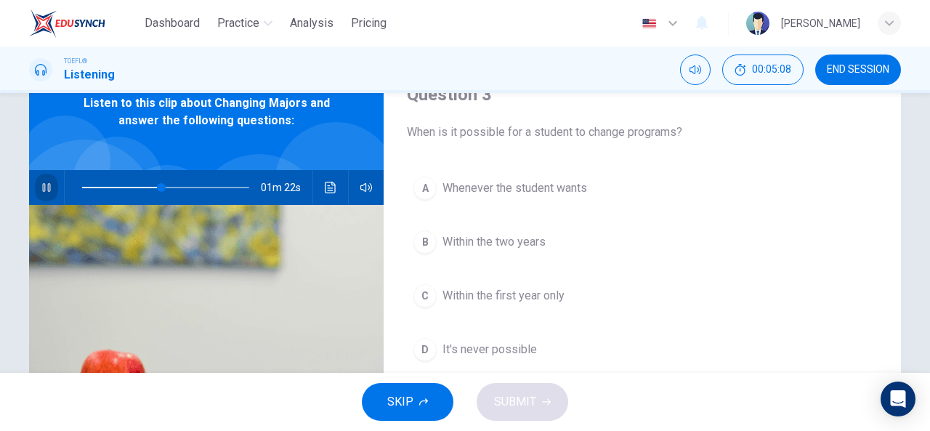
click at [41, 187] on icon "button" at bounding box center [47, 188] width 12 height 12
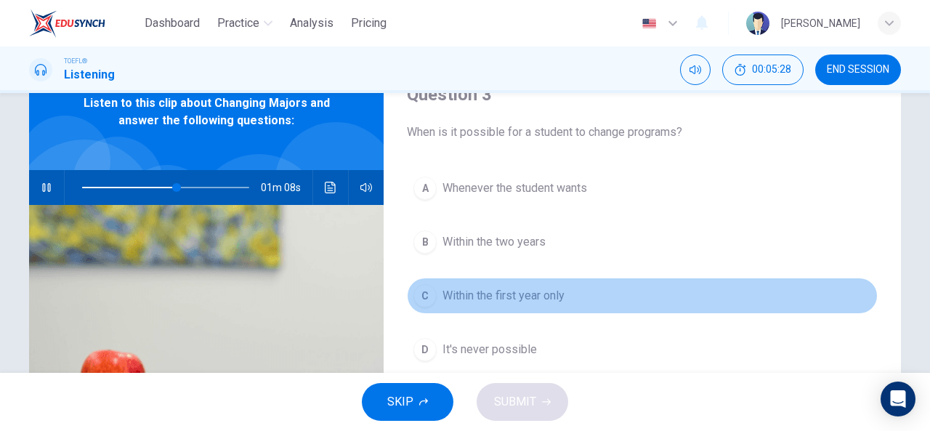
click at [425, 300] on div "C" at bounding box center [424, 295] width 23 height 23
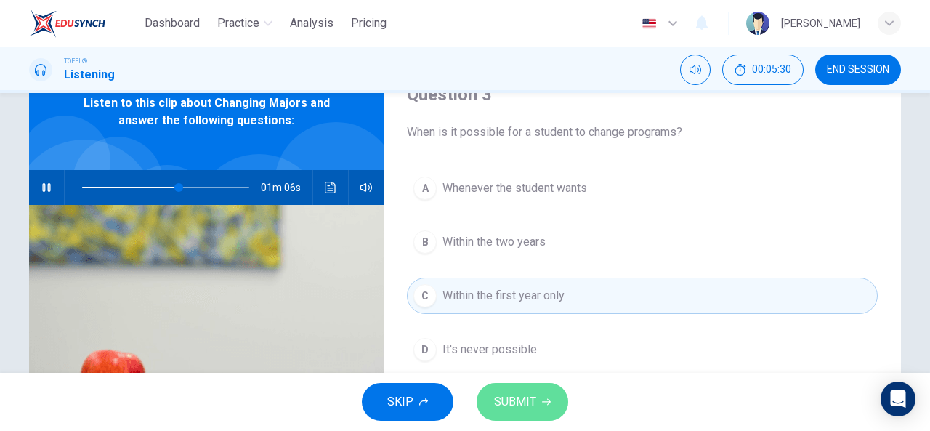
click at [523, 402] on span "SUBMIT" at bounding box center [515, 402] width 42 height 20
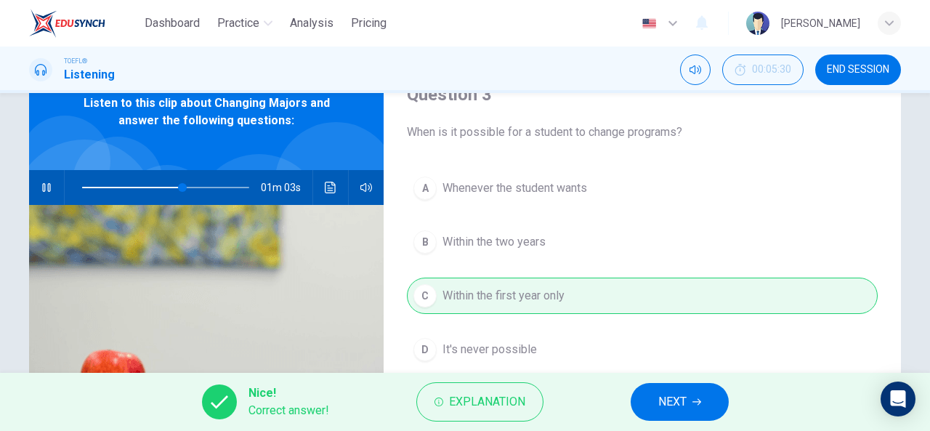
click at [680, 394] on span "NEXT" at bounding box center [672, 402] width 28 height 20
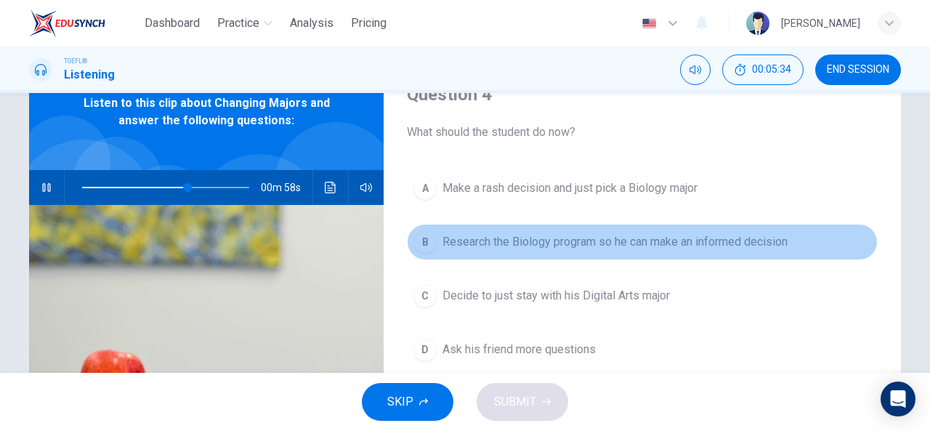
click at [423, 243] on div "B" at bounding box center [424, 241] width 23 height 23
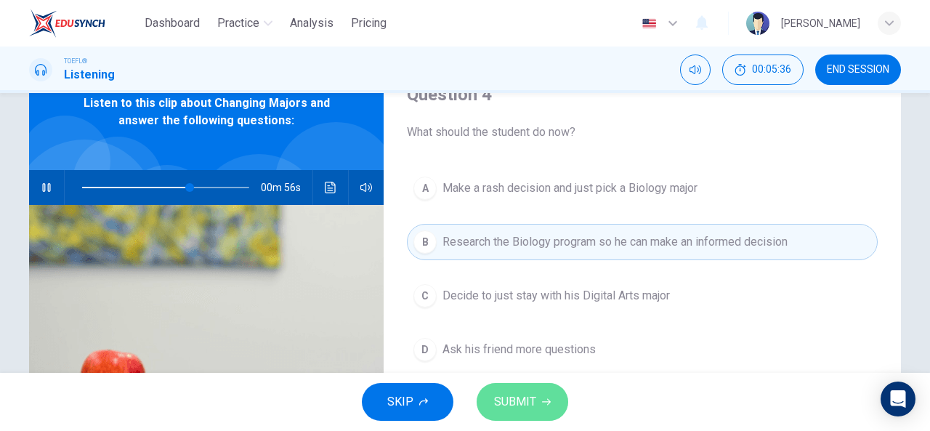
click at [548, 397] on icon "button" at bounding box center [546, 401] width 9 height 9
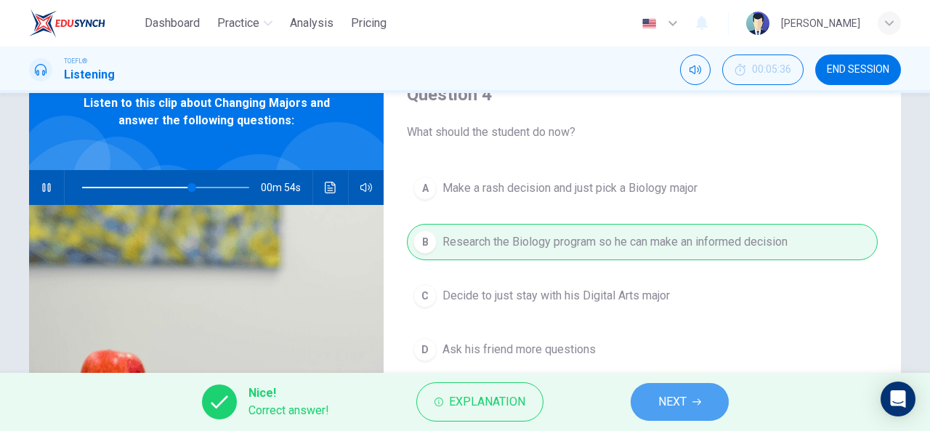
click at [684, 410] on span "NEXT" at bounding box center [672, 402] width 28 height 20
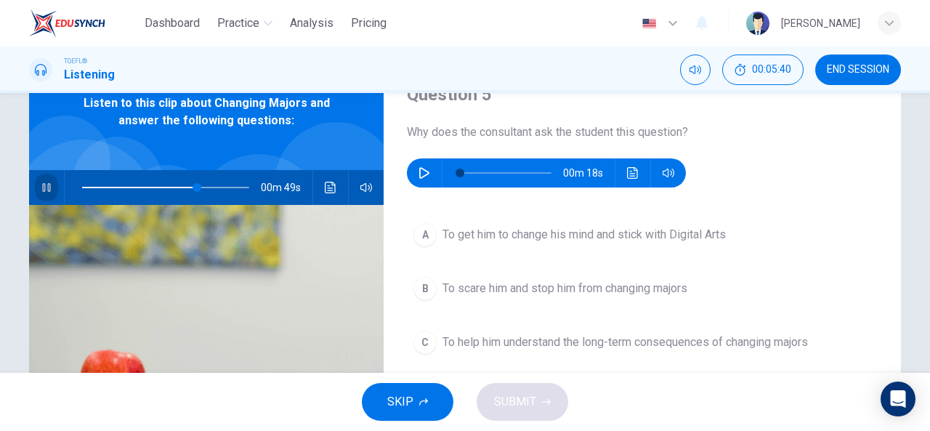
click at [41, 185] on icon "button" at bounding box center [47, 188] width 12 height 12
type input "69"
click at [420, 169] on icon "button" at bounding box center [424, 173] width 10 height 12
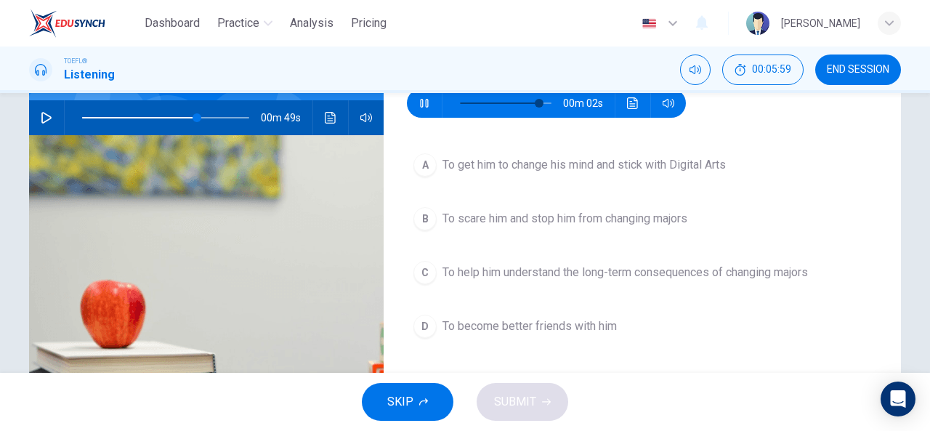
scroll to position [137, 0]
type input "98"
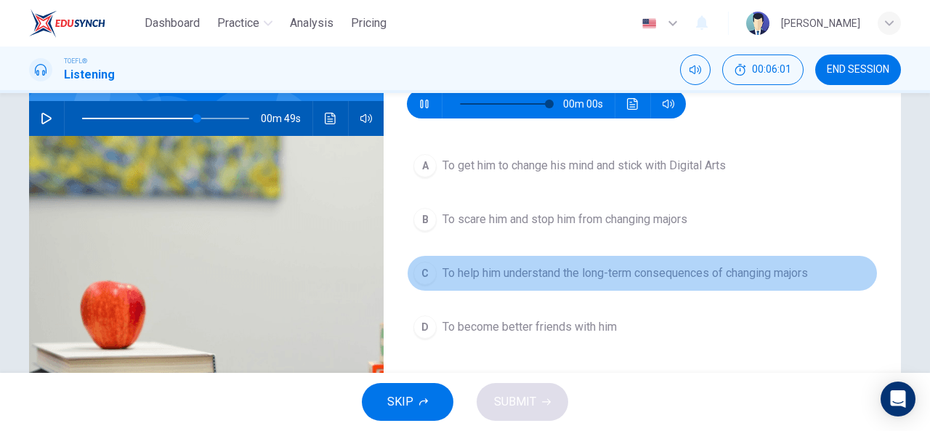
click at [418, 273] on div "C" at bounding box center [424, 272] width 23 height 23
type input "69"
type input "0"
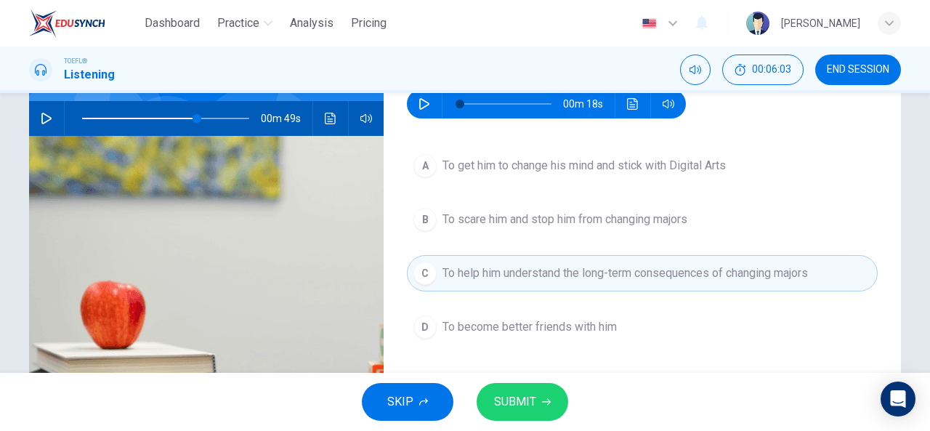
click at [527, 403] on span "SUBMIT" at bounding box center [515, 402] width 42 height 20
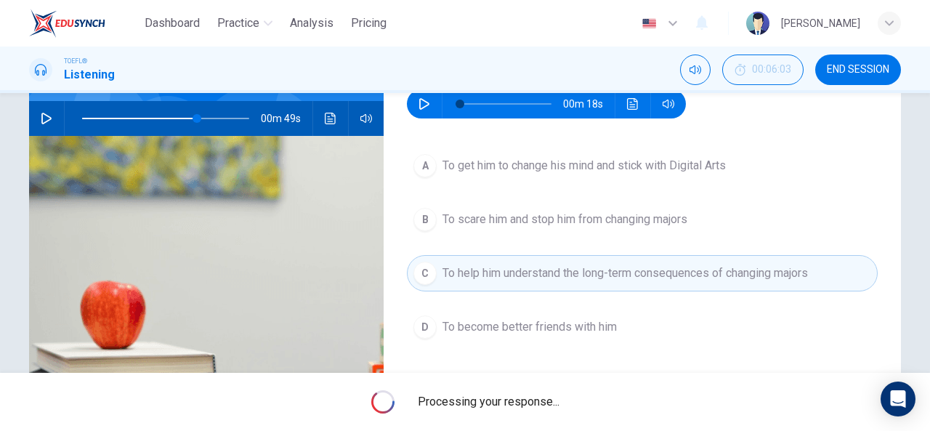
type input "69"
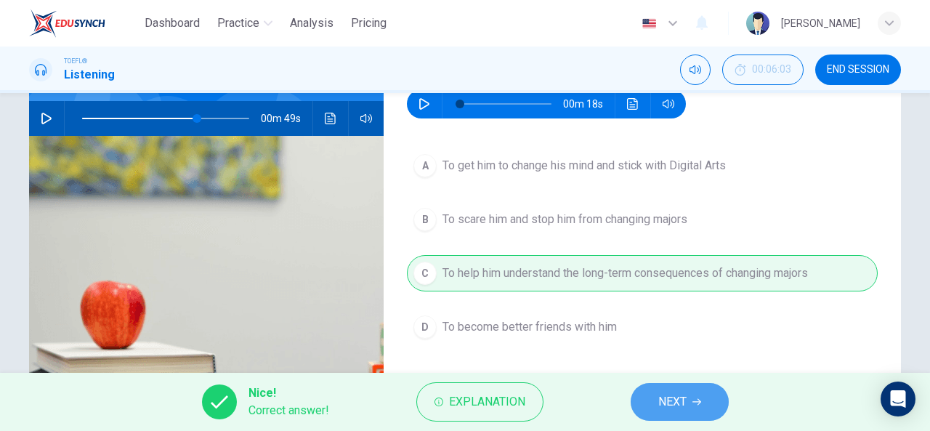
click at [709, 400] on button "NEXT" at bounding box center [679, 402] width 98 height 38
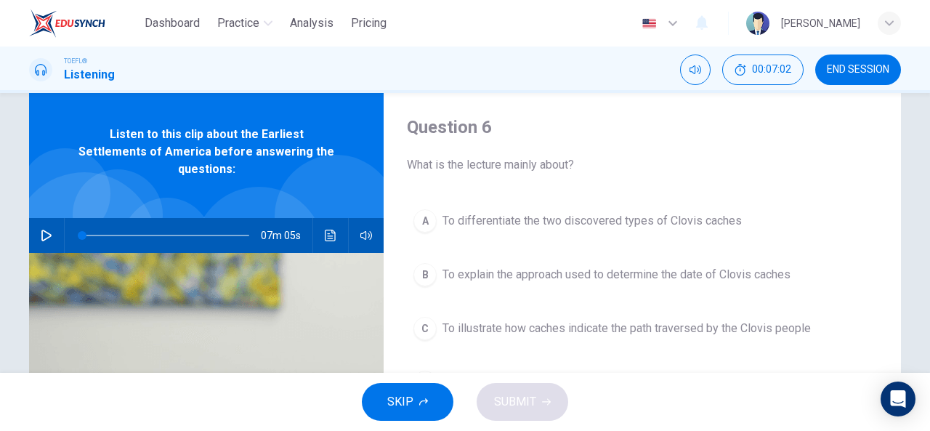
scroll to position [0, 0]
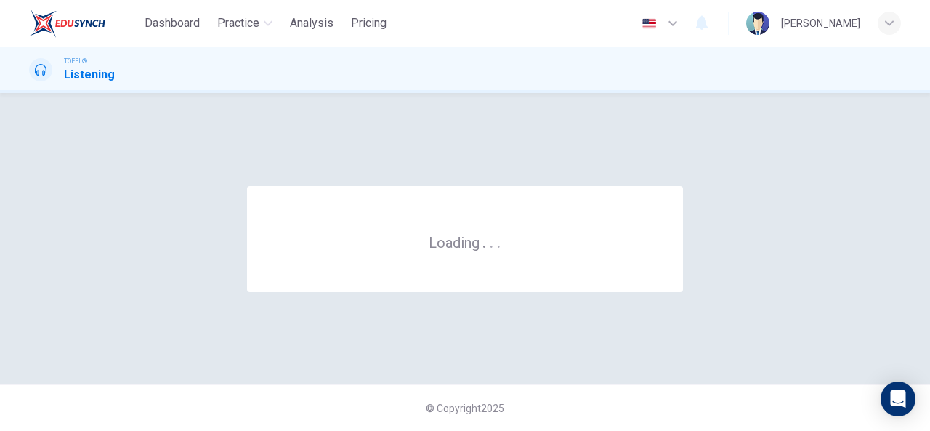
click at [475, 309] on div "Loading . . ." at bounding box center [465, 238] width 872 height 233
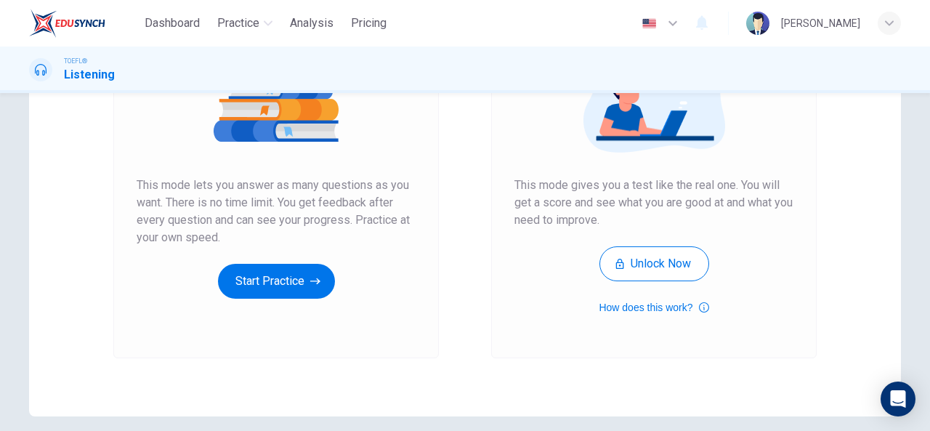
scroll to position [212, 0]
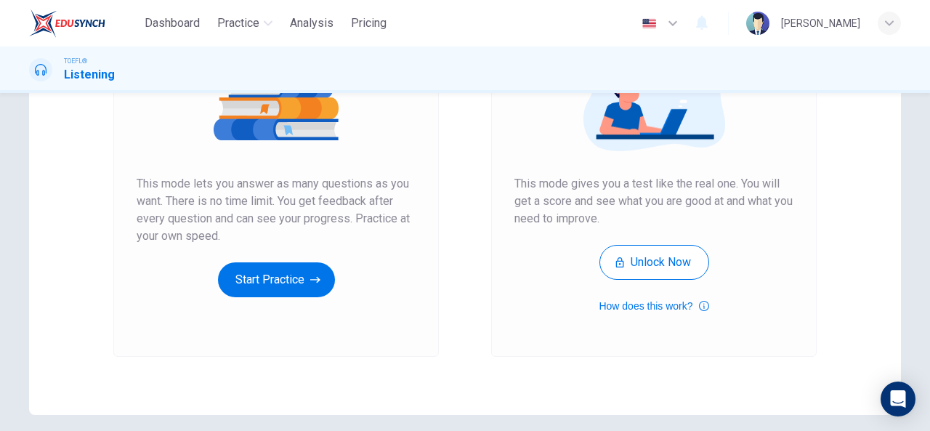
drag, startPoint x: 920, startPoint y: 310, endPoint x: 556, endPoint y: 428, distance: 382.5
click at [556, 428] on div "Unlimited Practice Mock Test Unlimited Practice This mode lets you answer as ma…" at bounding box center [465, 262] width 930 height 338
click at [302, 277] on button "Start Practice" at bounding box center [276, 279] width 117 height 35
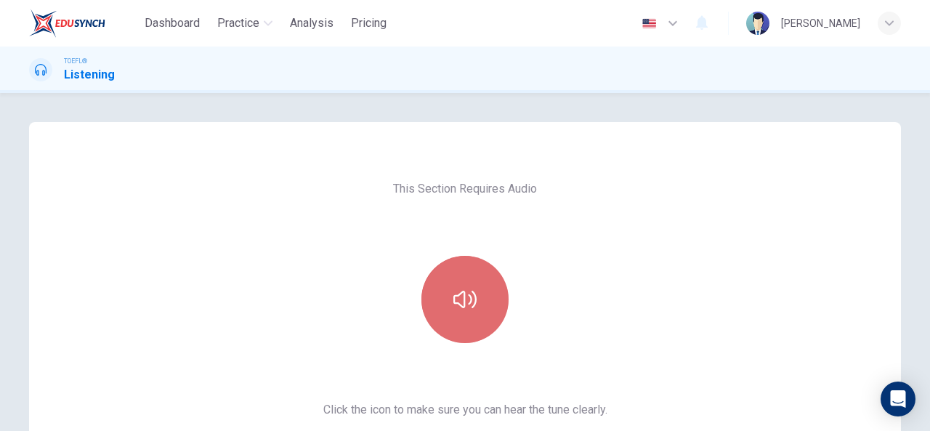
click at [437, 281] on button "button" at bounding box center [464, 299] width 87 height 87
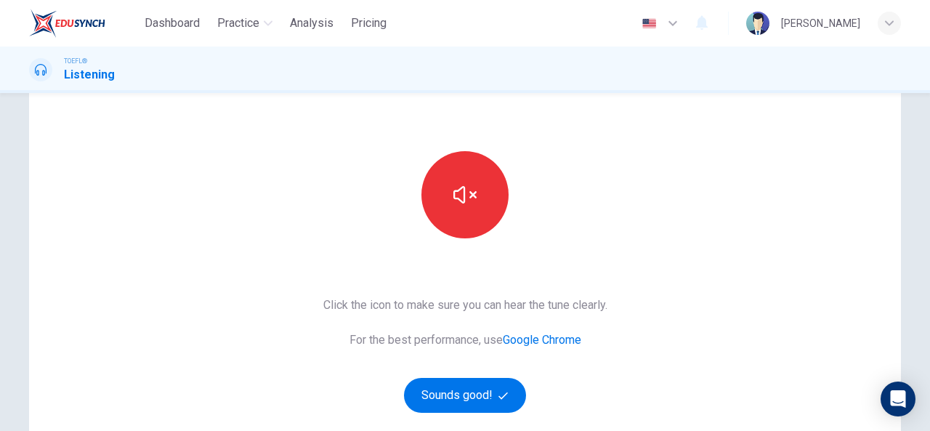
scroll to position [128, 0]
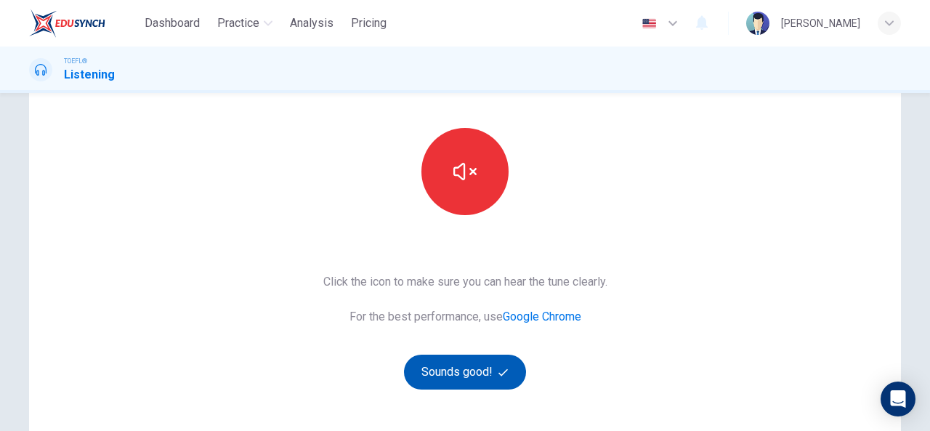
click at [427, 377] on button "Sounds good!" at bounding box center [465, 371] width 122 height 35
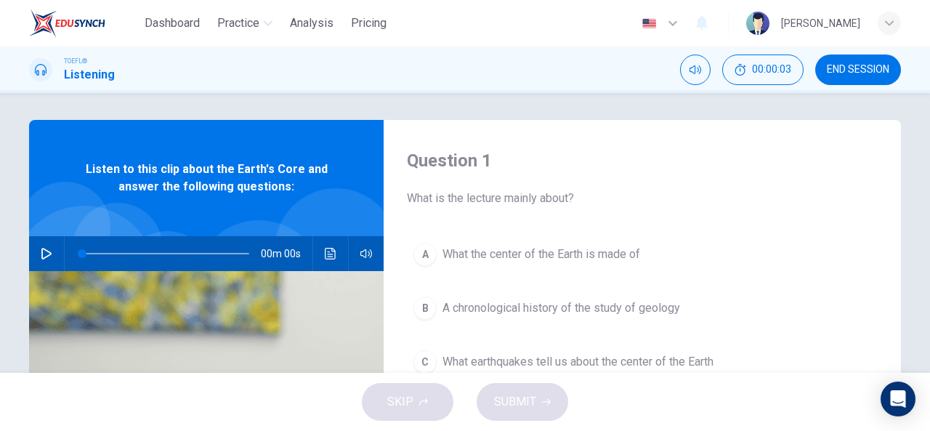
scroll to position [1, 0]
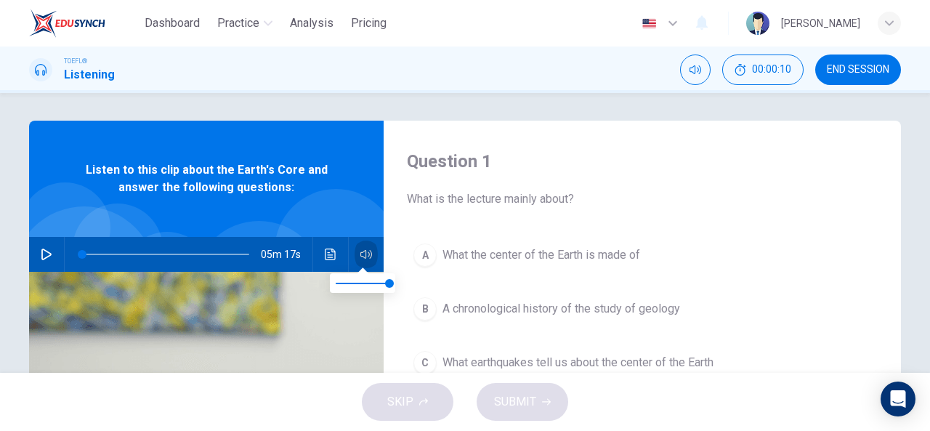
click at [360, 251] on icon "button" at bounding box center [366, 254] width 12 height 9
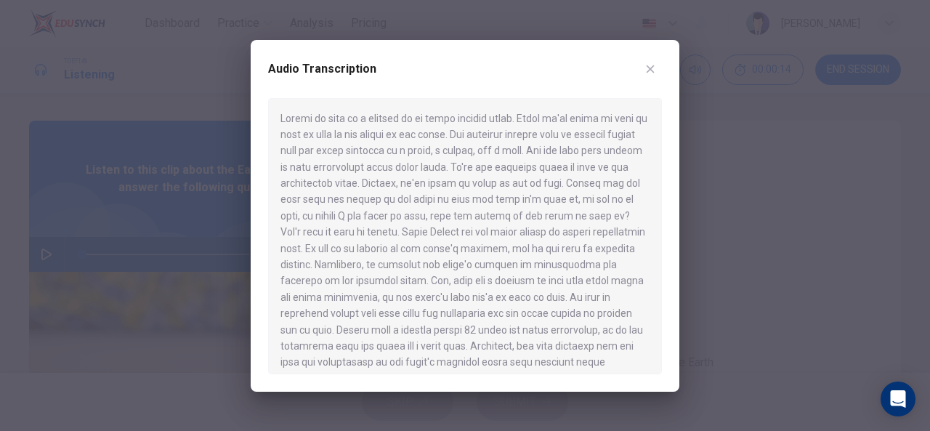
click at [648, 67] on icon "button" at bounding box center [650, 69] width 8 height 8
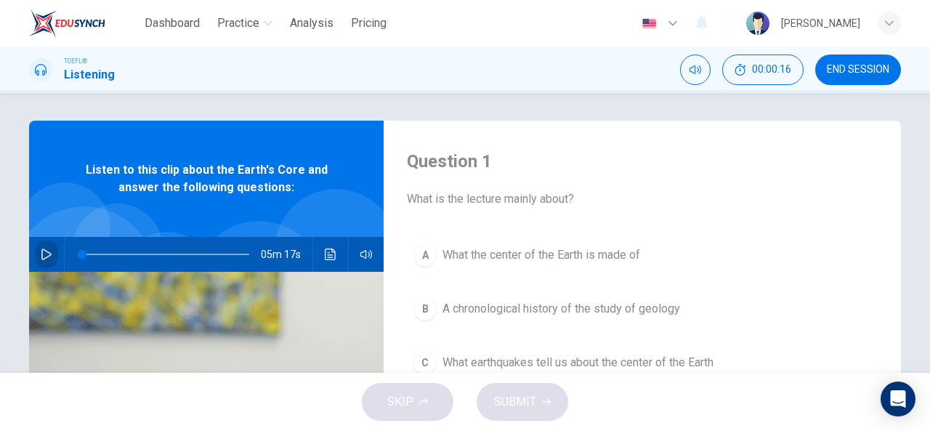
click at [41, 258] on icon "button" at bounding box center [46, 254] width 10 height 12
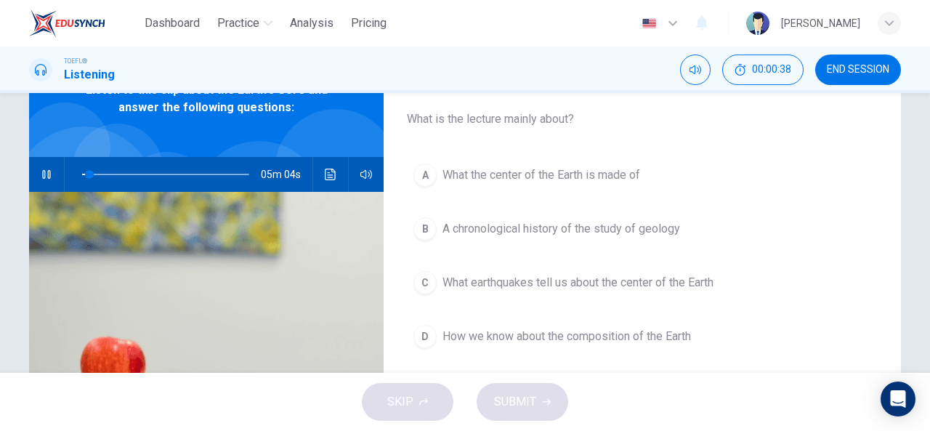
scroll to position [68, 0]
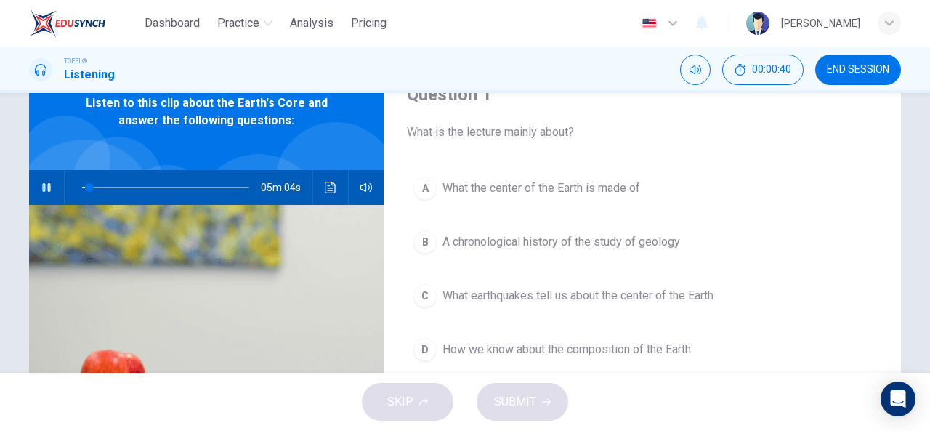
click at [423, 188] on div "A" at bounding box center [424, 188] width 23 height 23
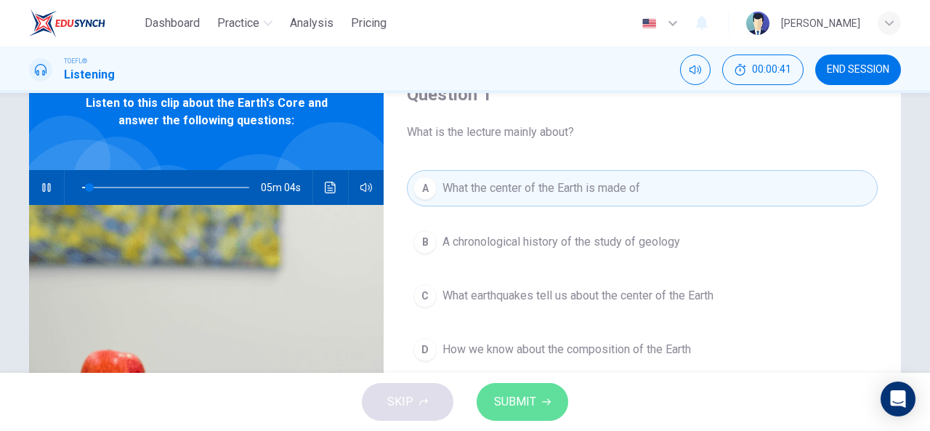
click at [538, 386] on button "SUBMIT" at bounding box center [522, 402] width 92 height 38
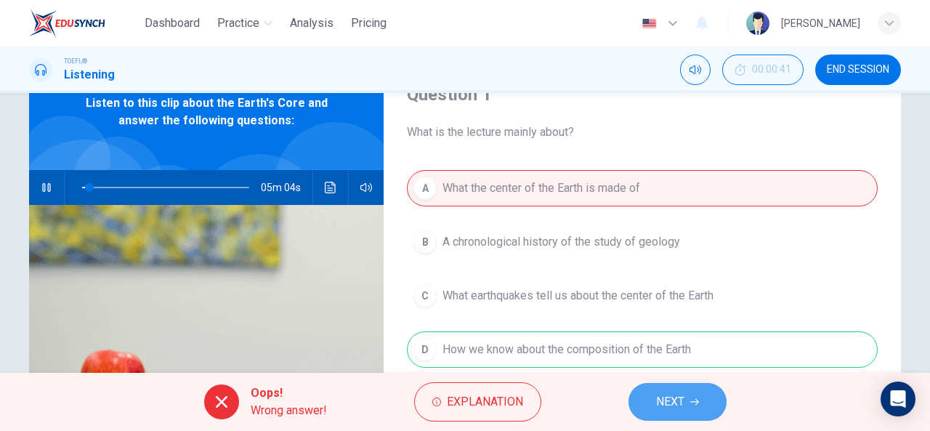
click at [674, 394] on span "NEXT" at bounding box center [670, 402] width 28 height 20
type input "4"
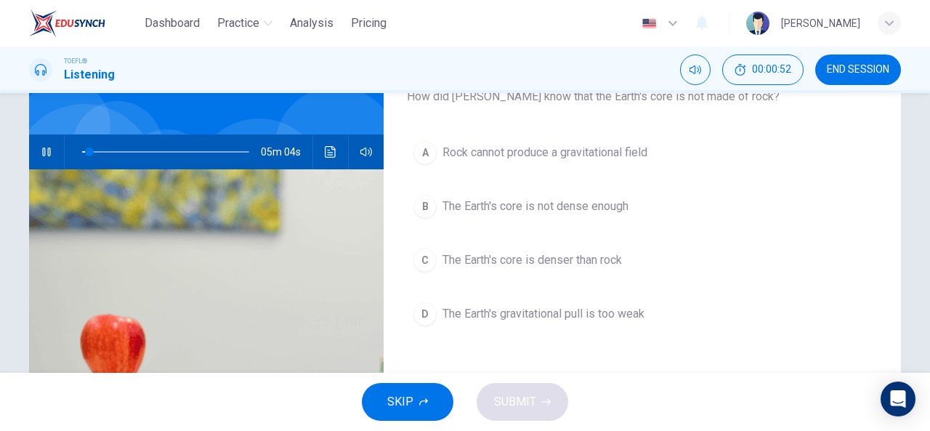
scroll to position [103, 0]
click at [181, 24] on span "Dashboard" at bounding box center [172, 23] width 55 height 17
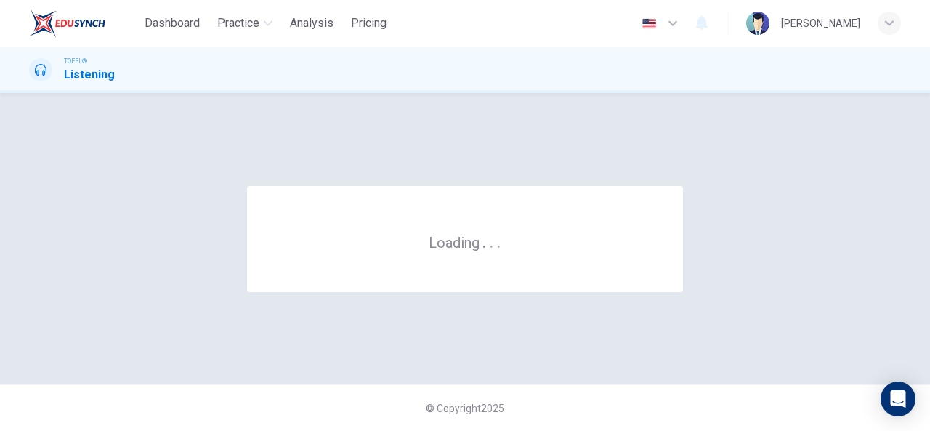
scroll to position [0, 0]
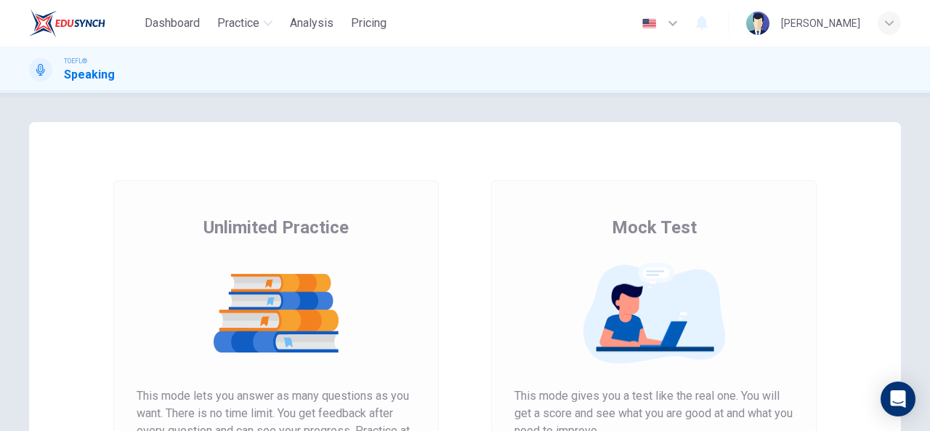
scroll to position [272, 0]
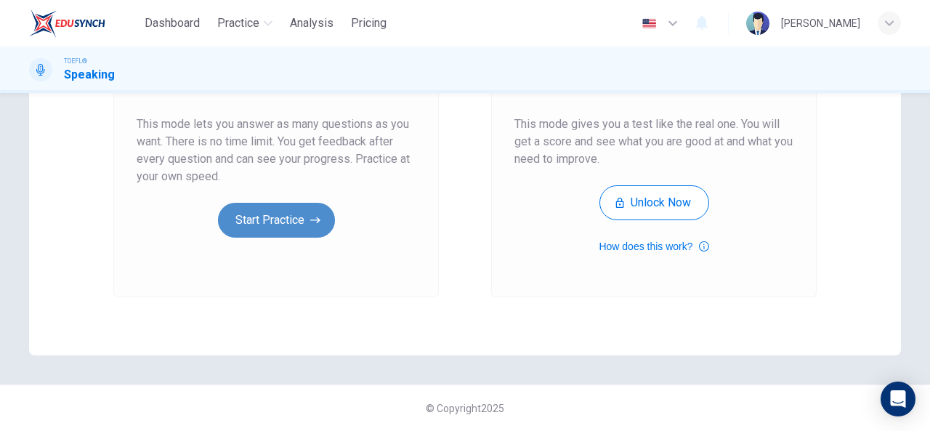
click at [293, 227] on button "Start Practice" at bounding box center [276, 220] width 117 height 35
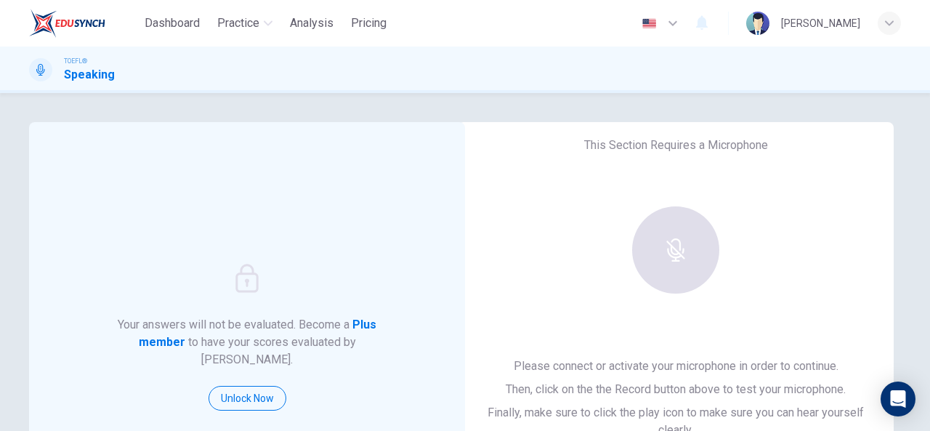
drag, startPoint x: 646, startPoint y: 159, endPoint x: 215, endPoint y: 207, distance: 433.4
click at [215, 207] on div "Your answers will not be evaluated. Become a Plus member to have your scores ev…" at bounding box center [465, 374] width 872 height 505
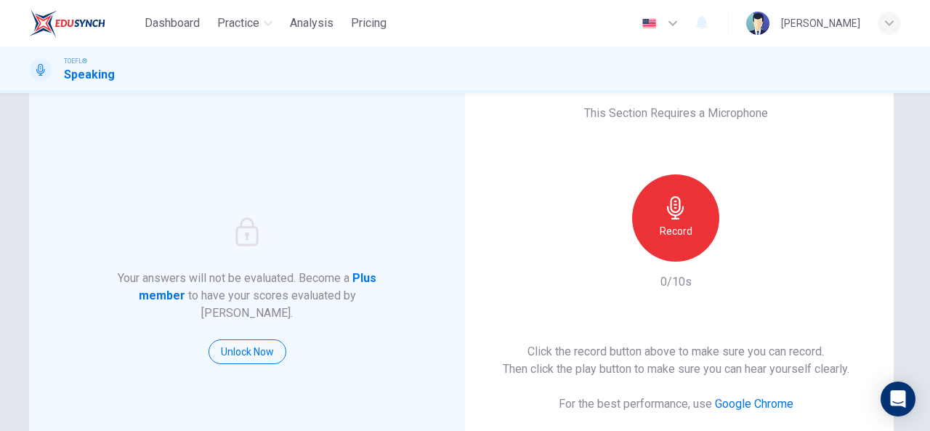
scroll to position [46, 0]
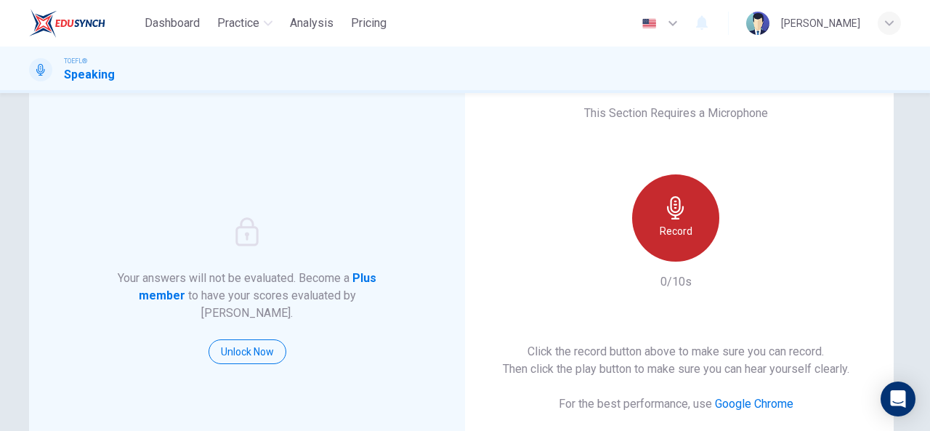
click at [688, 211] on div "Record" at bounding box center [675, 217] width 87 height 87
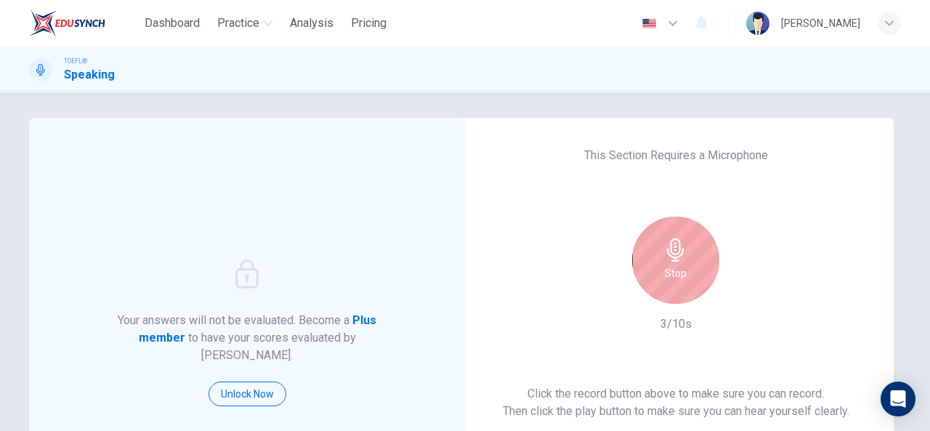
scroll to position [4, 0]
click at [681, 261] on icon "button" at bounding box center [675, 250] width 23 height 23
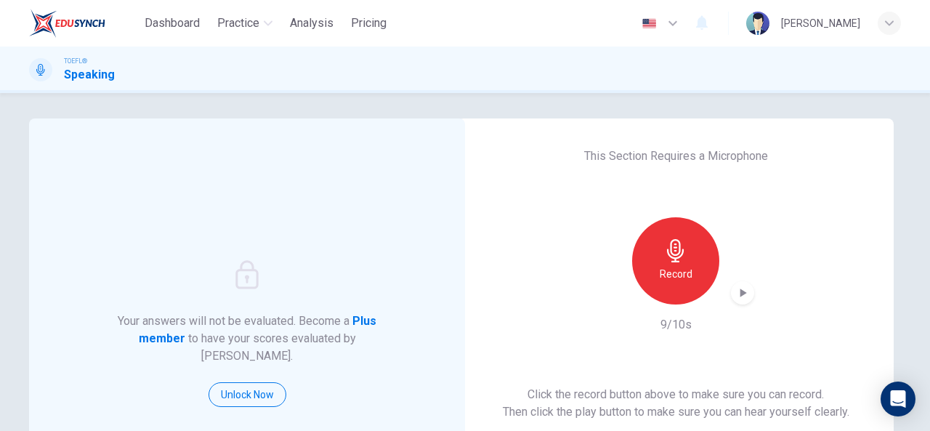
click at [740, 290] on icon "button" at bounding box center [743, 292] width 7 height 9
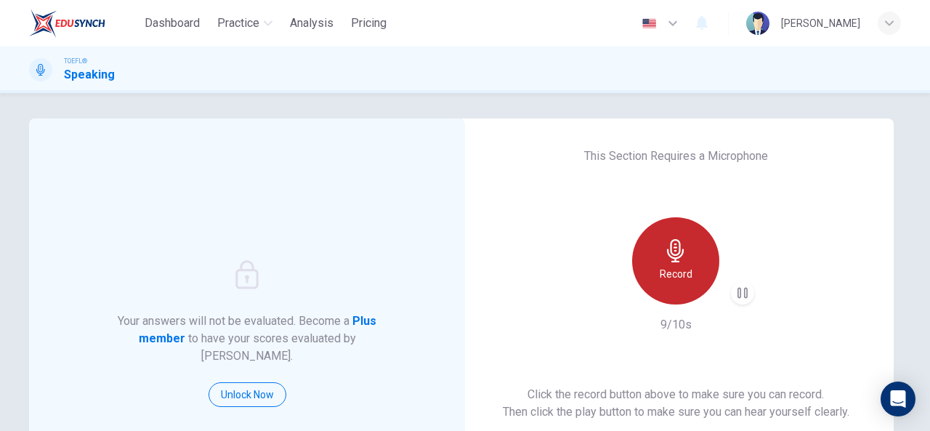
click at [675, 260] on icon "button" at bounding box center [675, 250] width 23 height 23
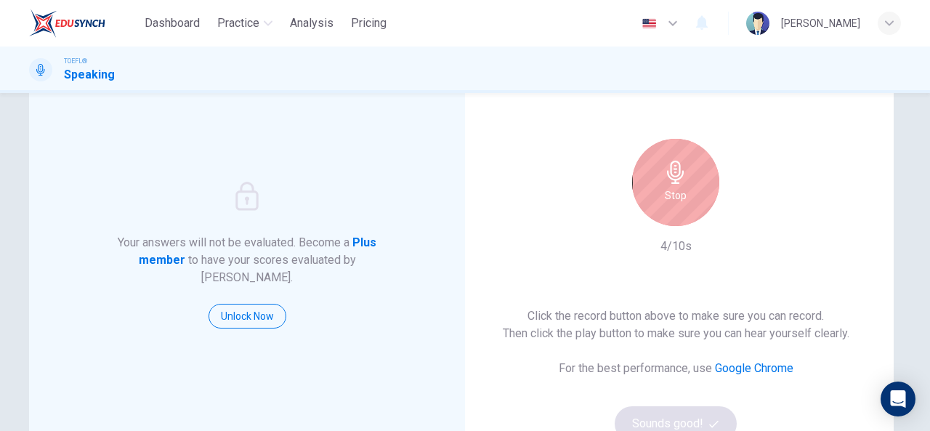
scroll to position [81, 0]
click at [174, 23] on span "Dashboard" at bounding box center [172, 23] width 55 height 17
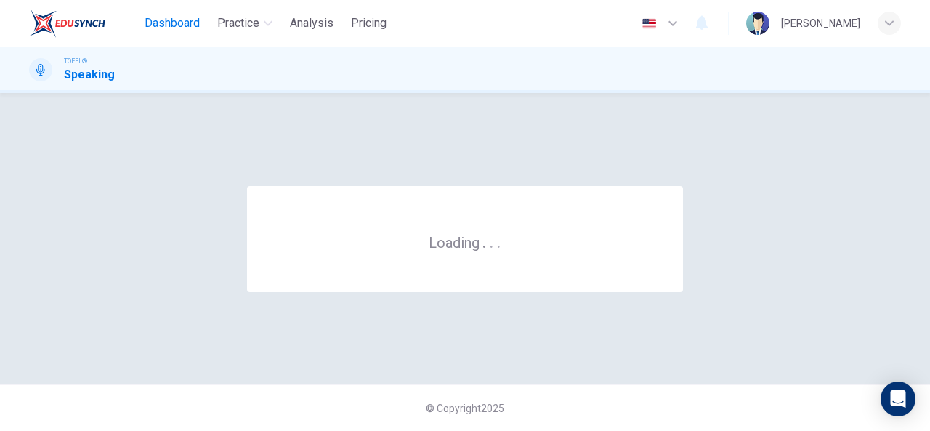
scroll to position [0, 0]
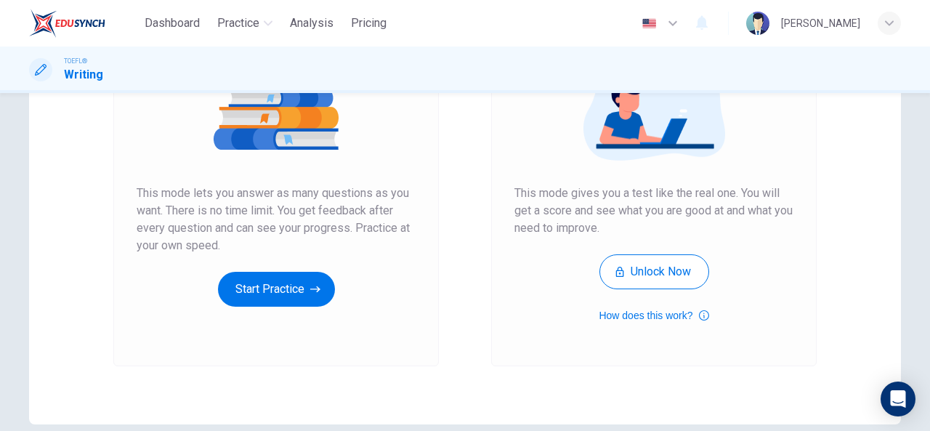
scroll to position [208, 0]
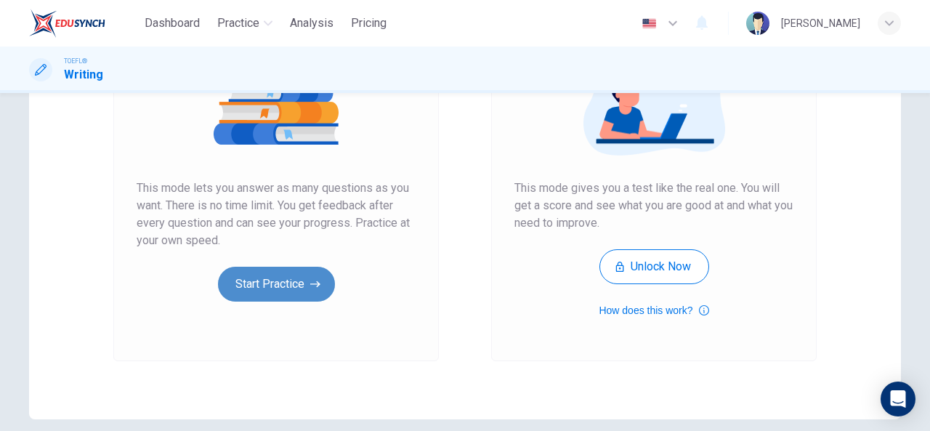
click at [241, 288] on button "Start Practice" at bounding box center [276, 284] width 117 height 35
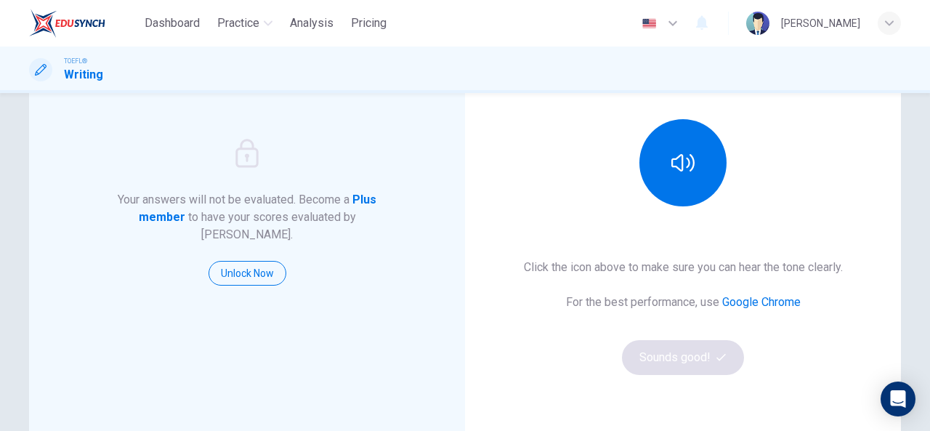
scroll to position [0, 0]
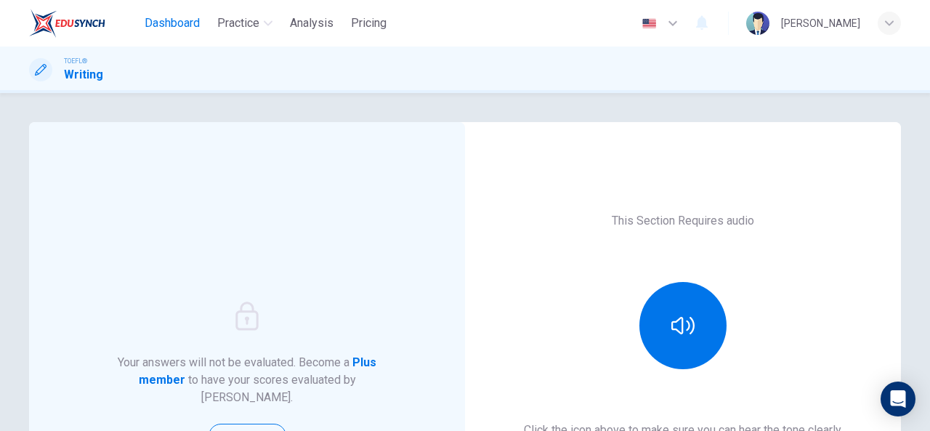
click at [170, 21] on span "Dashboard" at bounding box center [172, 23] width 55 height 17
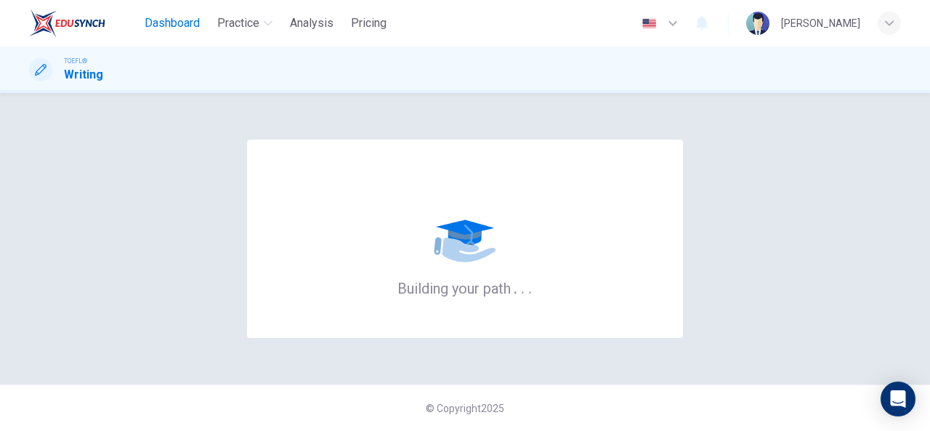
click at [189, 18] on span "Dashboard" at bounding box center [172, 23] width 55 height 17
